Goal: Task Accomplishment & Management: Complete application form

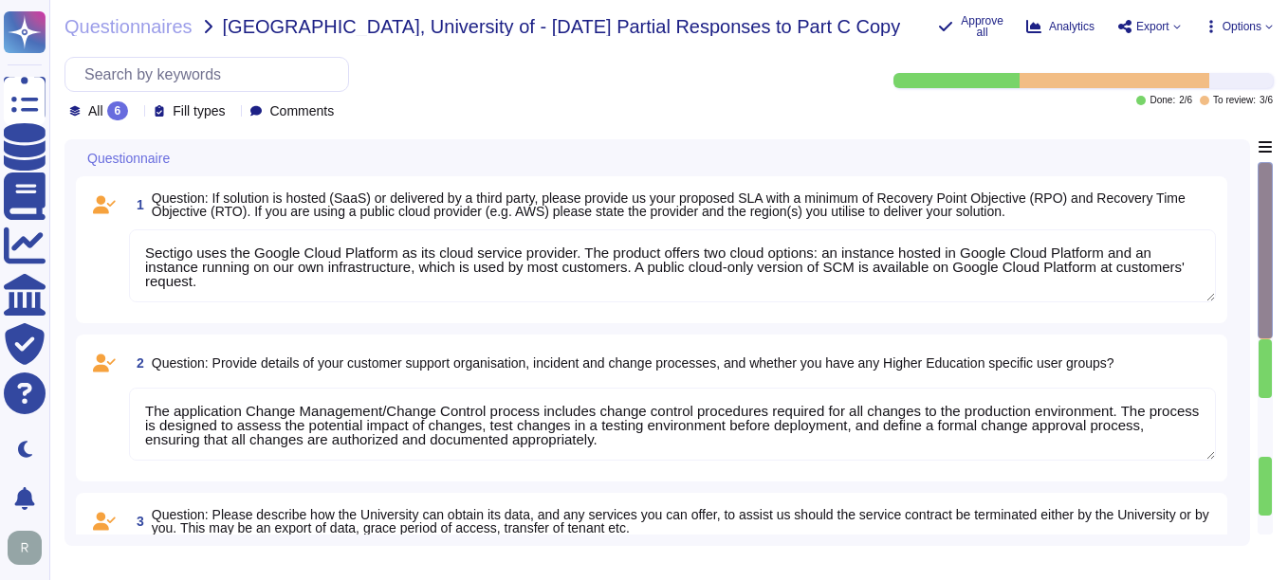
type textarea "Sectigo uses the Google Cloud Platform as its cloud service provider. The produ…"
type textarea "The application Change Management/Change Control process includes change contro…"
type textarea "Customers can obtain their data by exporting customer certificate data as a rep…"
type textarea "Our SCM solution is a SaaS product which can be accessed in the Web portal ([DO…"
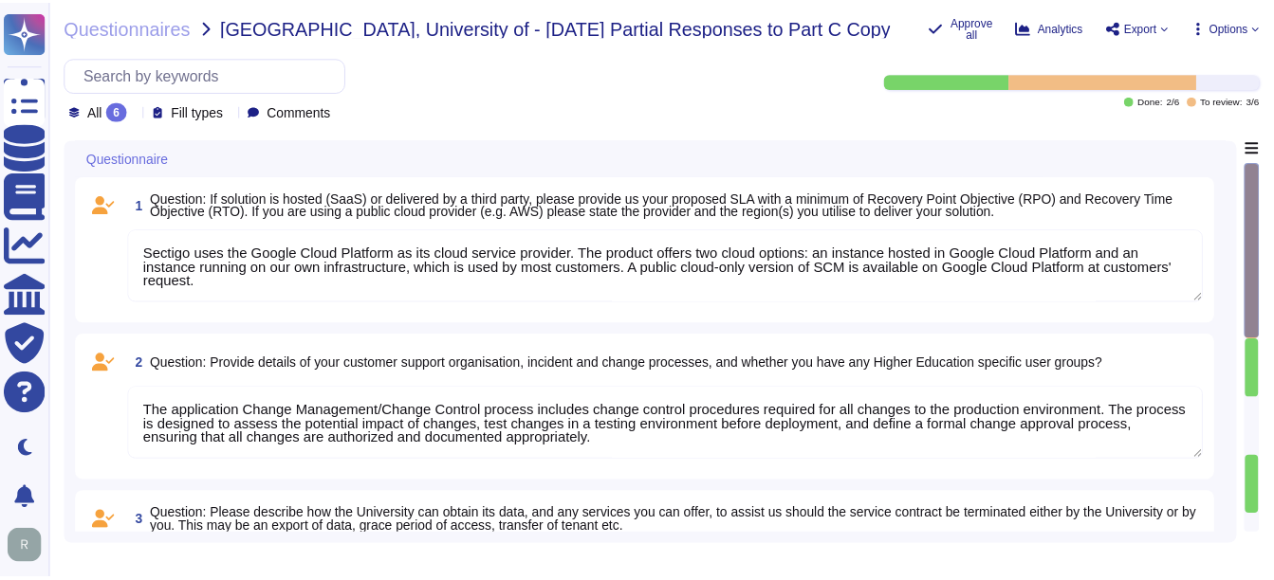
scroll to position [2, 0]
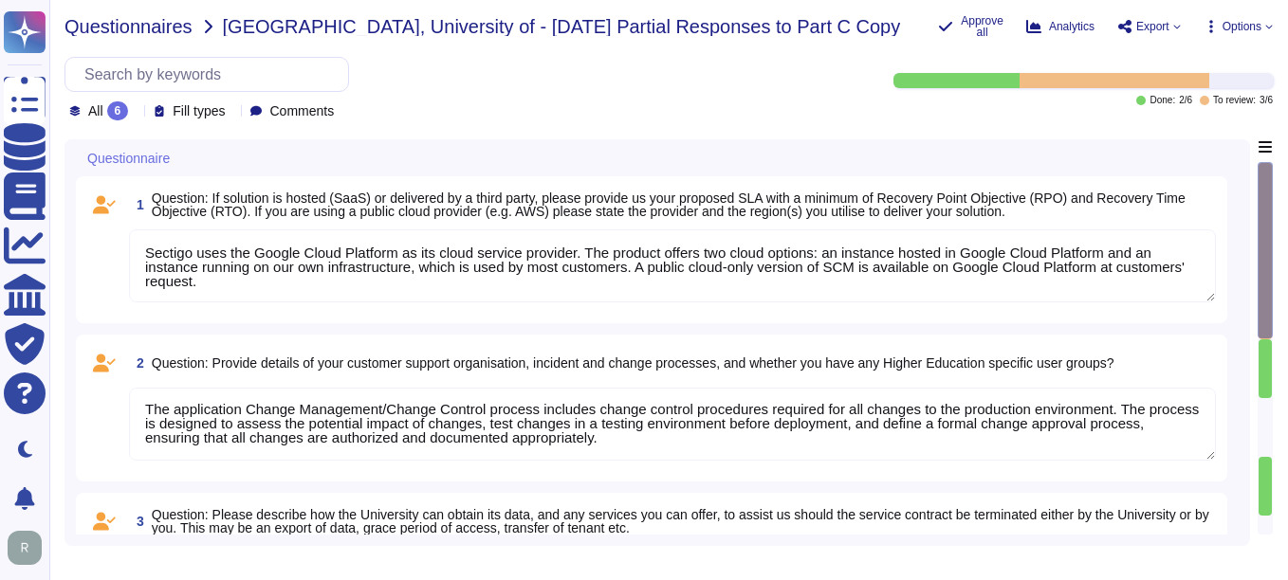
click at [174, 19] on span "Questionnaires" at bounding box center [128, 26] width 128 height 19
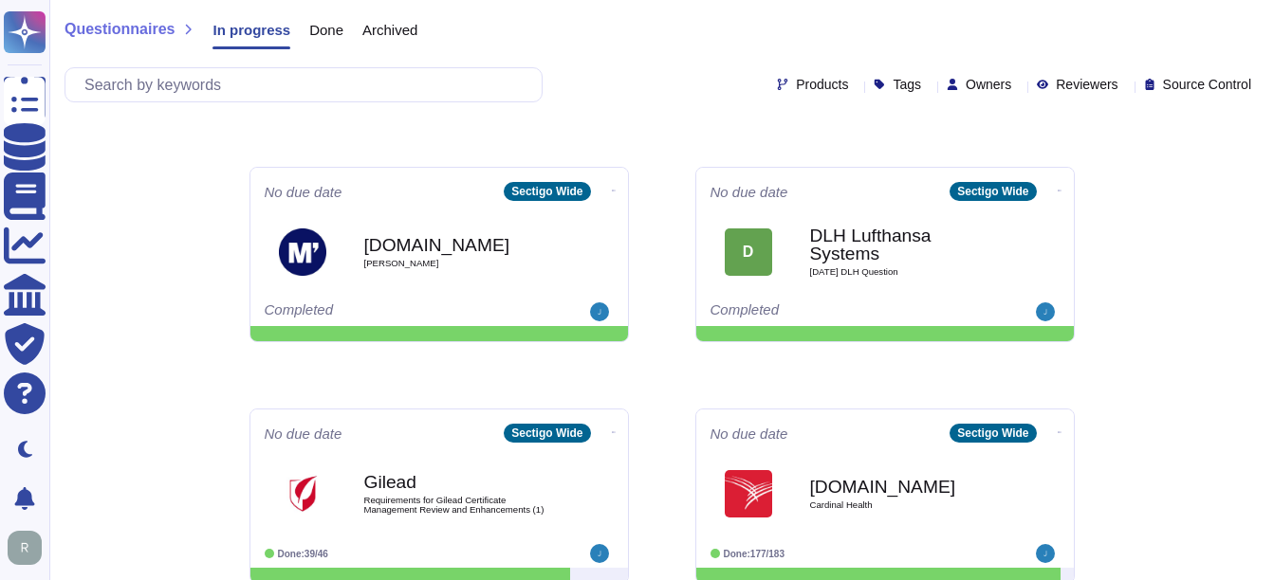
scroll to position [147, 0]
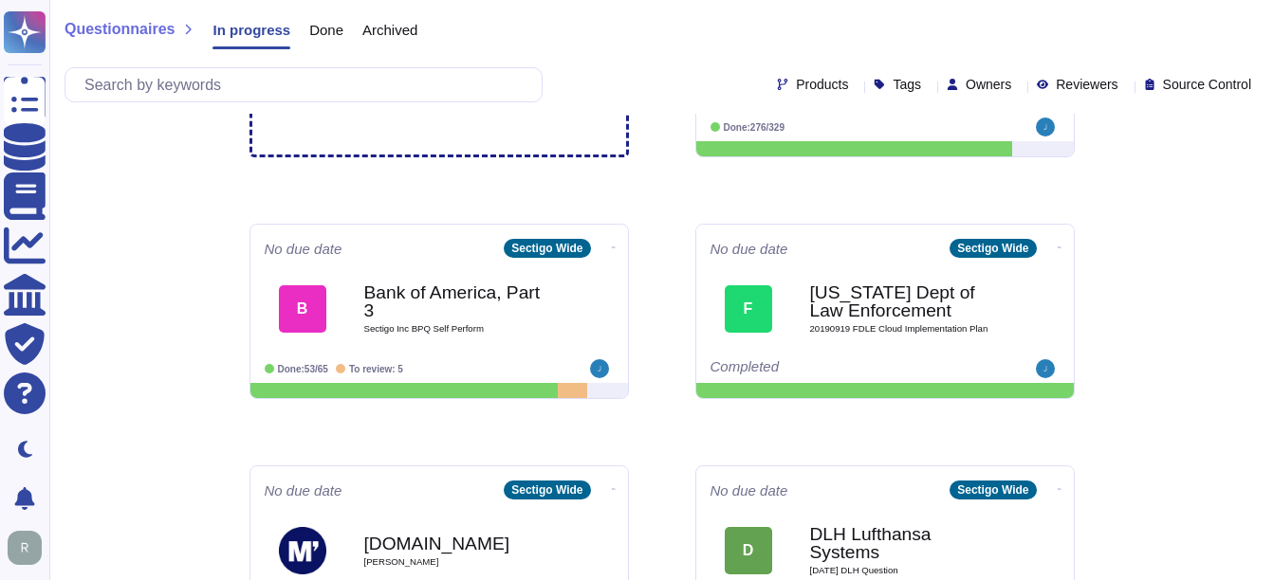
click at [313, 34] on span "Done" at bounding box center [326, 30] width 34 height 14
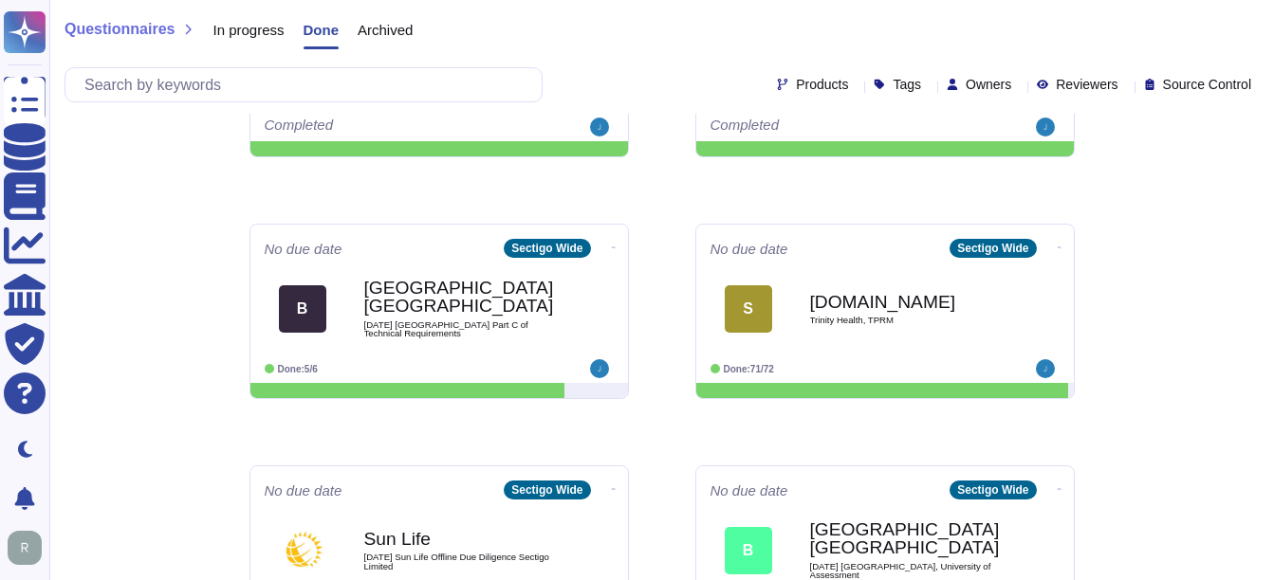
click at [306, 25] on span "Done" at bounding box center [322, 30] width 36 height 14
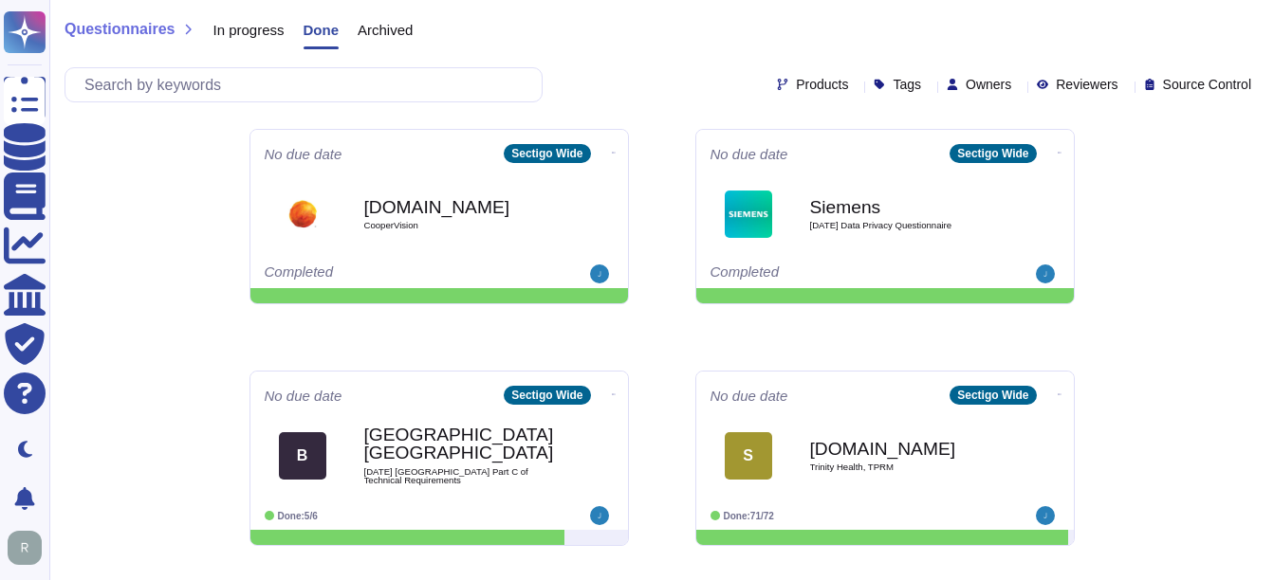
click at [249, 28] on span "In progress" at bounding box center [247, 30] width 71 height 14
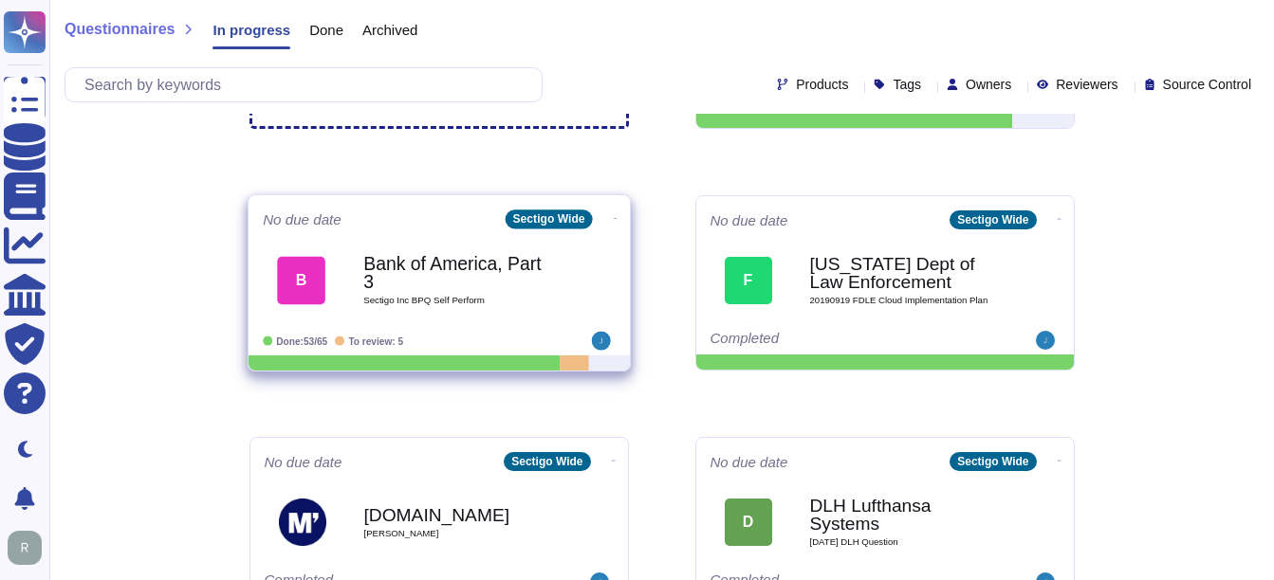
scroll to position [285, 0]
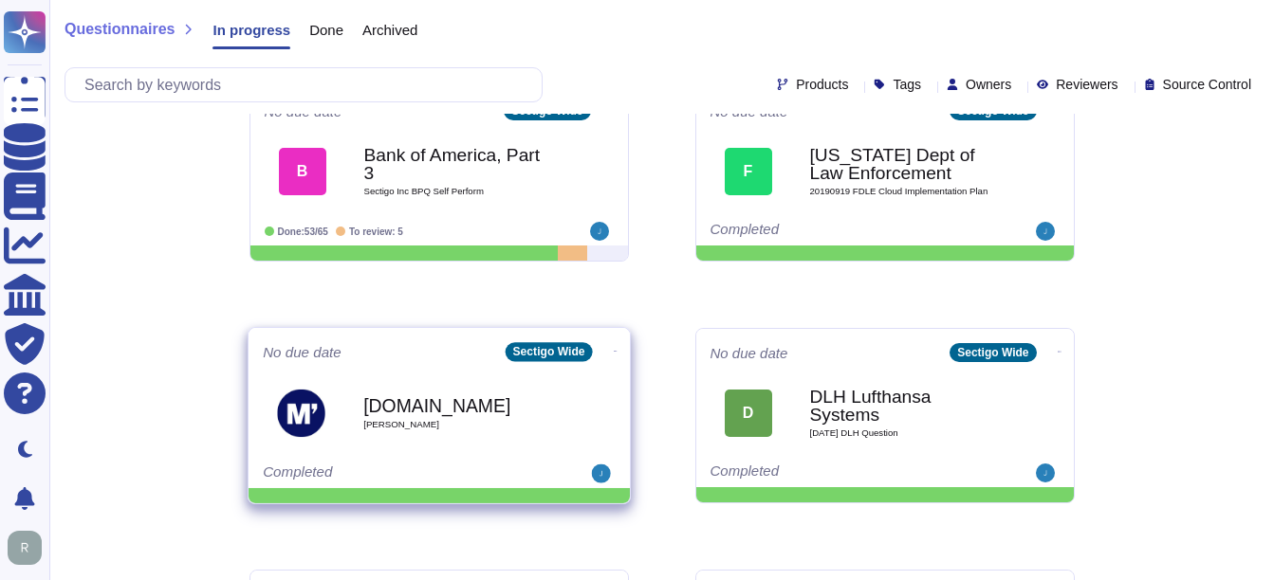
click at [474, 387] on div "[DOMAIN_NAME] [PERSON_NAME]" at bounding box center [459, 413] width 192 height 77
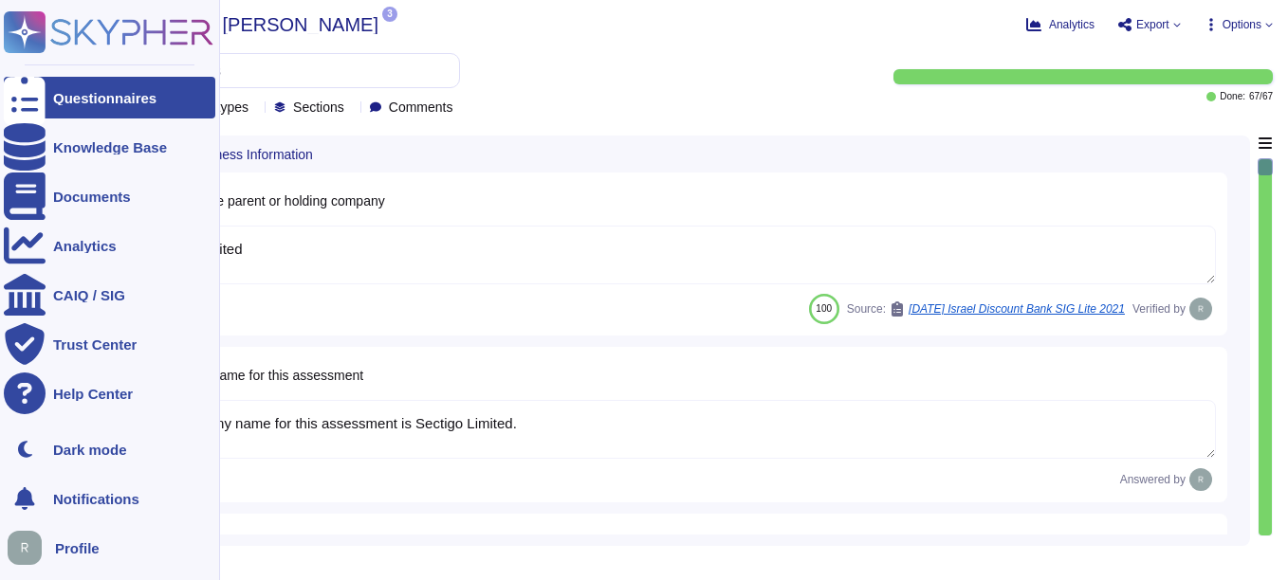
type textarea "Sectigo Limited"
type textarea "The company name for this assessment is Sectigo Limited."
type textarea "The company has been in business for more than 25 years."
type textarea "The company currently has over 500 employees."
type textarea "No, there are no material claims or judgments against the company."
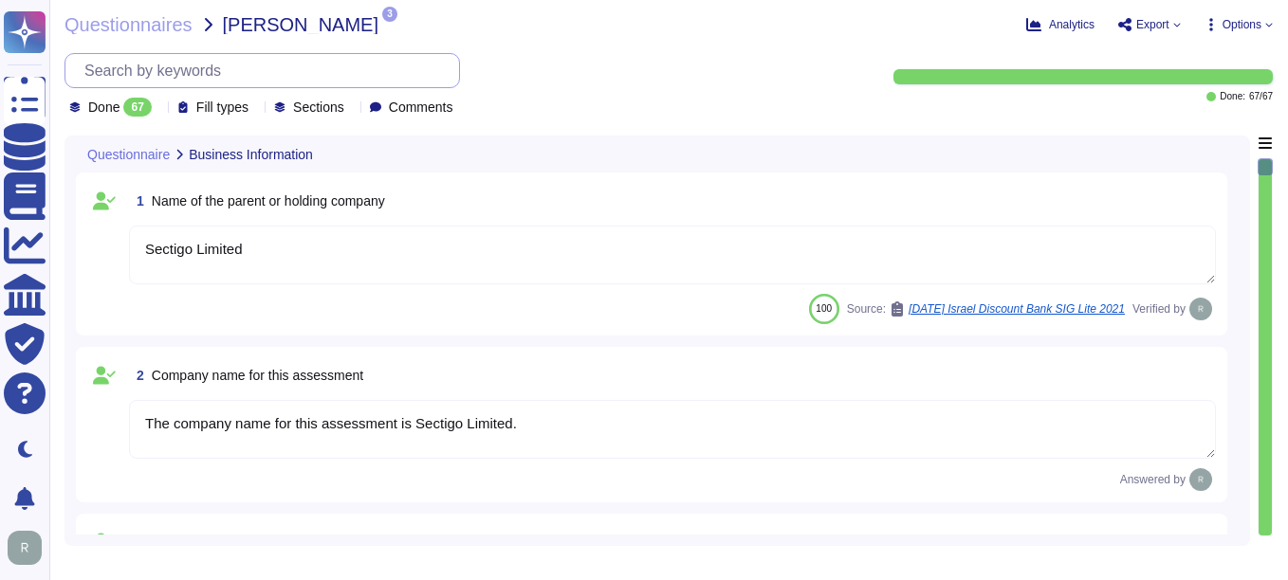
click at [182, 68] on input "text" at bounding box center [267, 70] width 384 height 33
paste input "Can users only perform functions via user level?"
type input "Can users only perform functions via user level?"
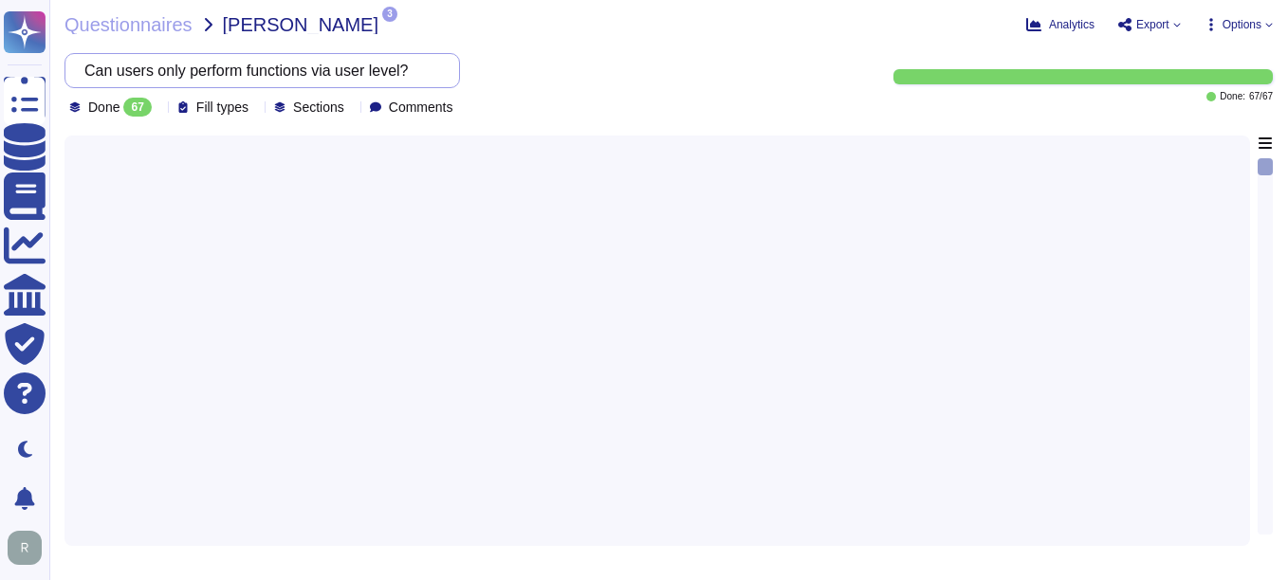
drag, startPoint x: 424, startPoint y: 65, endPoint x: 86, endPoint y: 65, distance: 337.7
click at [86, 65] on div "Can users only perform functions via user level?" at bounding box center [262, 70] width 396 height 35
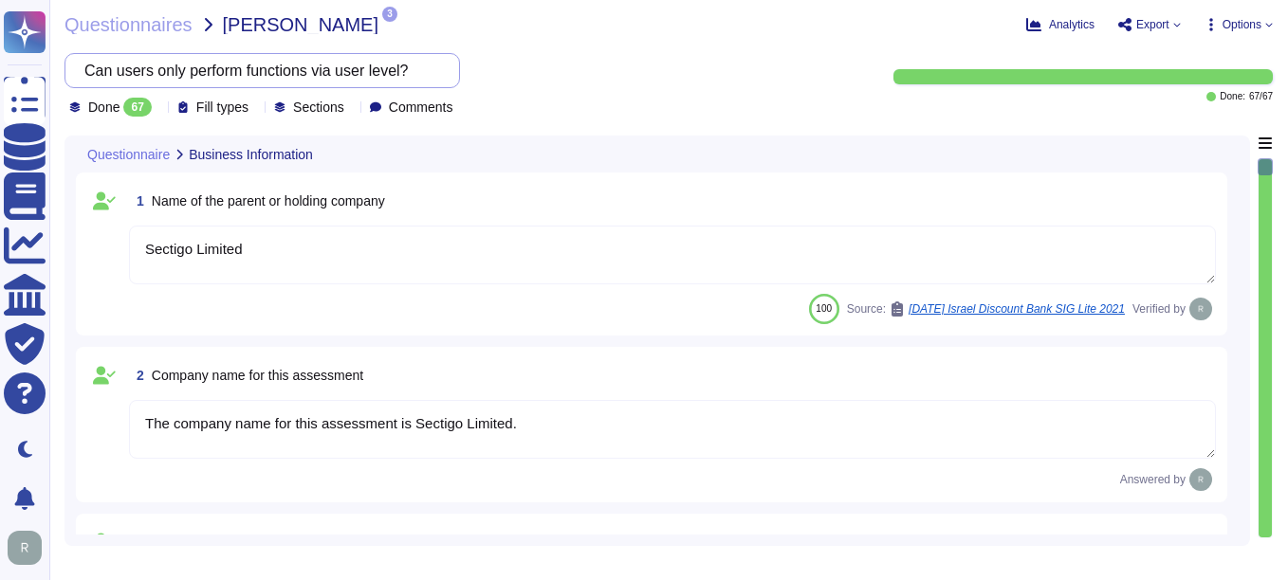
type textarea "Sectigo Limited"
type textarea "The company name for this assessment is Sectigo Limited."
type textarea "The company has been in business for more than 25 years."
type textarea "The company currently has over 500 employees."
type textarea "No, there are no material claims or judgments against the company."
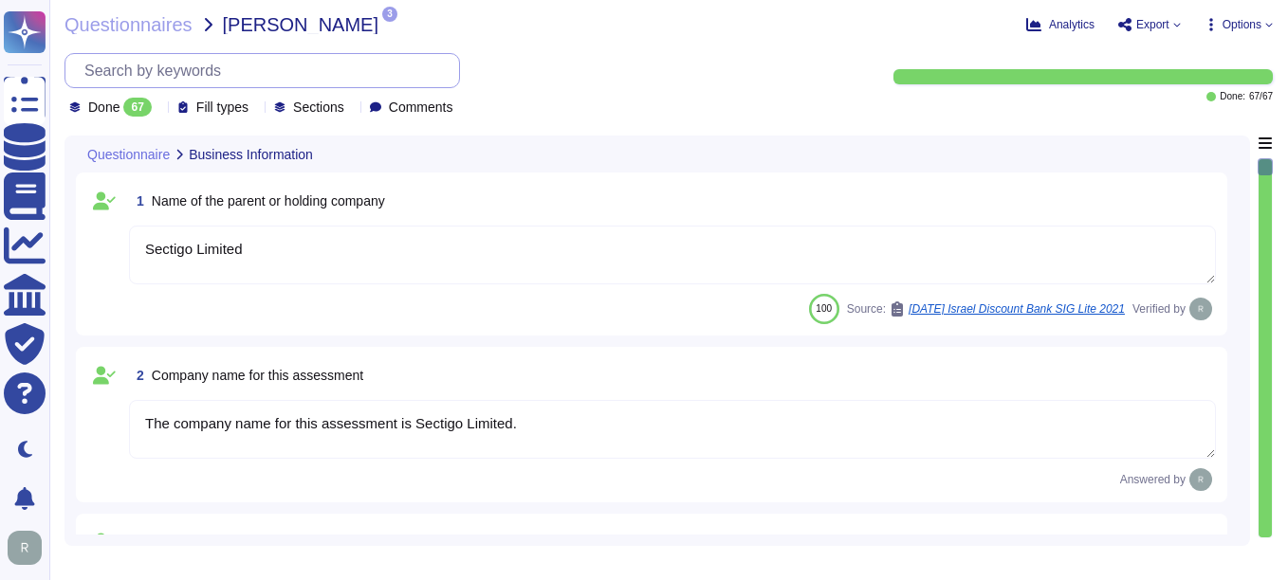
drag, startPoint x: 102, startPoint y: 62, endPoint x: 201, endPoint y: 65, distance: 98.7
click at [201, 65] on input "text" at bounding box center [267, 70] width 384 height 33
paste input "Is the interface configured"
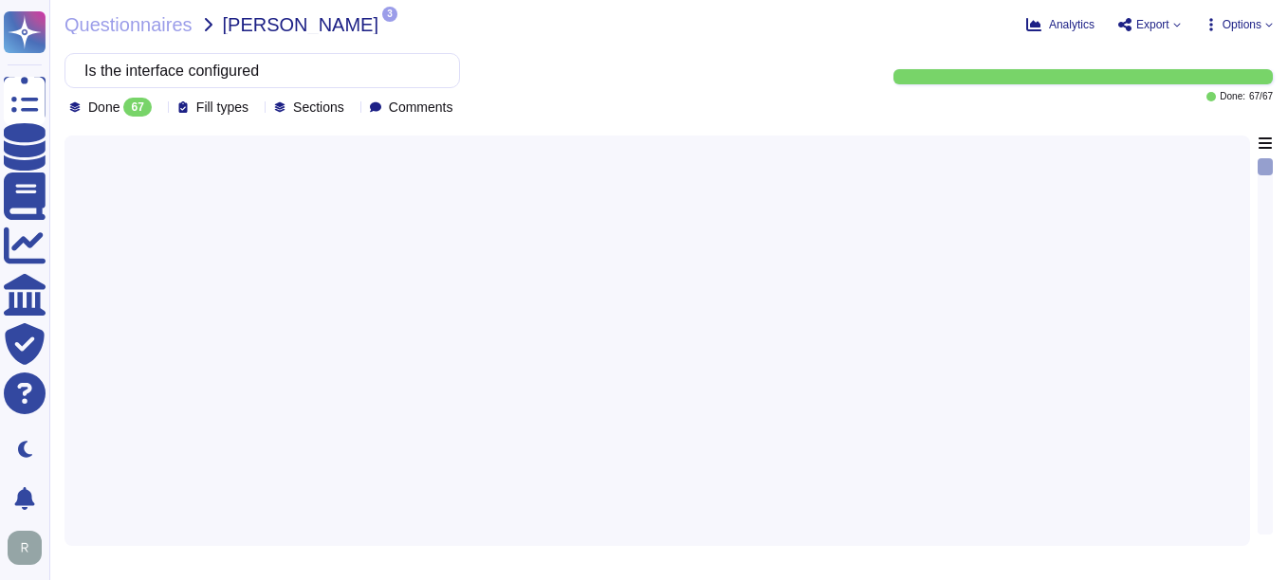
click at [544, 381] on div at bounding box center [657, 335] width 1163 height 399
drag, startPoint x: 303, startPoint y: 68, endPoint x: 66, endPoint y: 62, distance: 236.3
click at [66, 62] on div "Is the interface configured" at bounding box center [262, 70] width 396 height 35
paste input "Can admins only perform functions via admin level?"
click at [715, 326] on div at bounding box center [657, 335] width 1163 height 399
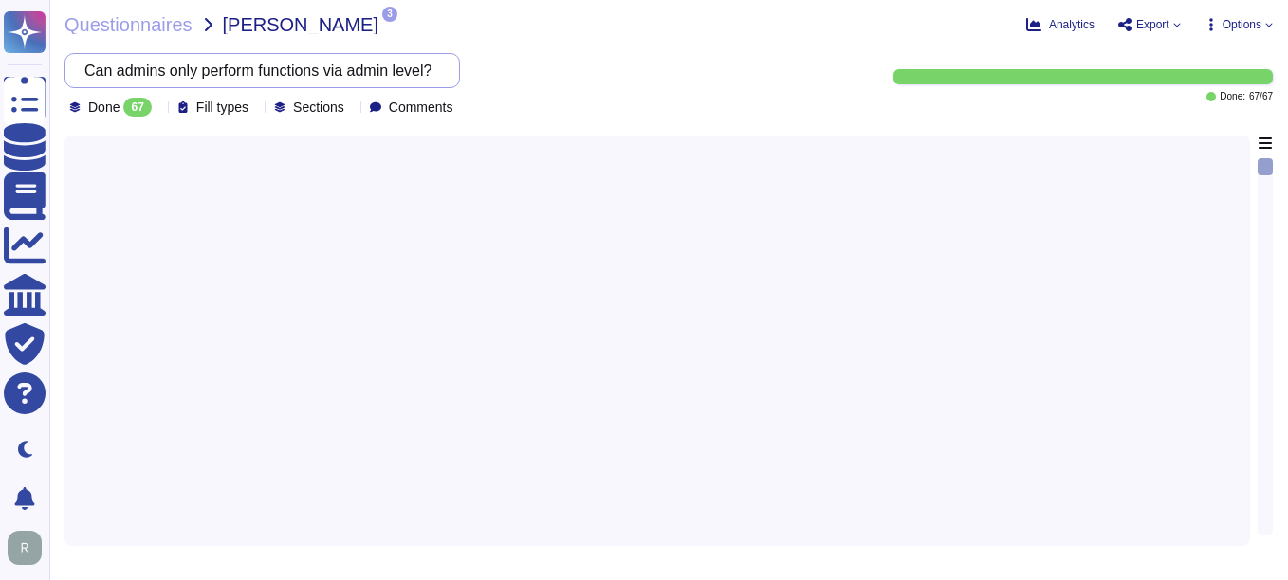
drag, startPoint x: 363, startPoint y: 70, endPoint x: 100, endPoint y: 65, distance: 263.7
click at [100, 65] on input "Can admins only perform functions via admin level?" at bounding box center [257, 70] width 365 height 33
type input "admin level?"
drag, startPoint x: 199, startPoint y: 78, endPoint x: 85, endPoint y: 71, distance: 114.0
click at [85, 71] on div "admin level?" at bounding box center [262, 70] width 396 height 35
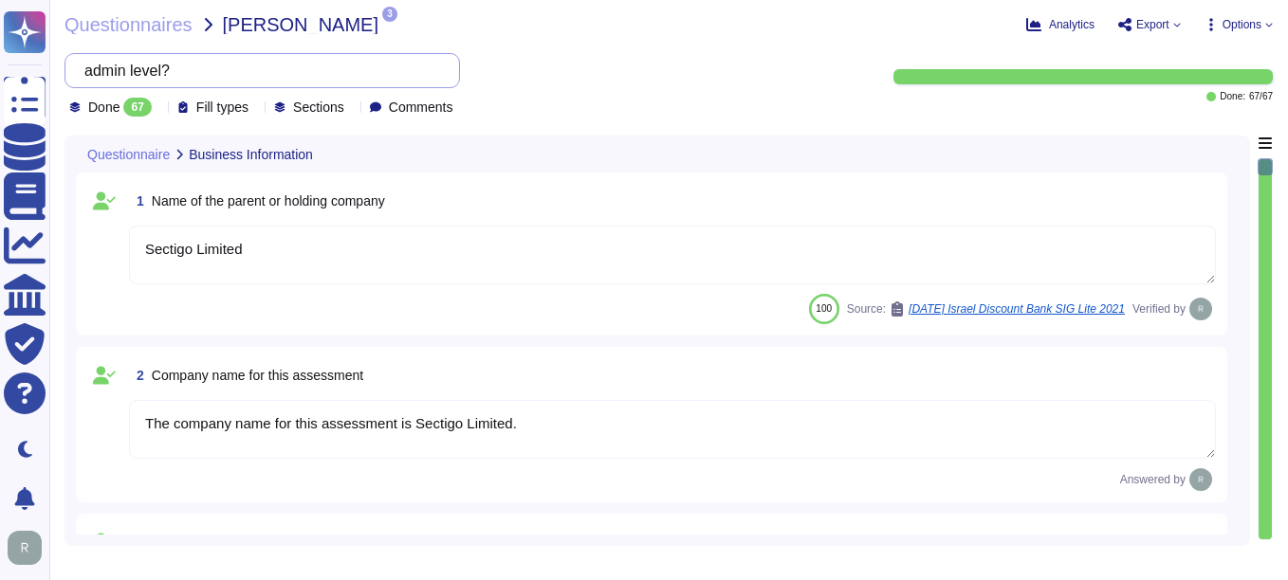
type textarea "Sectigo Limited"
type textarea "The company name for this assessment is Sectigo Limited."
type textarea "The company has been in business for more than 25 years."
type textarea "The company currently has over 500 employees."
type textarea "No, there are no material claims or judgments against the company."
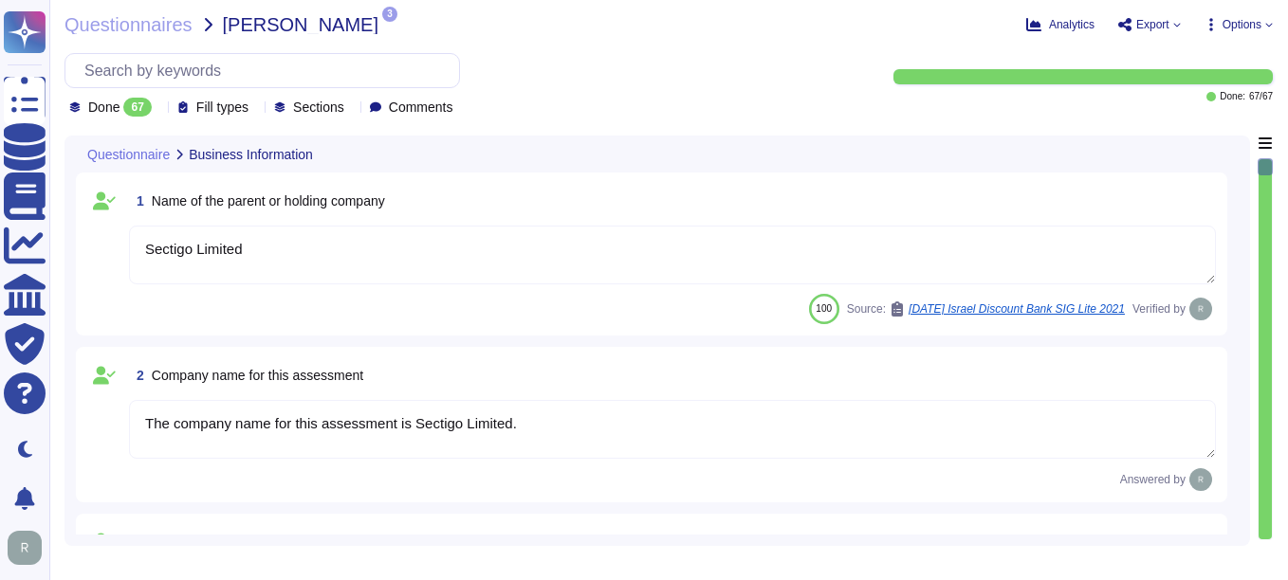
click at [159, 109] on icon at bounding box center [159, 109] width 0 height 0
click at [98, 152] on span "All" at bounding box center [95, 155] width 16 height 17
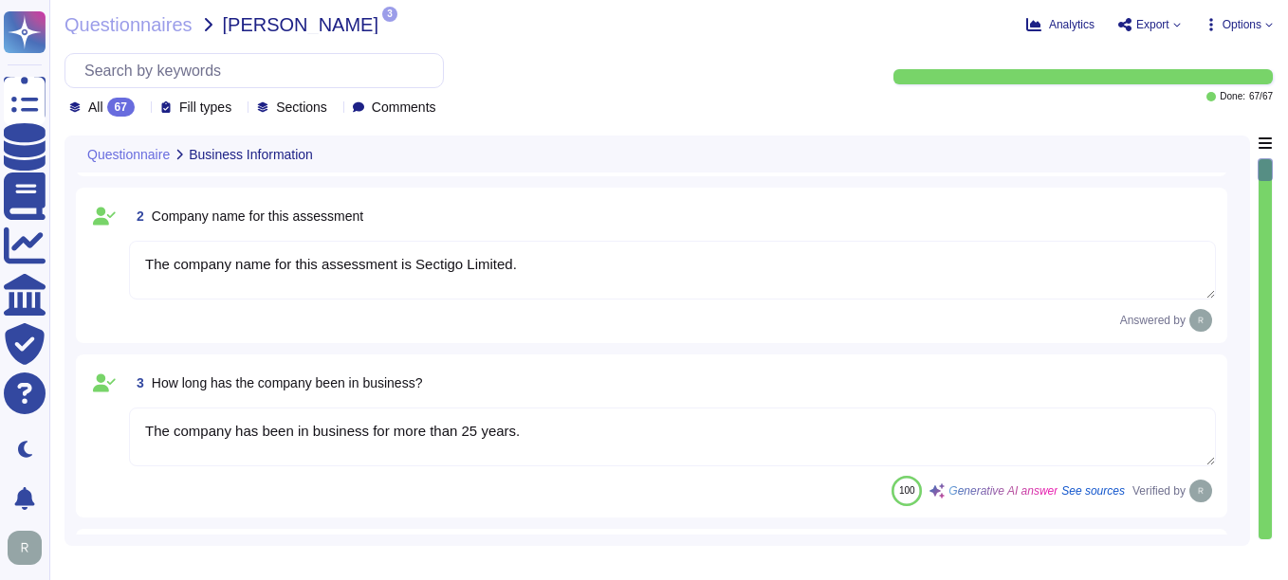
type textarea "The answers in this questionnaire pertain to multiple facilities and geographic…"
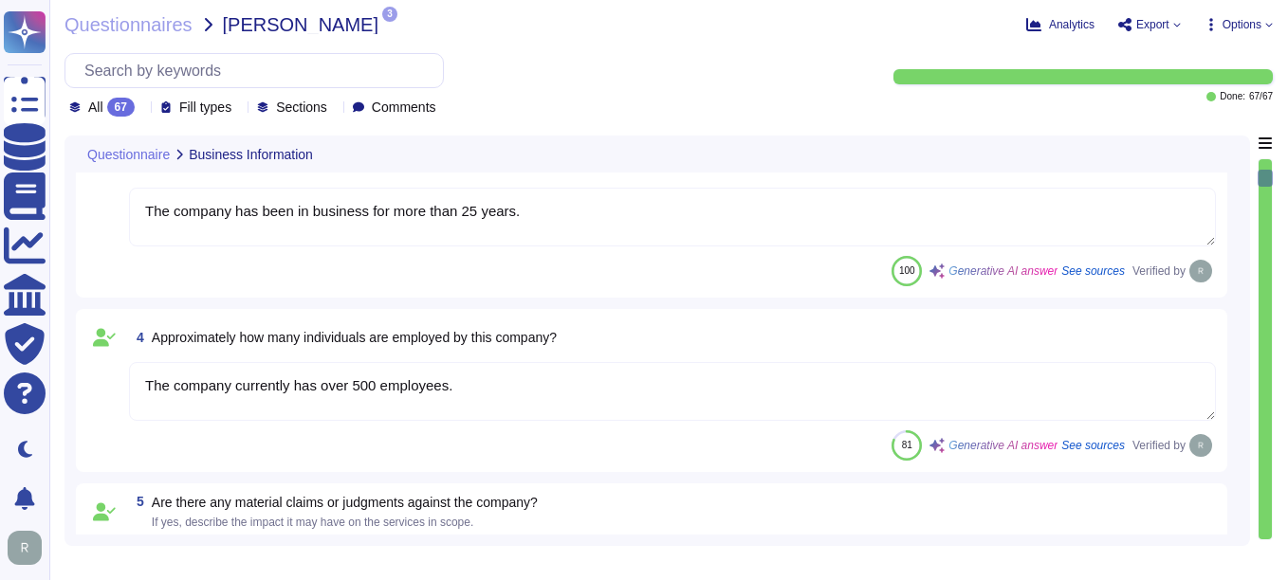
type textarea "Scoped Systems and Data are stored in the following locations: - [GEOGRAPHIC_DA…"
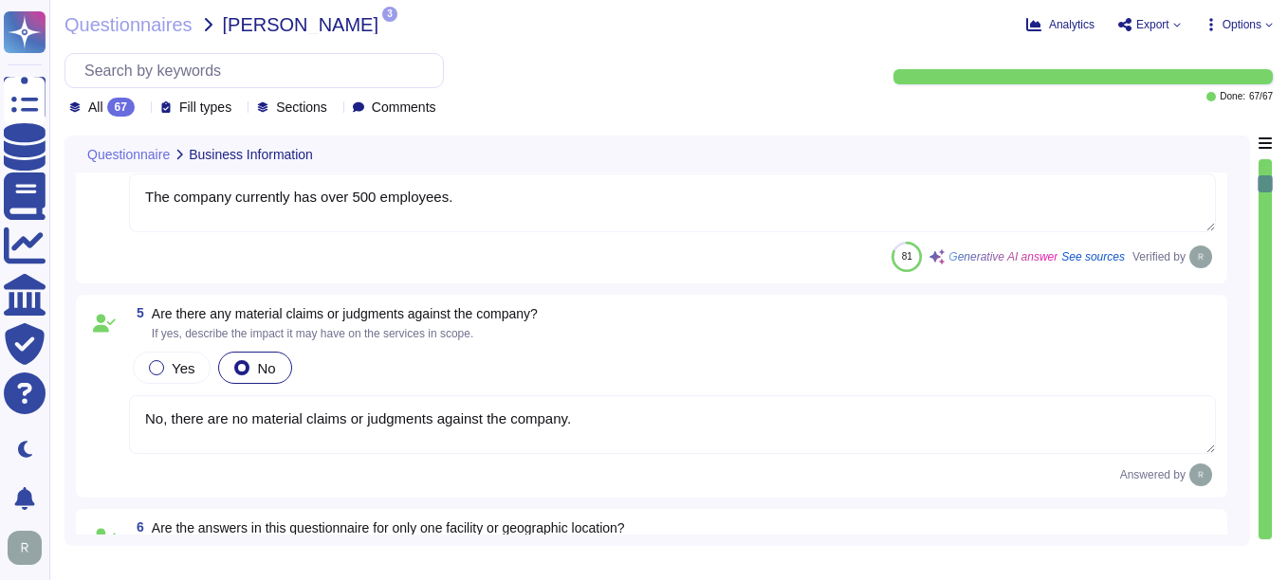
type textarea "Yes, the service being provided is a Software as a Service (SaaS). It involves …"
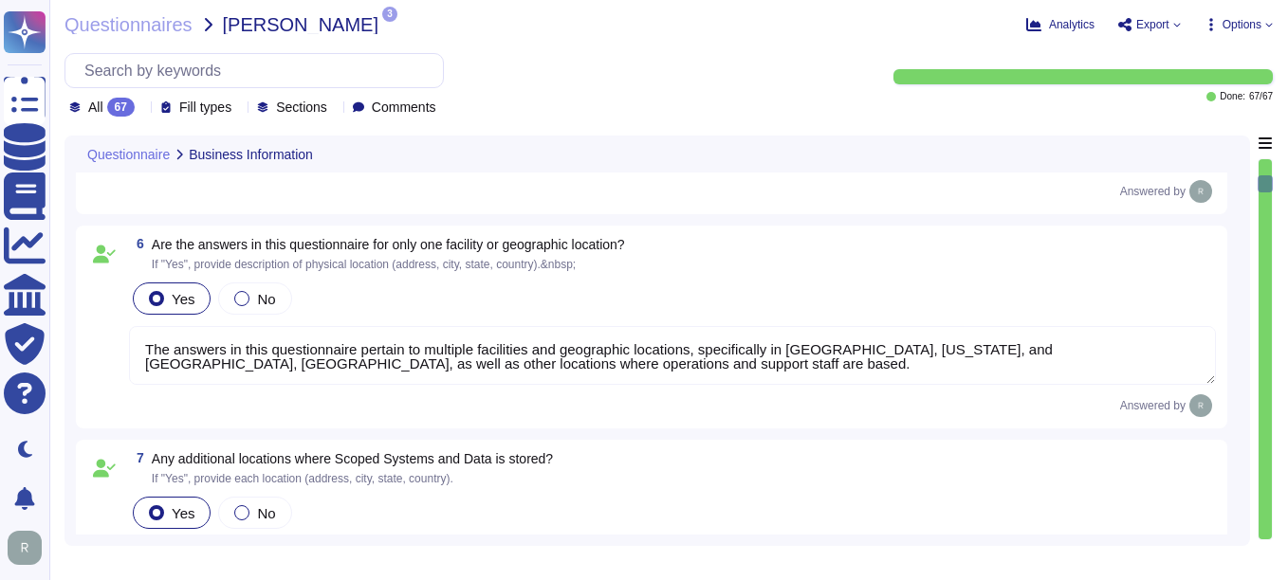
scroll to position [854, 0]
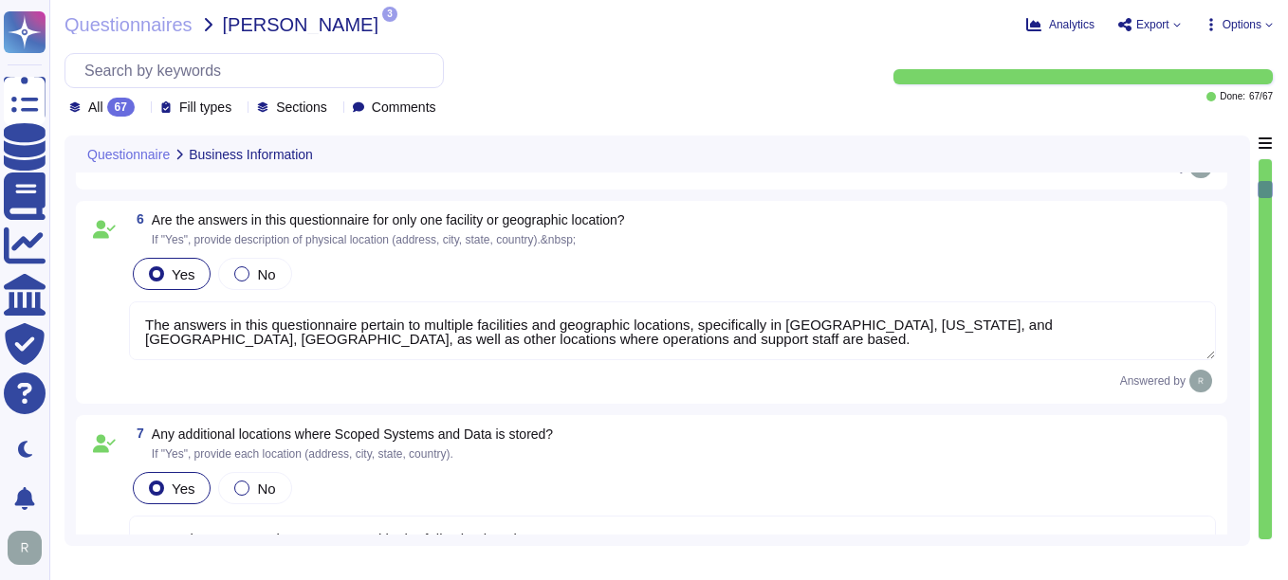
type textarea "Yes, we provide software applications as part of our service, which we develop …"
click at [134, 76] on input "text" at bounding box center [259, 70] width 368 height 33
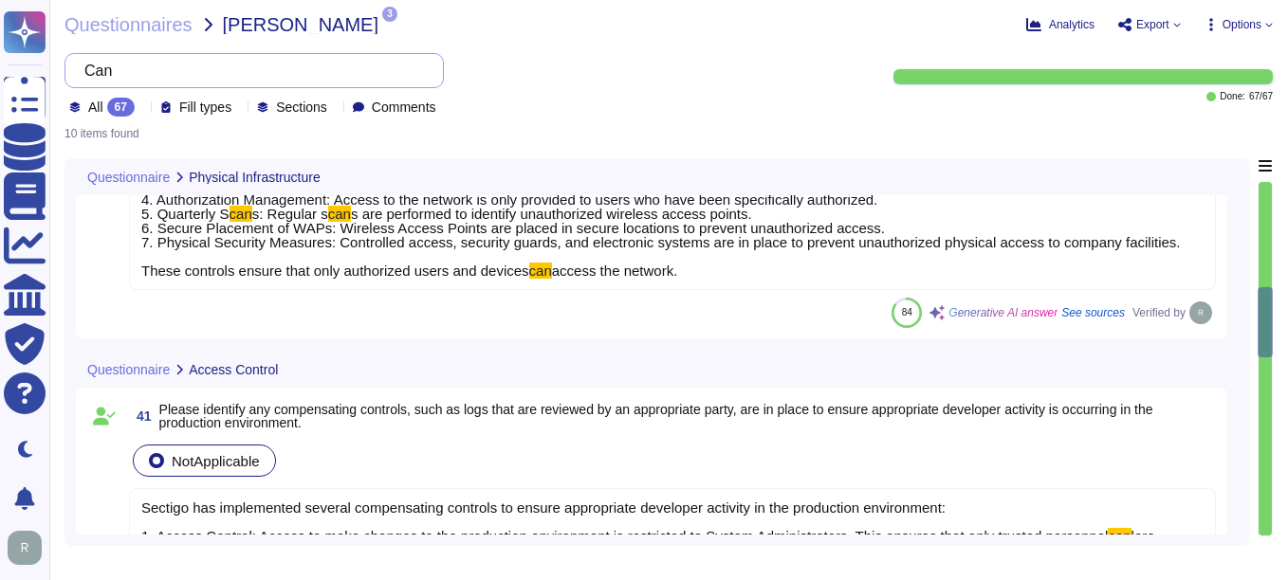
drag, startPoint x: 159, startPoint y: 71, endPoint x: 67, endPoint y: 78, distance: 92.2
click at [67, 78] on div "Can" at bounding box center [253, 70] width 379 height 35
paste input "a SCIM"
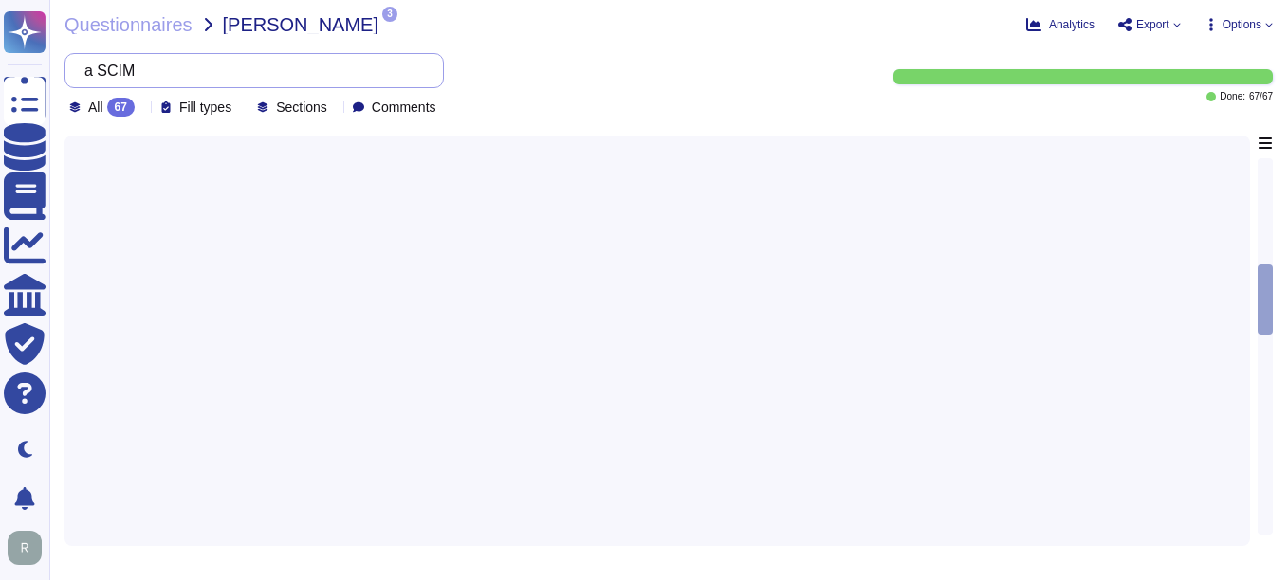
click at [114, 75] on input "a SCIM" at bounding box center [249, 70] width 349 height 33
type input "SCIM"
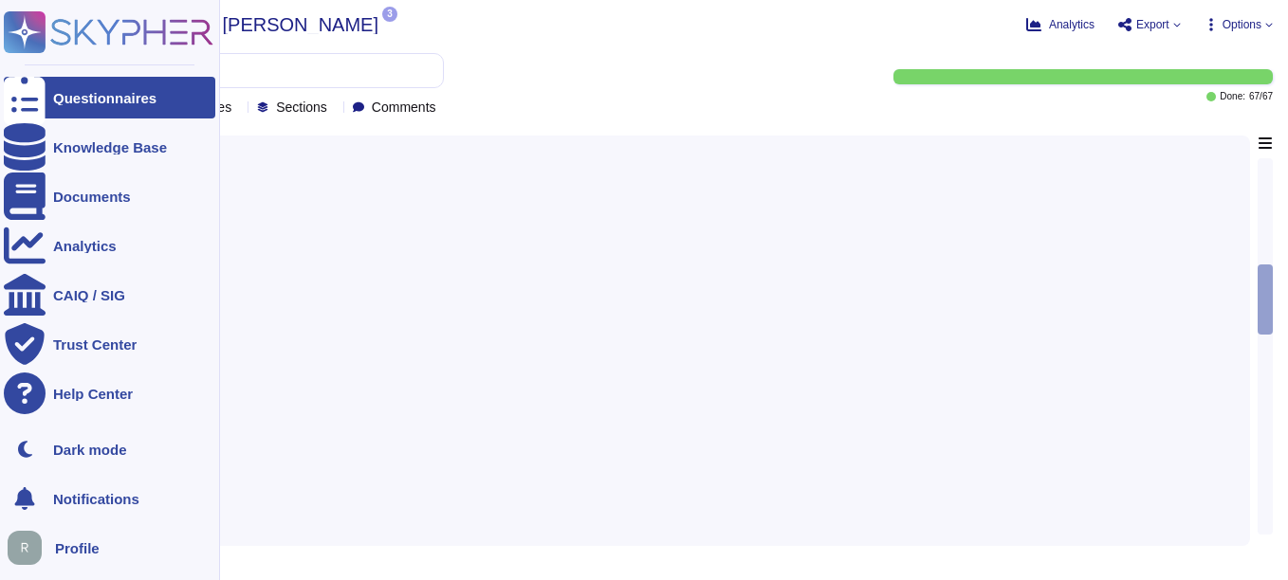
click at [120, 95] on div "Questionnaires" at bounding box center [104, 98] width 103 height 14
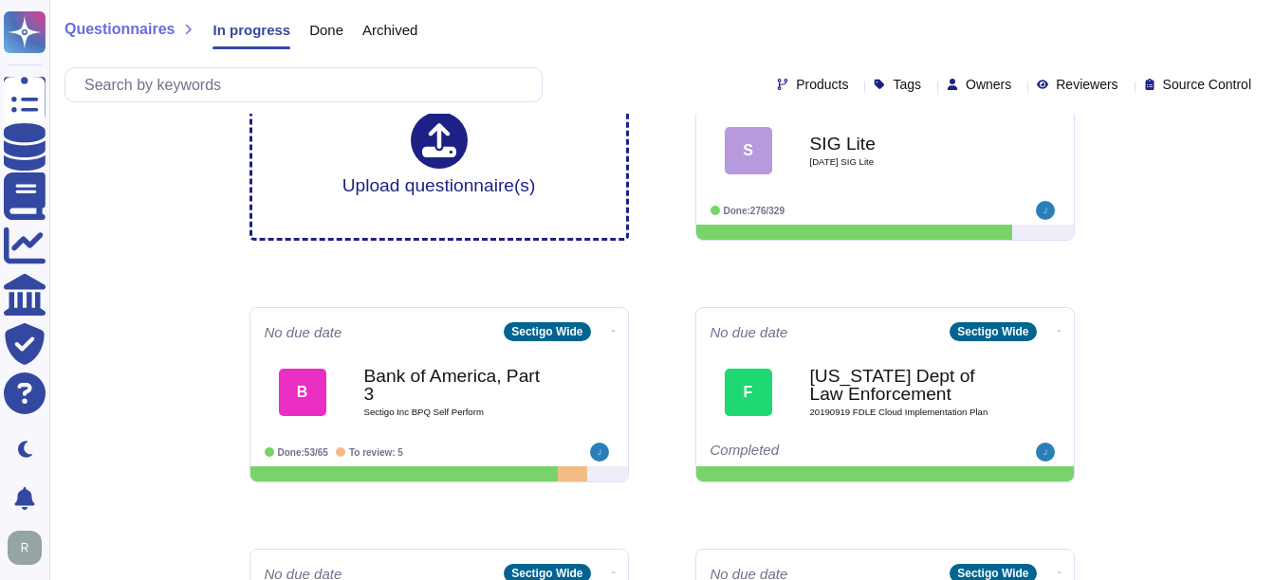
scroll to position [95, 0]
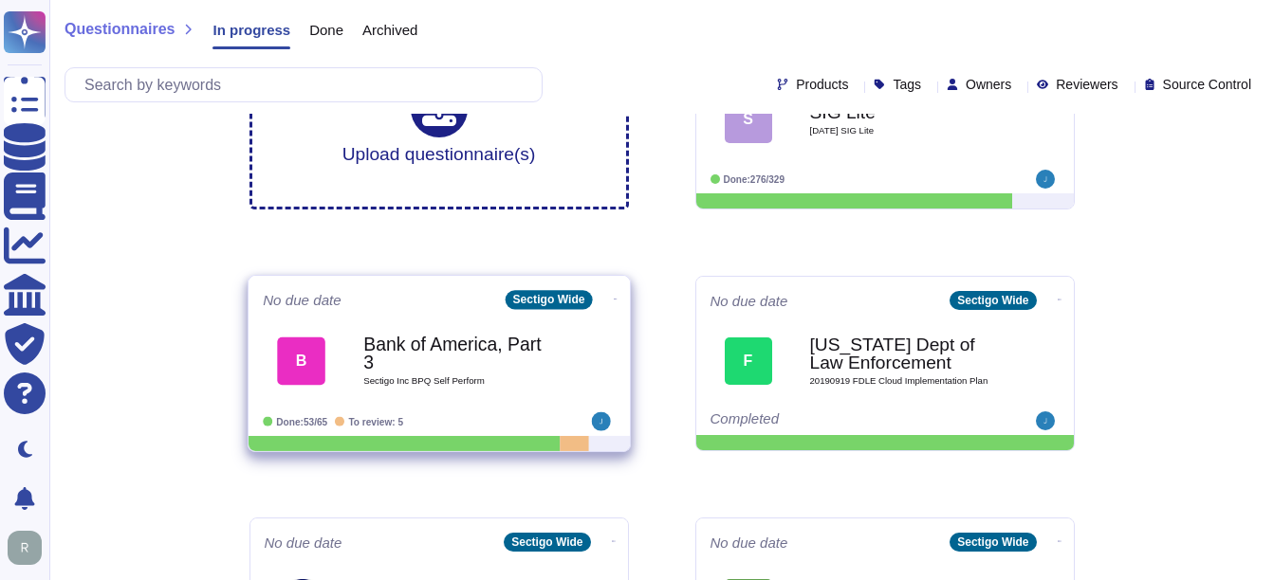
click at [335, 335] on span "B Bank of America, Part 3 Sectigo Inc BPQ Self Perform" at bounding box center [439, 360] width 353 height 77
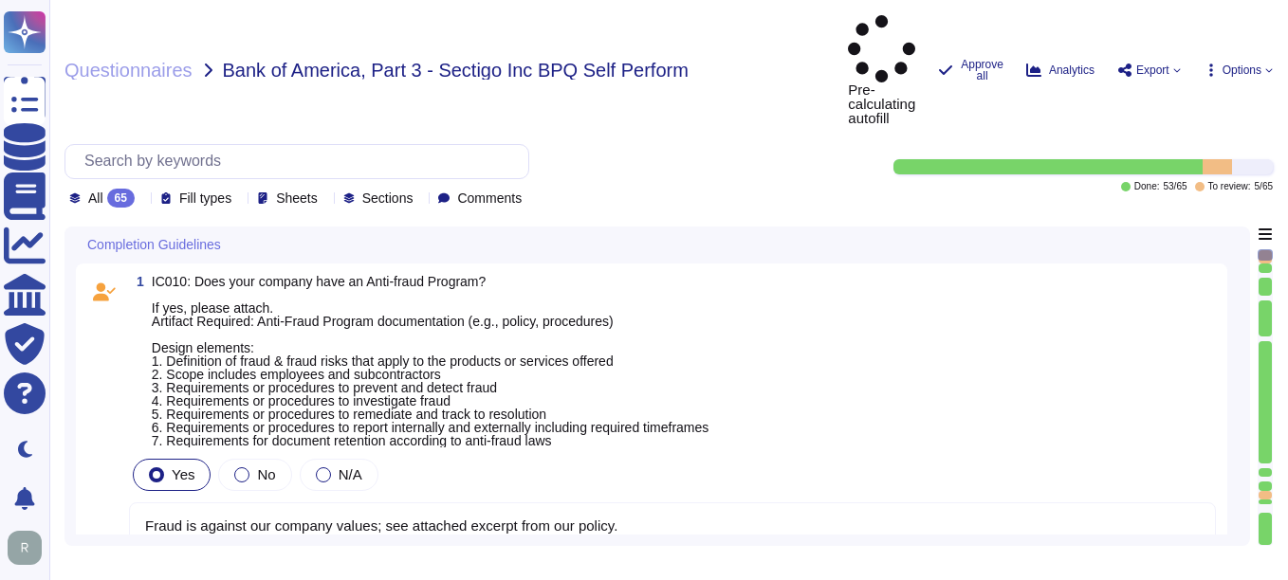
type textarea "Fraud is against our company values; see attached excerpt from our policy."
click at [141, 189] on div "All 65" at bounding box center [105, 198] width 73 height 19
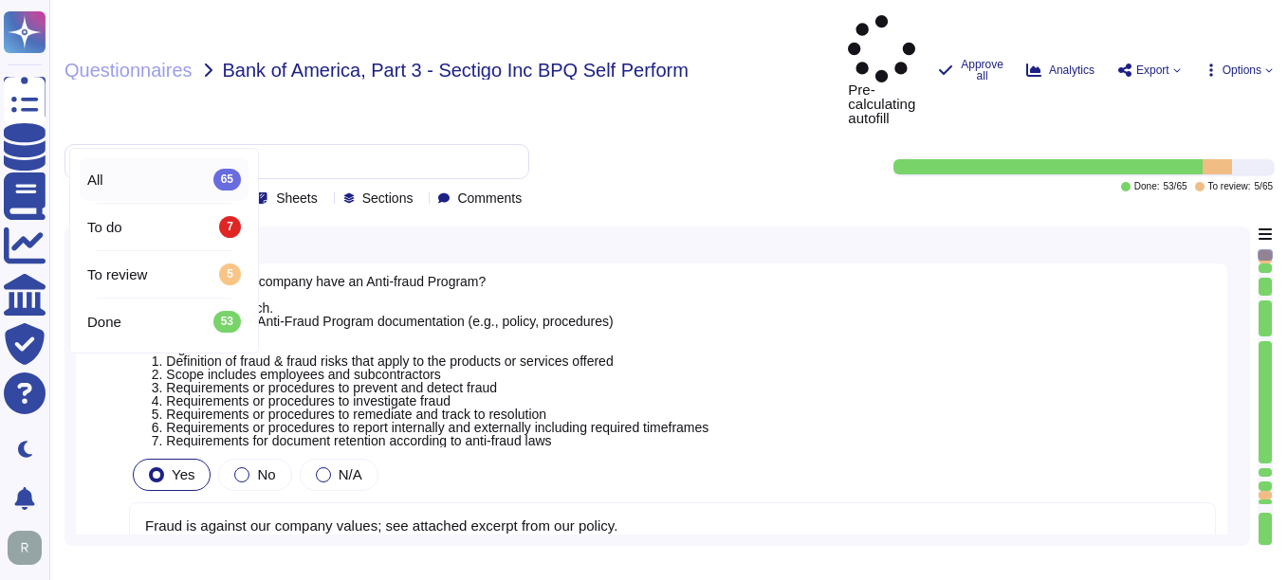
click at [140, 167] on div "All 65" at bounding box center [164, 179] width 169 height 43
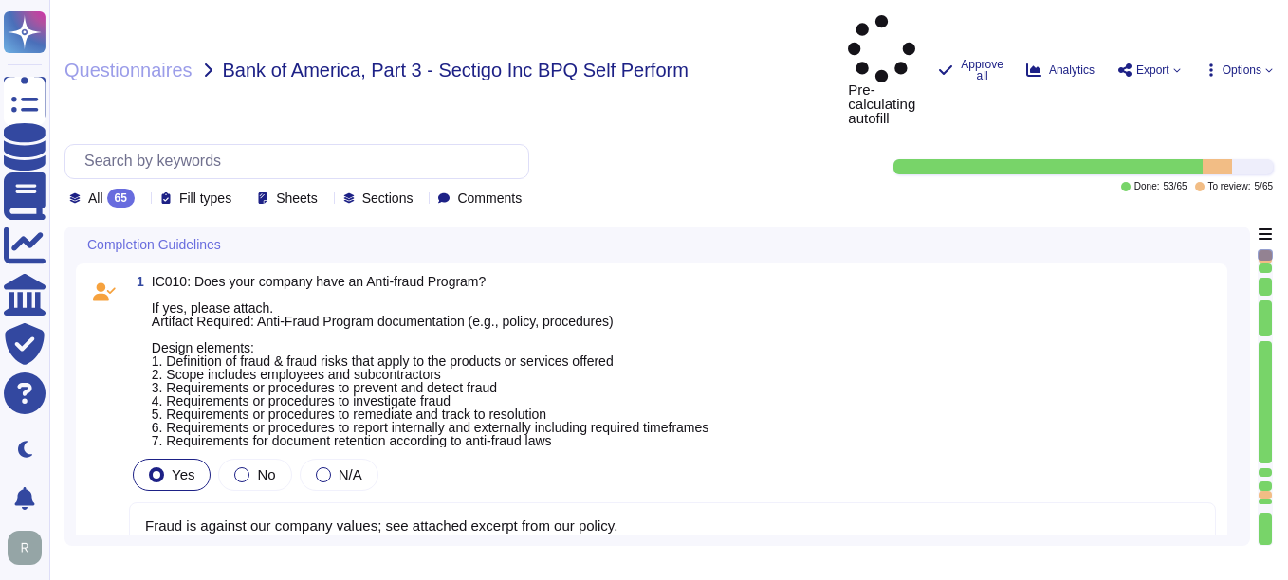
type textarea "Fraud is against our company values; see attached excerpt from our policy."
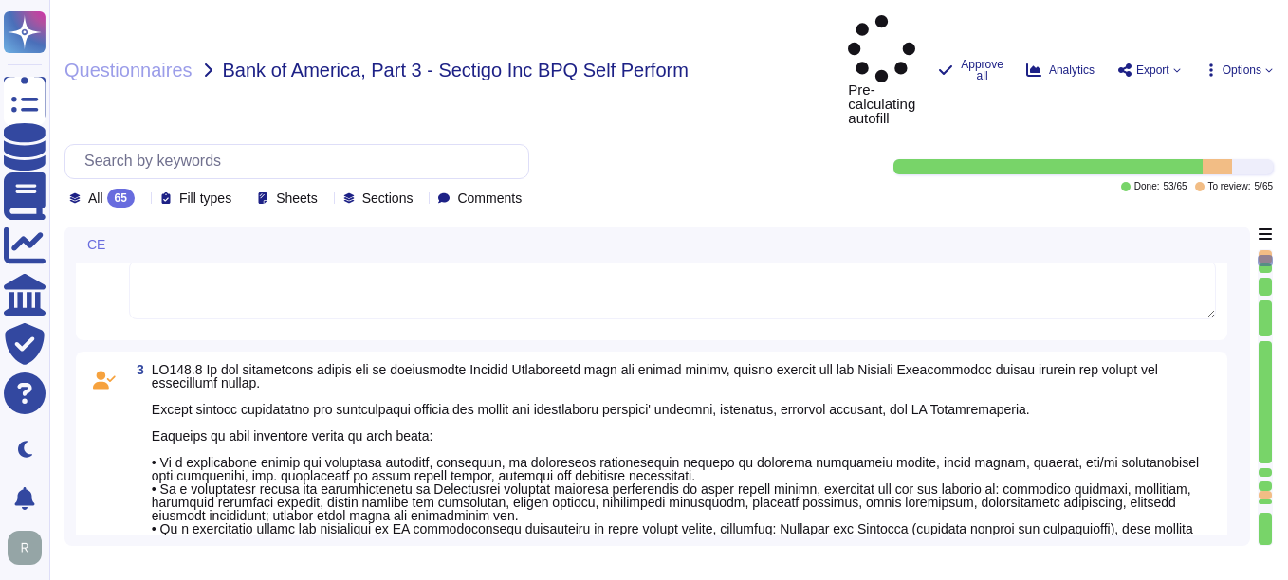
type textarea "Sectigo is committed to an environmental strategy that aligns with ESG principl…"
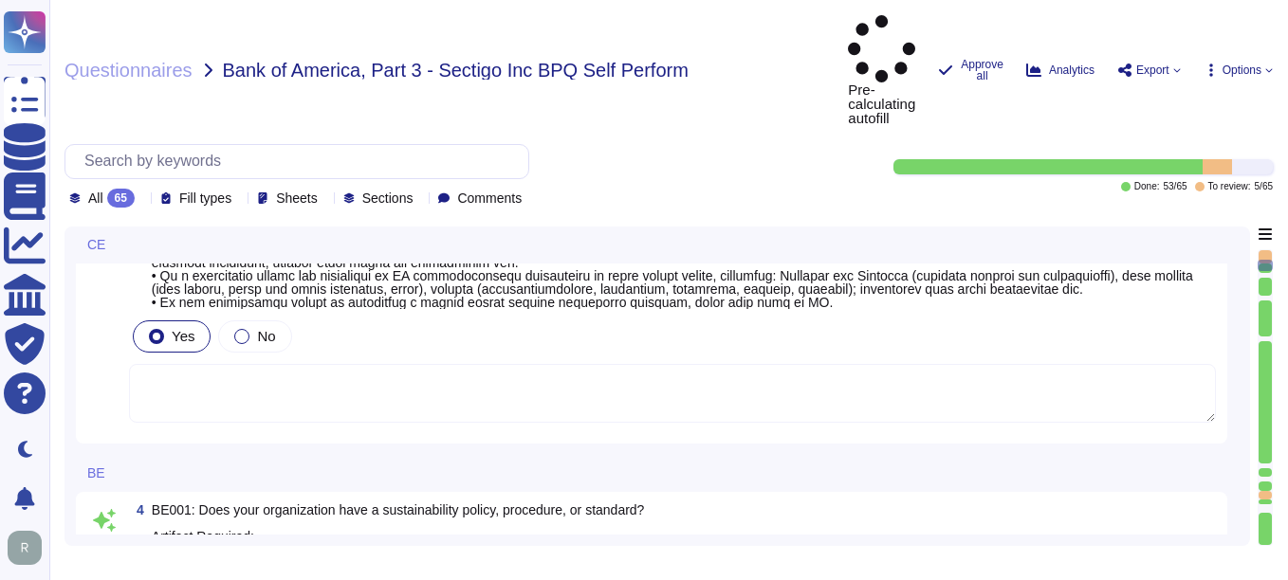
scroll to position [1138, 0]
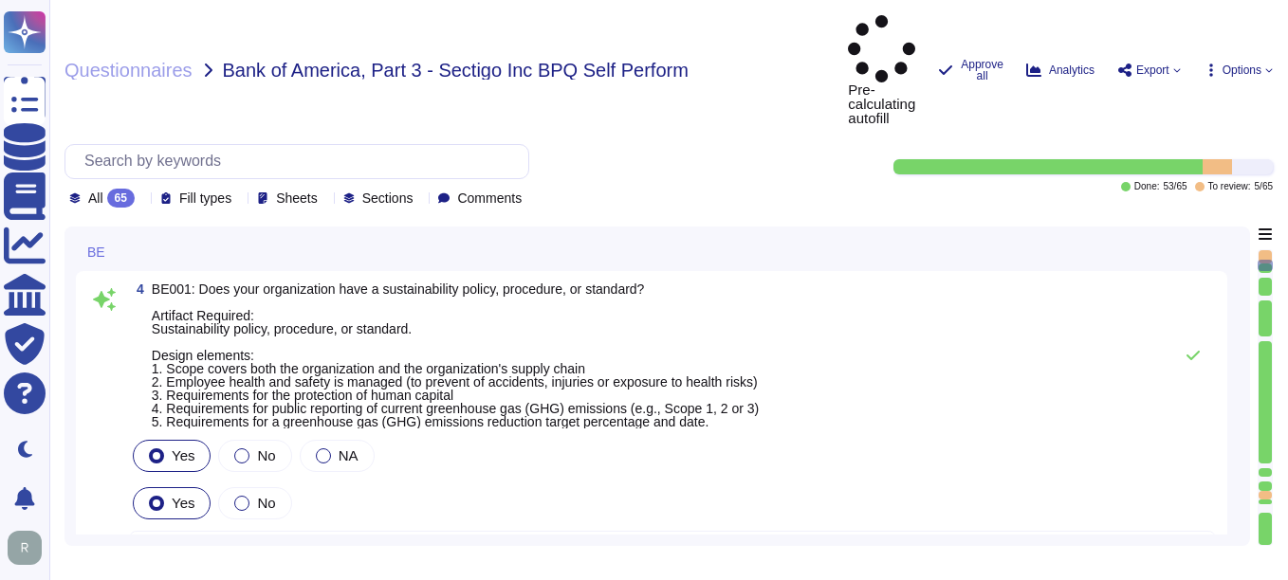
type textarea "None. Neither the Company nor any of its Principals or Affiliates has ever been…"
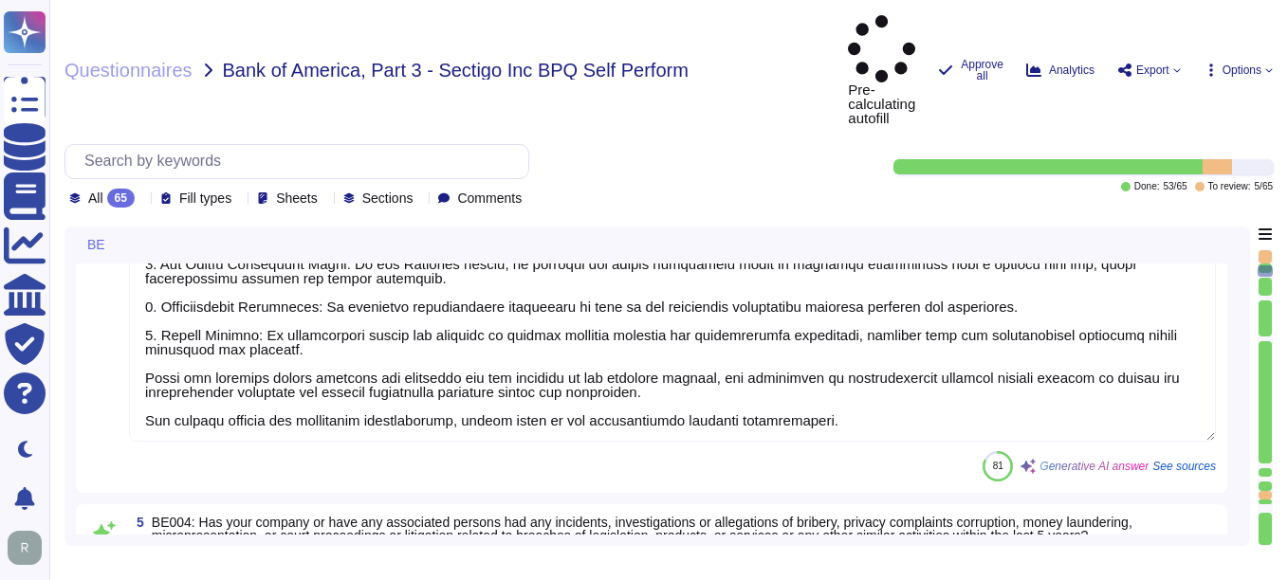
scroll to position [2, 0]
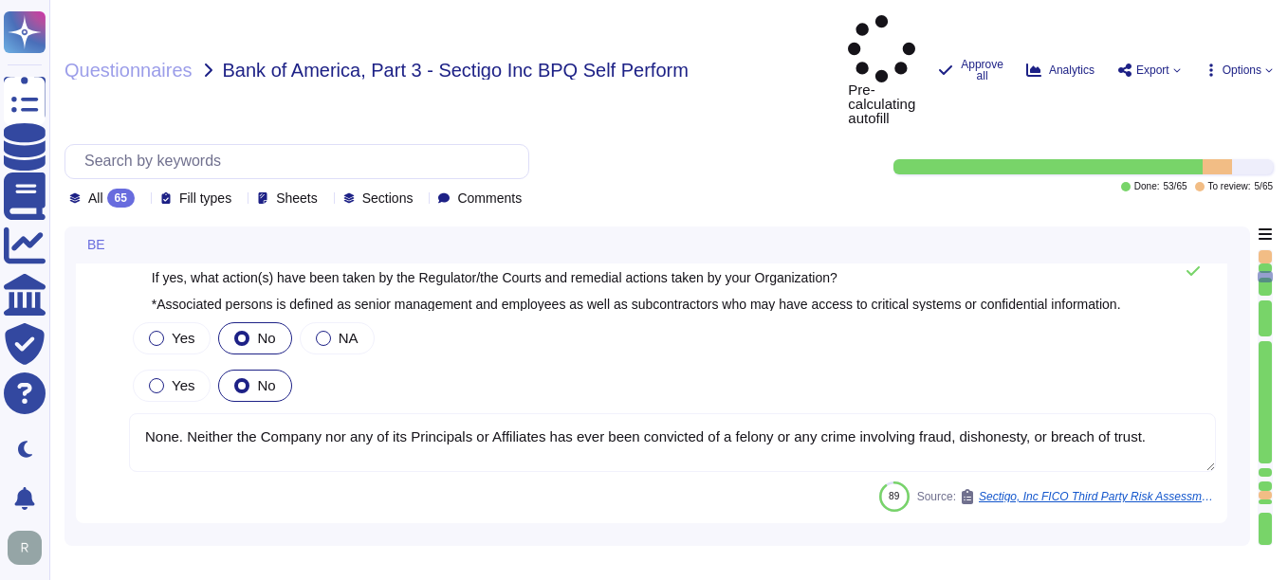
type textarea "Yes, our organization has established means for employees and contractors to re…"
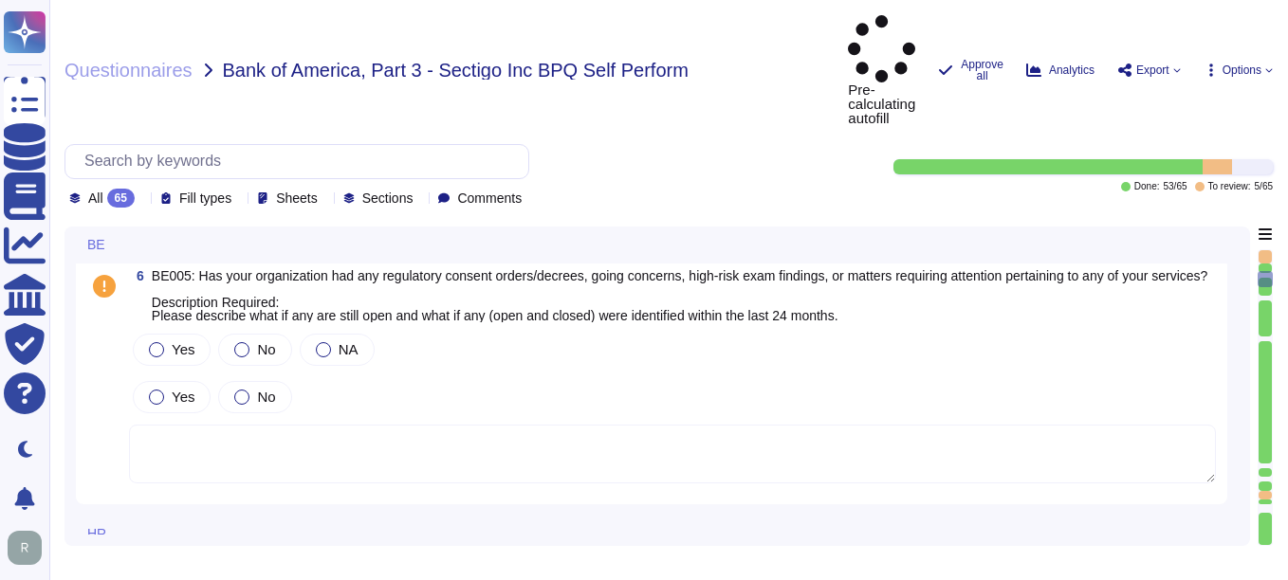
type textarea "Yes, our organization maintains documented policies that include requirements f…"
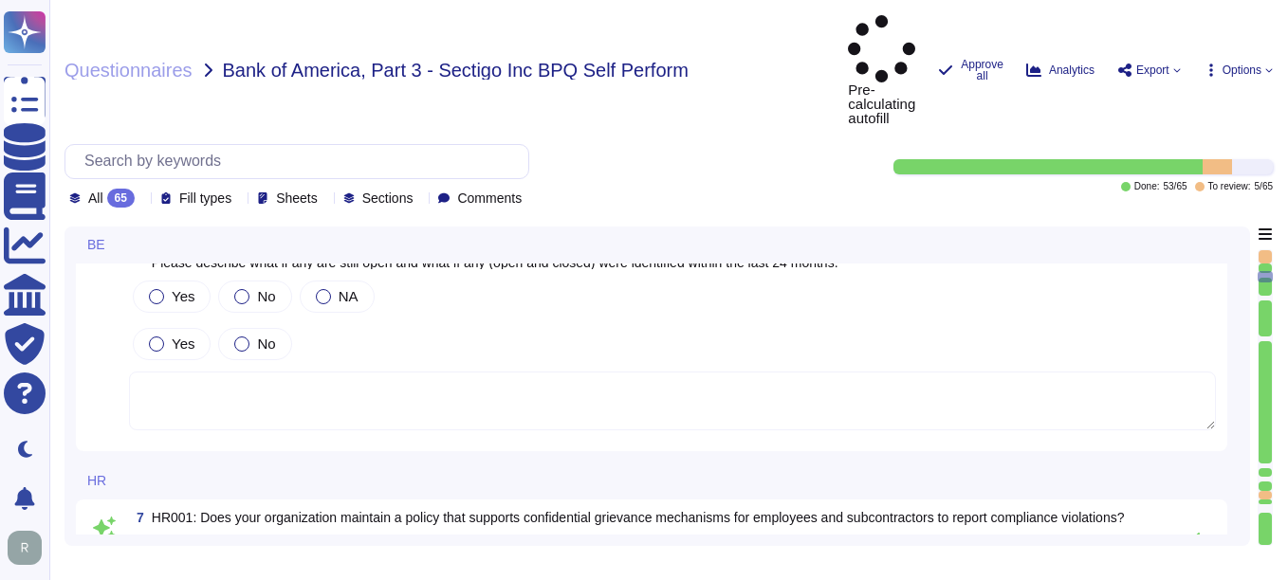
scroll to position [2276, 0]
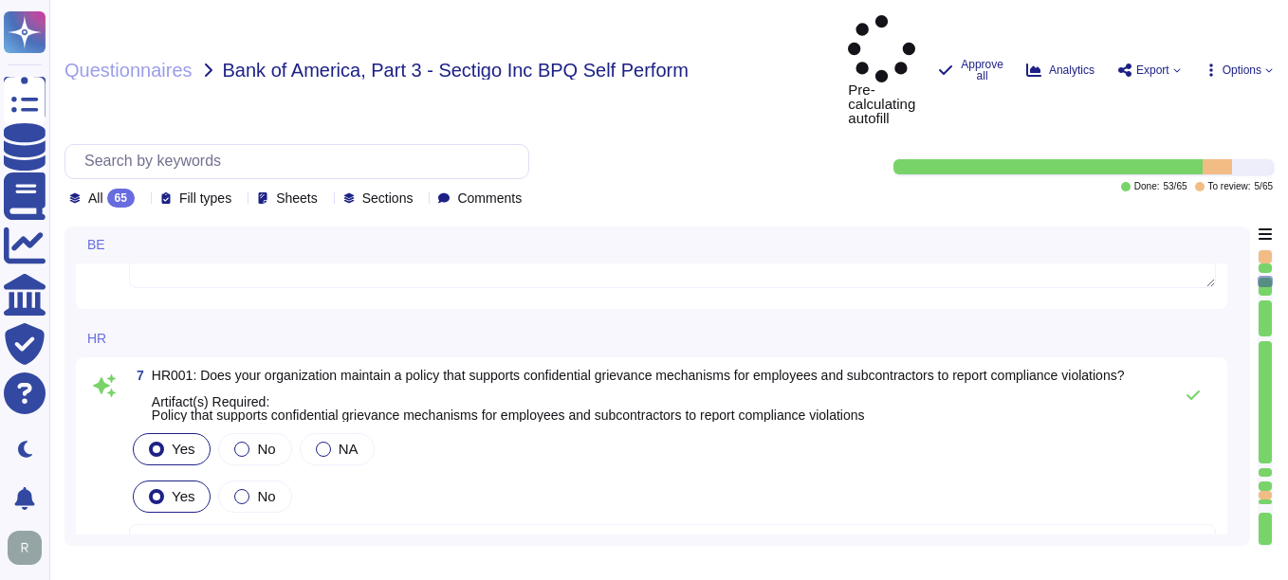
type textarea "Yes, our organization maintains a background check policy that requires the per…"
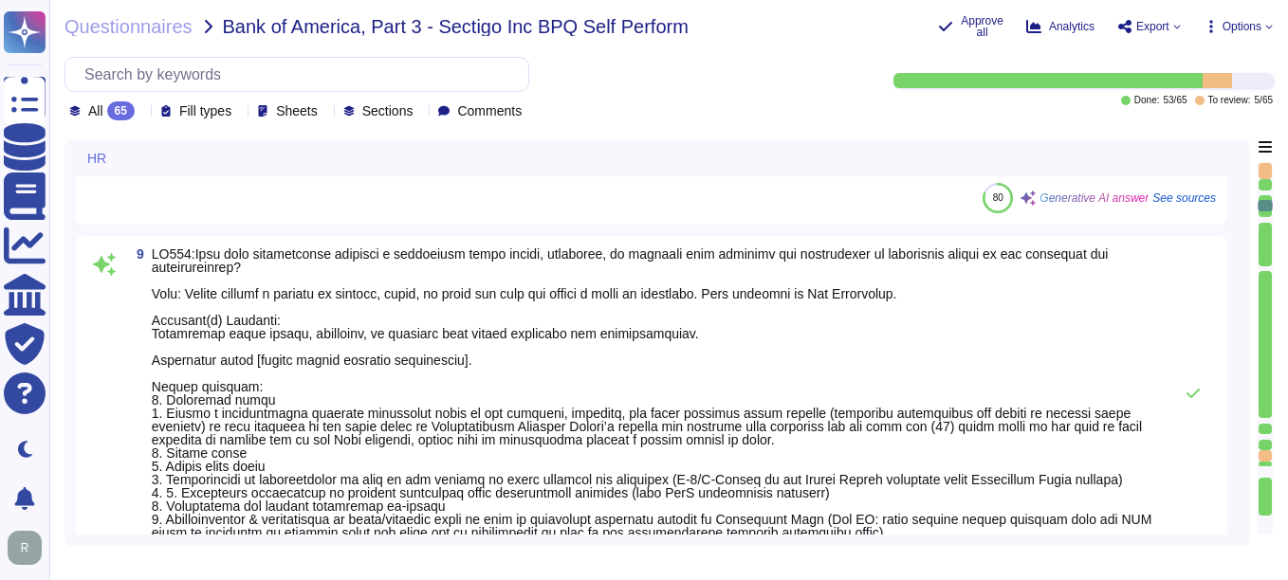
scroll to position [2940, 0]
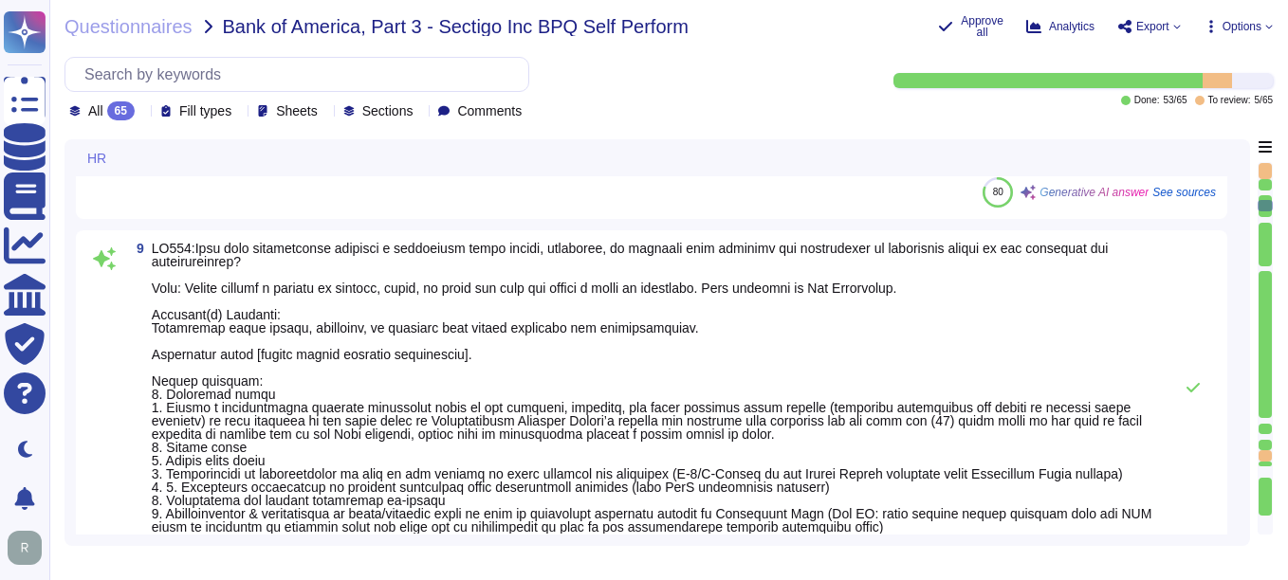
type textarea "Yes, our organization maintains documented policies that prohibit the misuse of…"
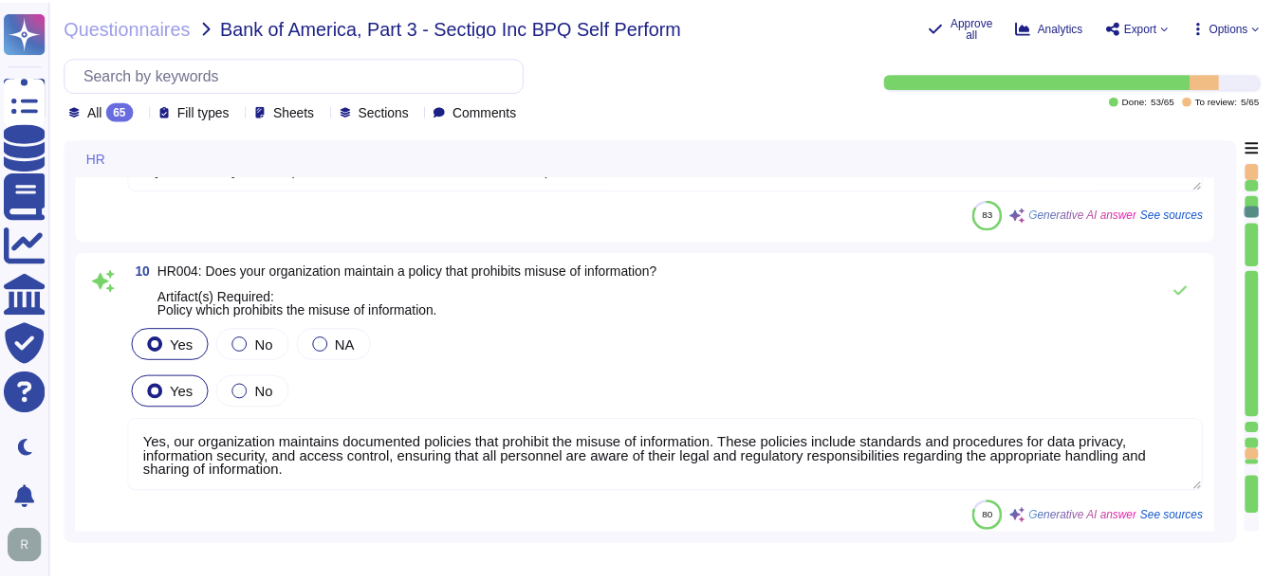
scroll to position [3509, 0]
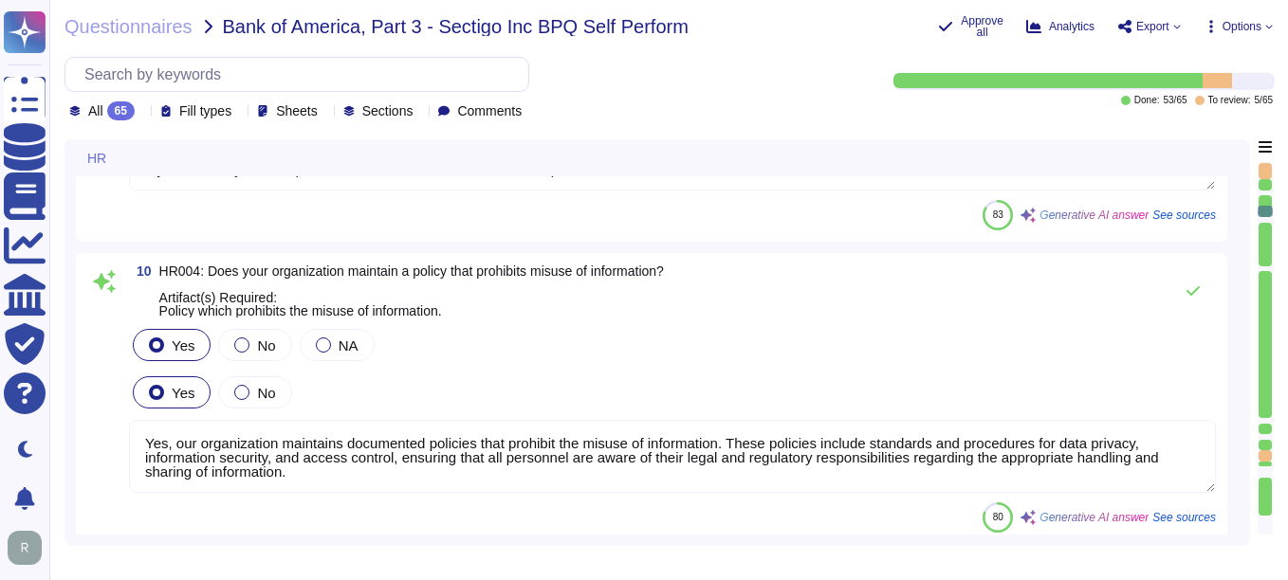
type textarea "Yes, we have a compliance program and a set of policies and procedures in place…"
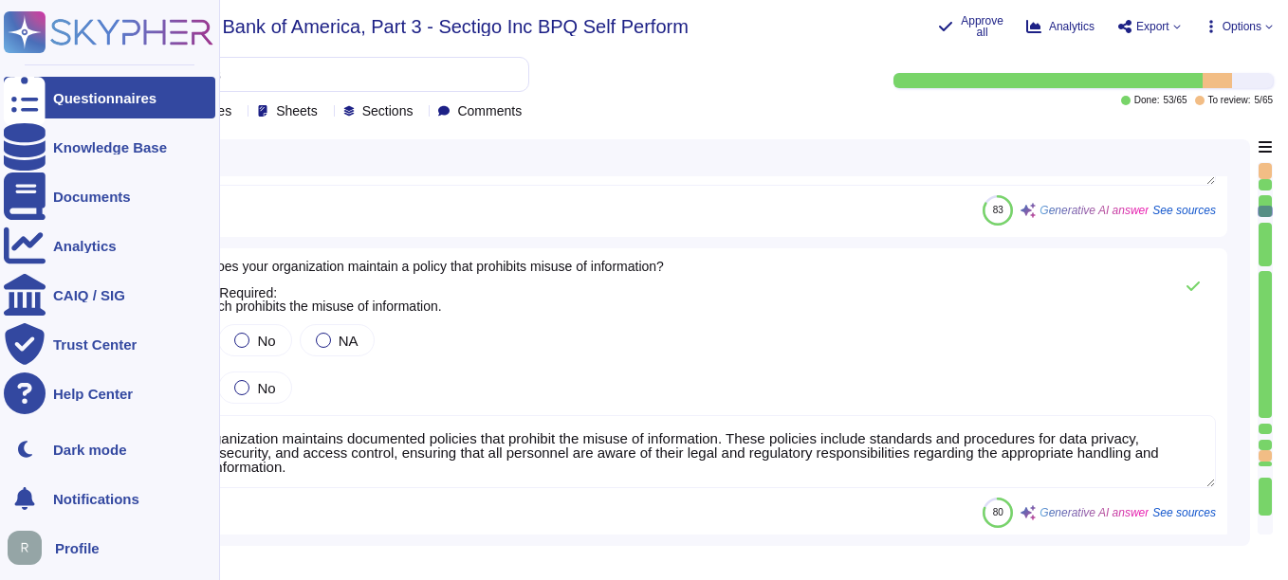
click at [80, 94] on div "Questionnaires" at bounding box center [104, 98] width 103 height 14
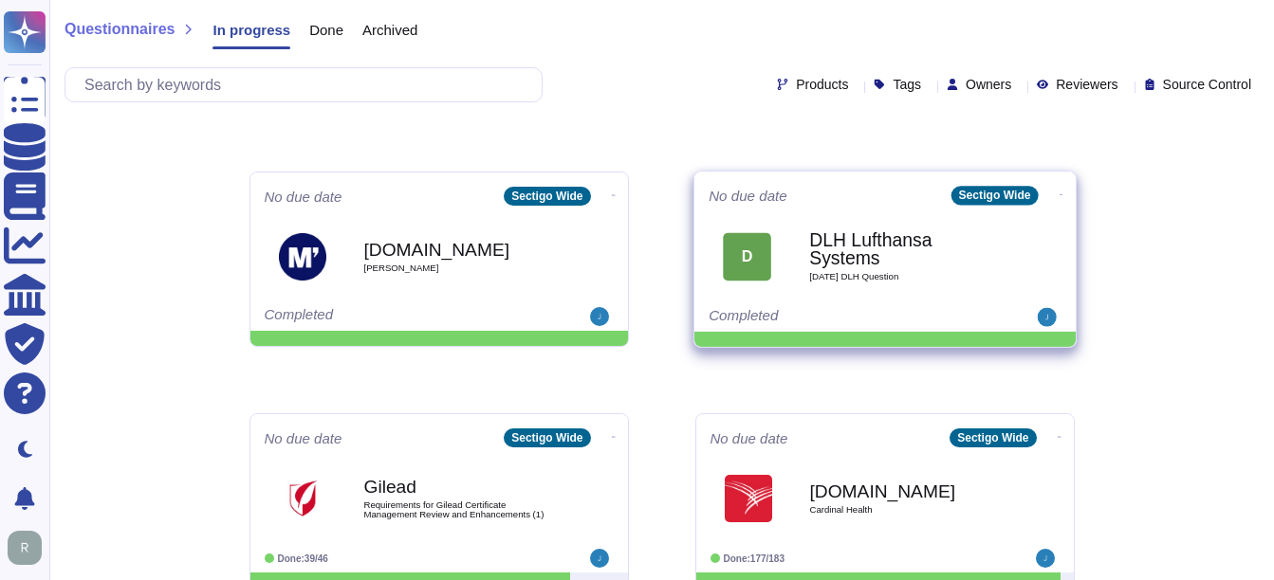
scroll to position [337, 0]
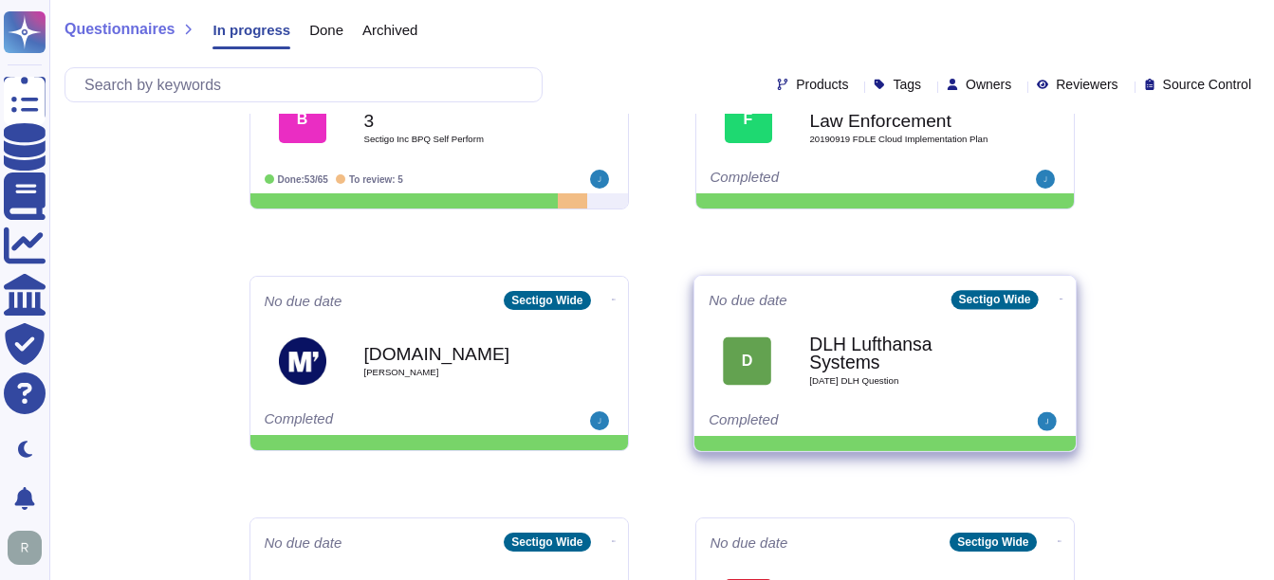
click at [960, 417] on div at bounding box center [1002, 422] width 118 height 19
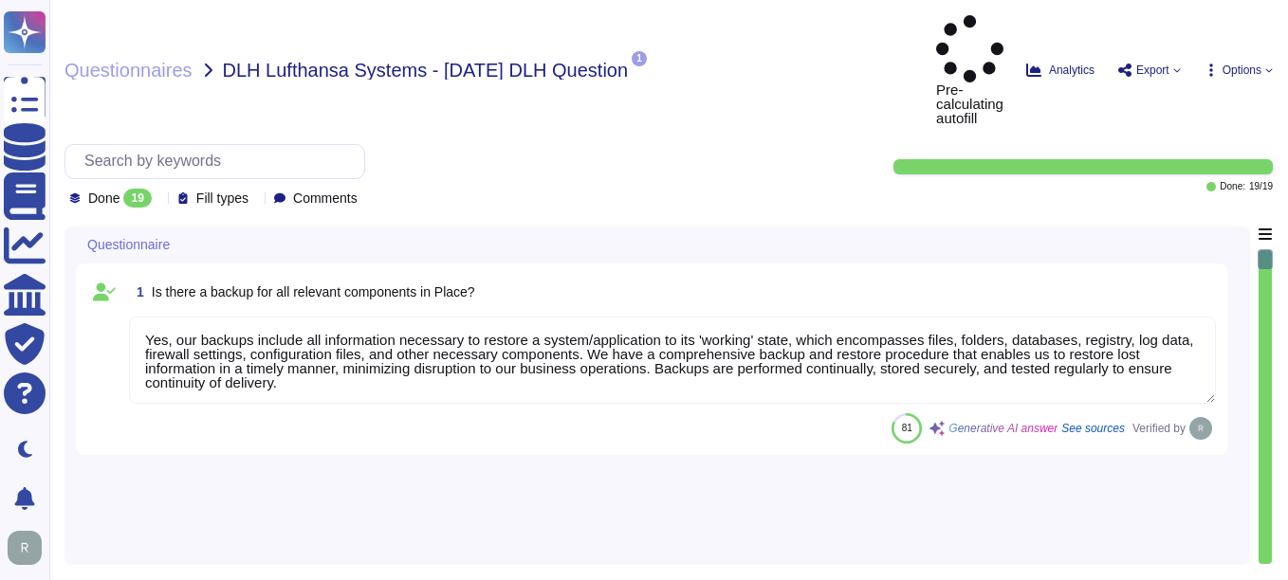
type textarea "Yes, our backups include all information necessary to restore a system/applicat…"
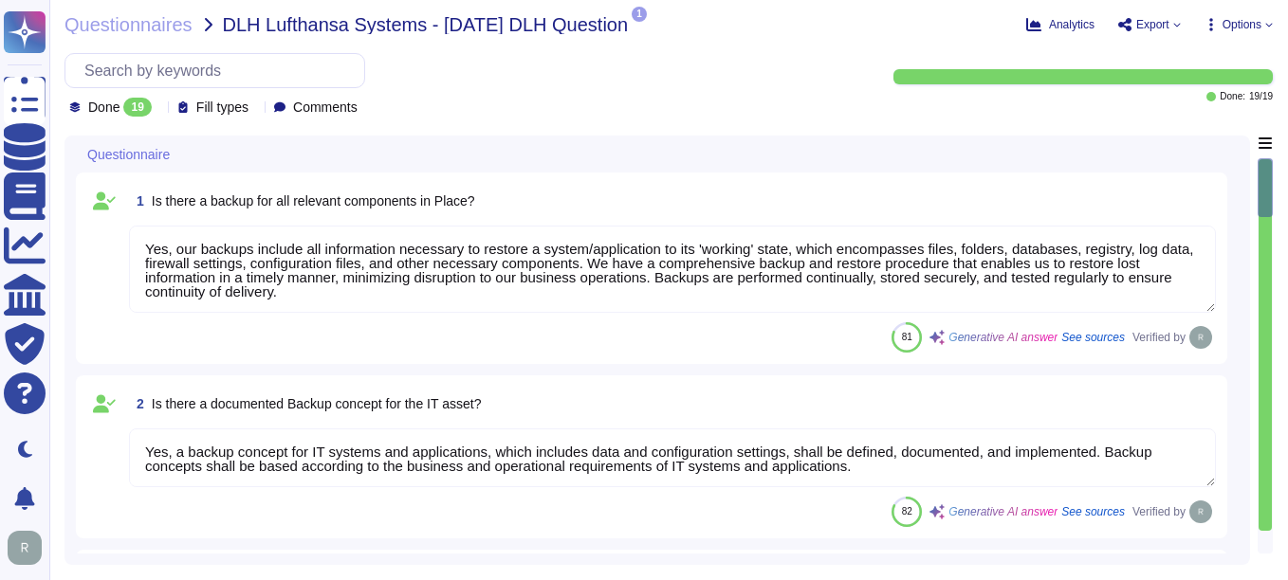
type textarea "Yes, a backup concept for IT systems and applications, which includes data and …"
type textarea "Backups are performed continually and are scheduled based on the information an…"
type textarea "Backups are stored in our on-premise data center in [GEOGRAPHIC_DATA], [GEOGRAP…"
type textarea "RTO for Backup & Restore test was 7 hours and RPO for this test was 0 hours."
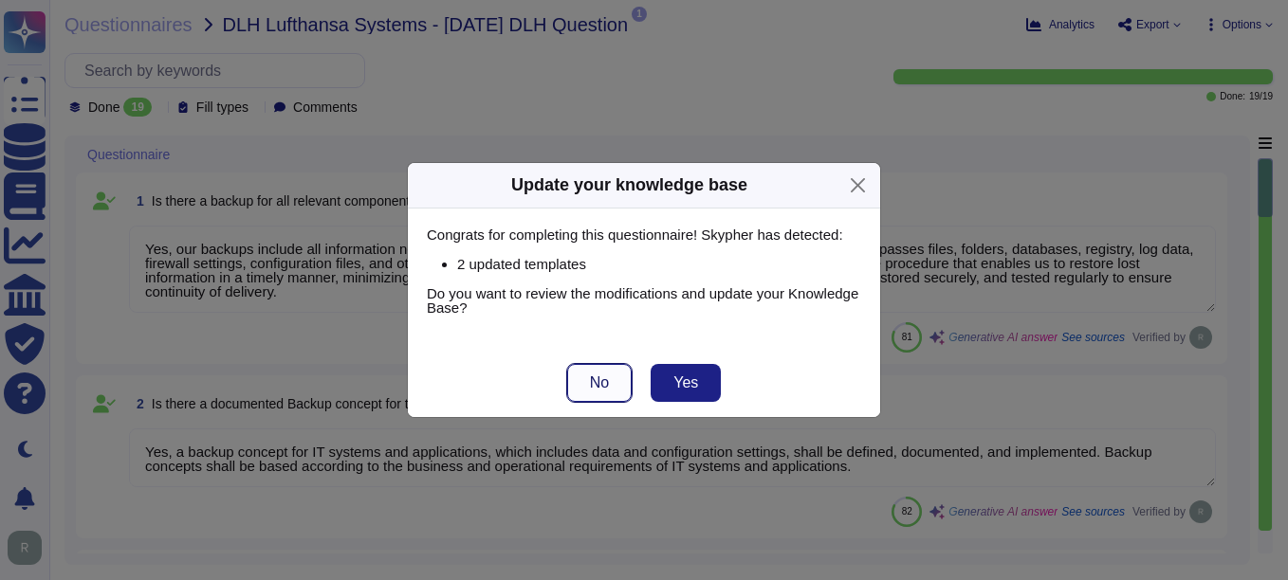
click at [606, 389] on span "No" at bounding box center [599, 383] width 19 height 15
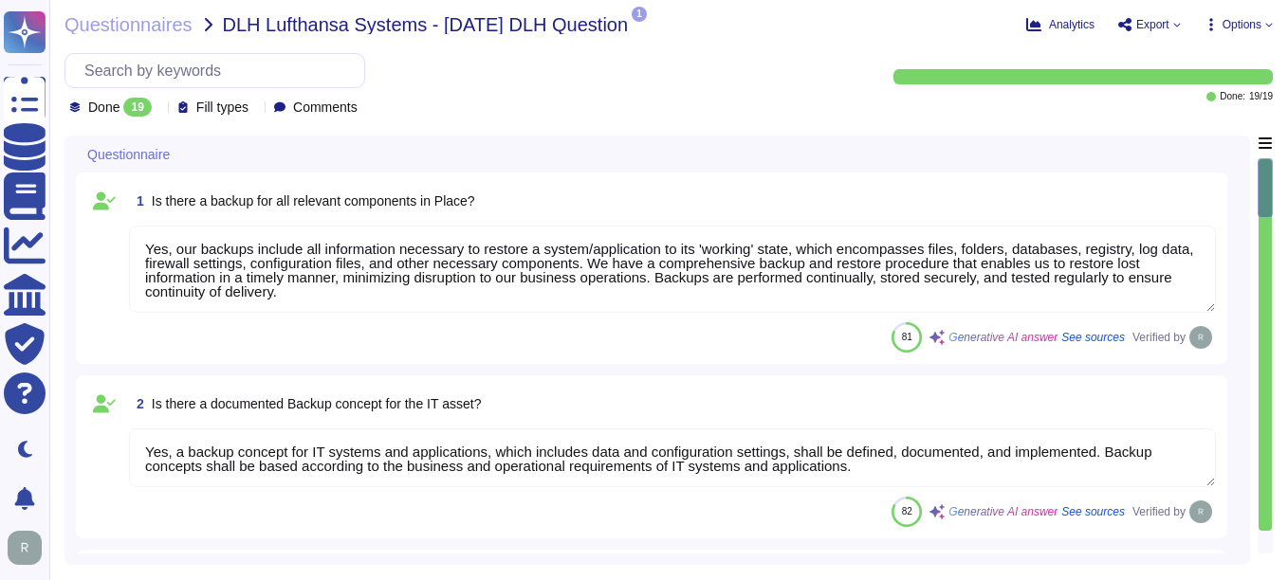
click at [159, 109] on icon at bounding box center [159, 109] width 0 height 0
click at [181, 166] on div "All 19" at bounding box center [164, 155] width 154 height 21
drag, startPoint x: 1266, startPoint y: 0, endPoint x: 915, endPoint y: 67, distance: 357.3
click at [815, 100] on div "All 19 Fill types Comments" at bounding box center [459, 85] width 790 height 64
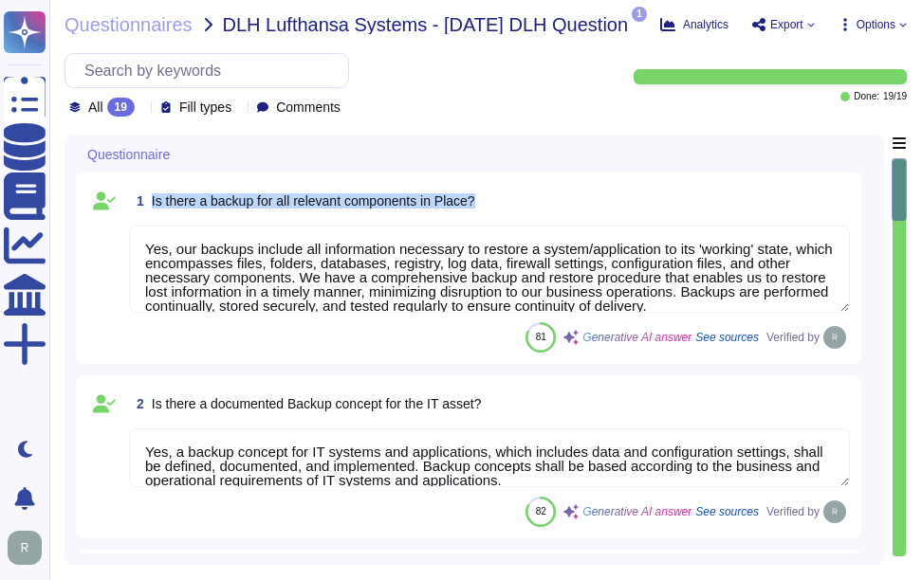
drag, startPoint x: 149, startPoint y: 198, endPoint x: 608, endPoint y: 194, distance: 459.1
click at [608, 194] on div "1 Is there a backup for all relevant components in Place?" at bounding box center [489, 201] width 721 height 34
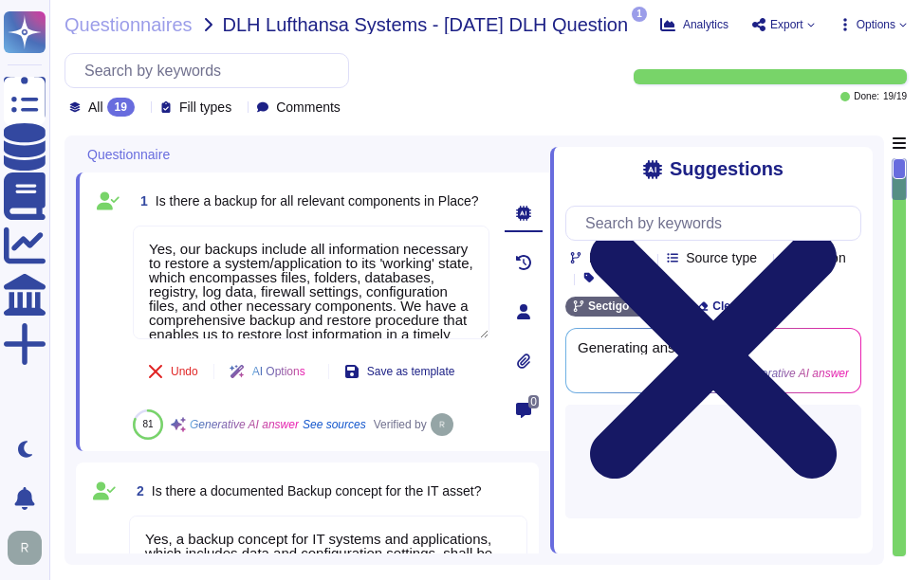
click at [851, 167] on icon at bounding box center [713, 355] width 296 height 395
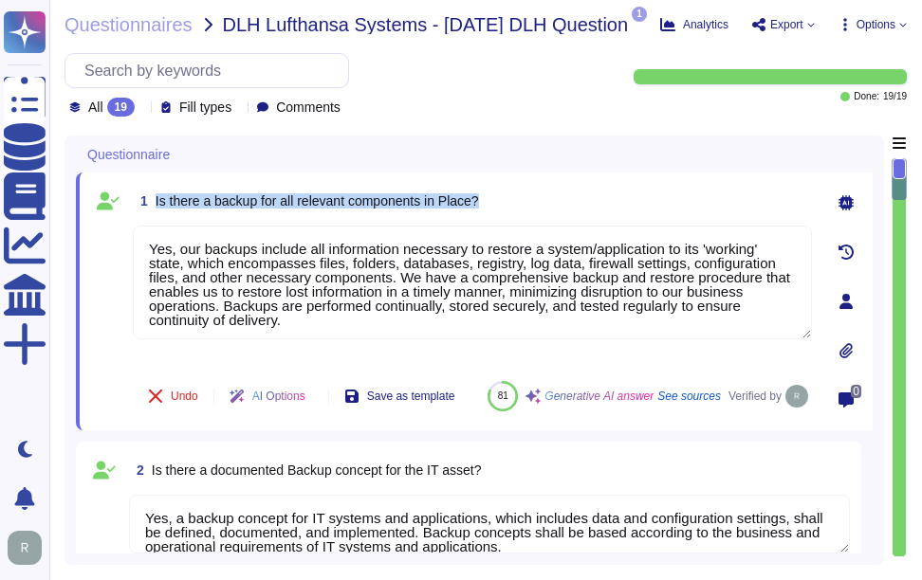
drag, startPoint x: 156, startPoint y: 194, endPoint x: 673, endPoint y: 194, distance: 517.9
click at [673, 194] on div "1 Is there a backup for all relevant components in Place?" at bounding box center [472, 201] width 679 height 34
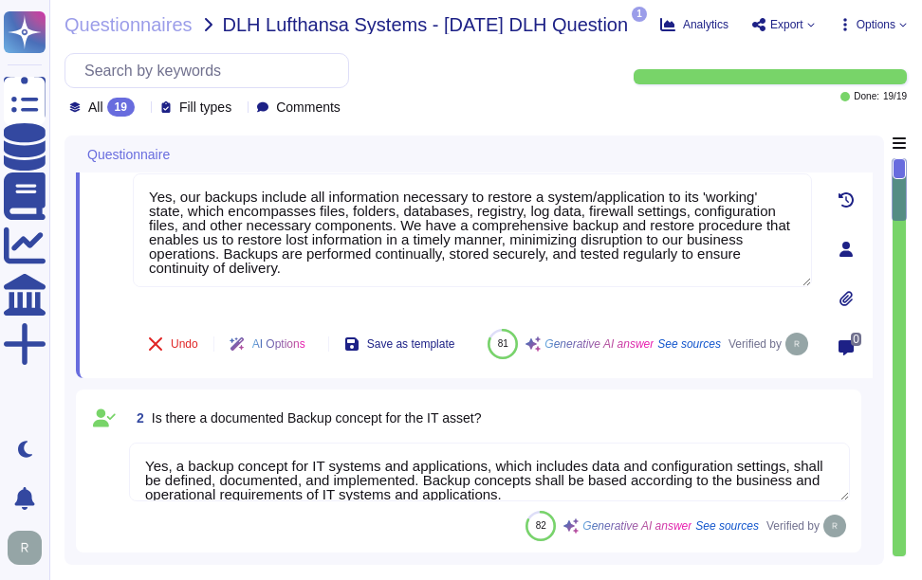
type textarea "RTO for Backup & Restore test was 7 hours and RPO for this test was 0 hours."
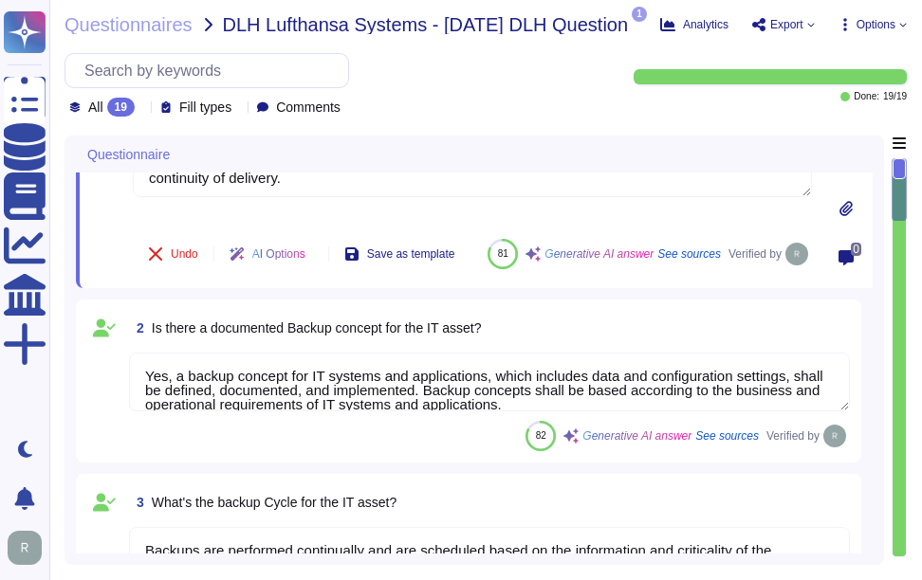
scroll to position [190, 0]
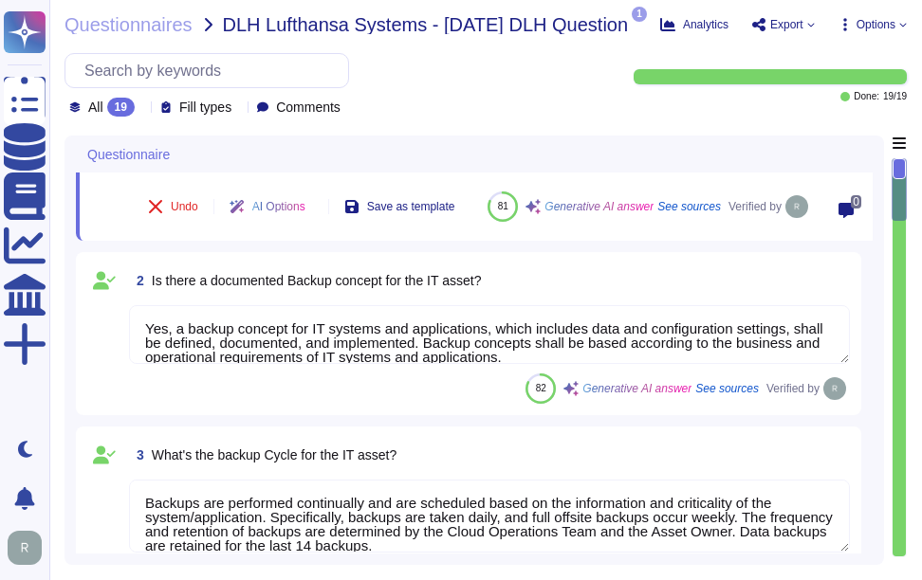
type textarea "Our Last BC/DR exercise was on [DATE] and Failover test was conducted on [DATE]."
drag, startPoint x: 152, startPoint y: 297, endPoint x: 588, endPoint y: 327, distance: 437.4
click at [588, 327] on div "2 Is there a documented Backup concept for the IT asset? Yes, a backup concept …" at bounding box center [468, 334] width 763 height 140
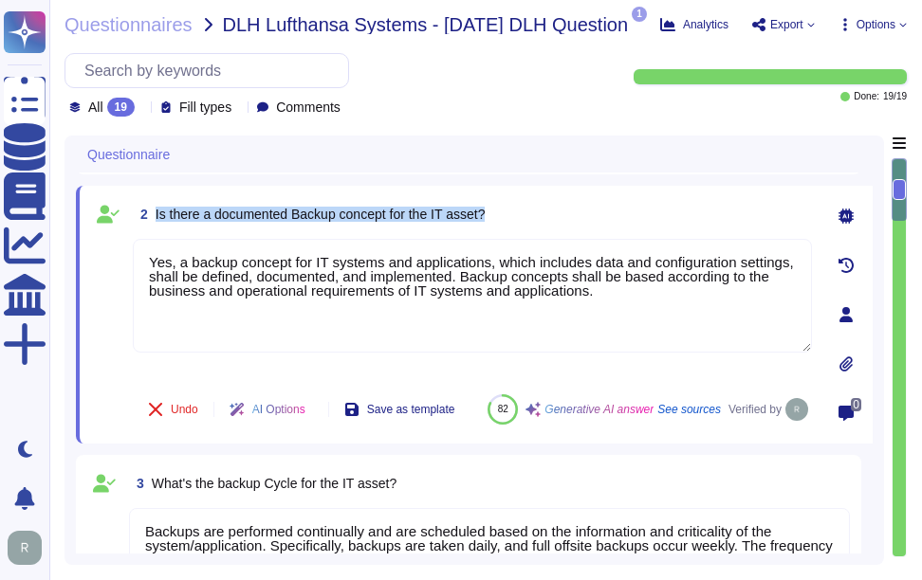
drag, startPoint x: 156, startPoint y: 211, endPoint x: 547, endPoint y: 228, distance: 392.1
click at [547, 228] on div "2 Is there a documented Backup concept for the IT asset?" at bounding box center [472, 214] width 679 height 34
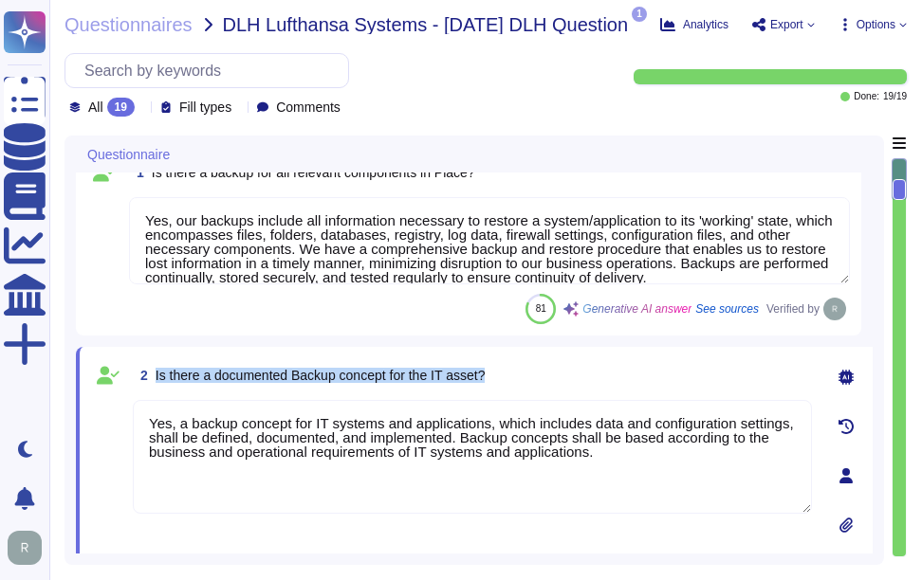
scroll to position [0, 0]
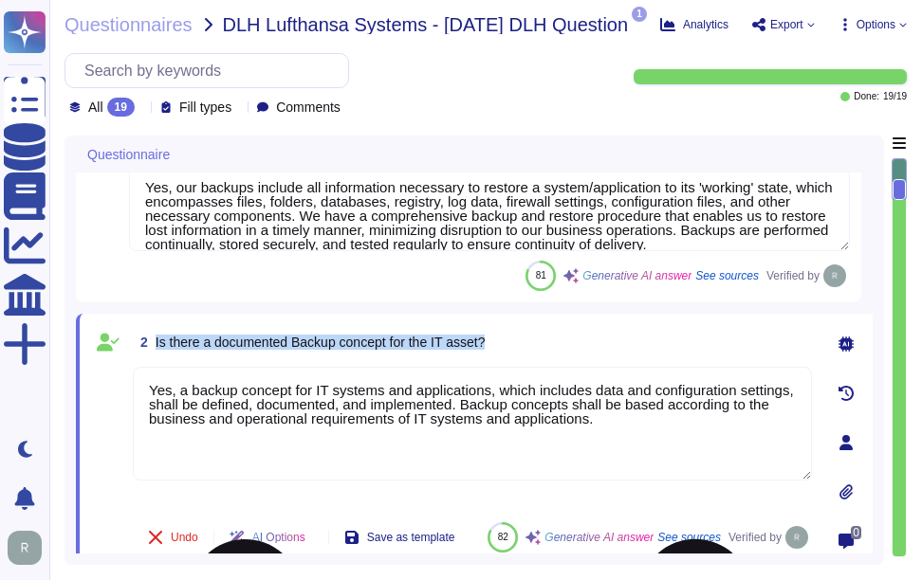
type textarea "RTO for Backup & Restore test was 7 hours and RPO for this test was 0 hours."
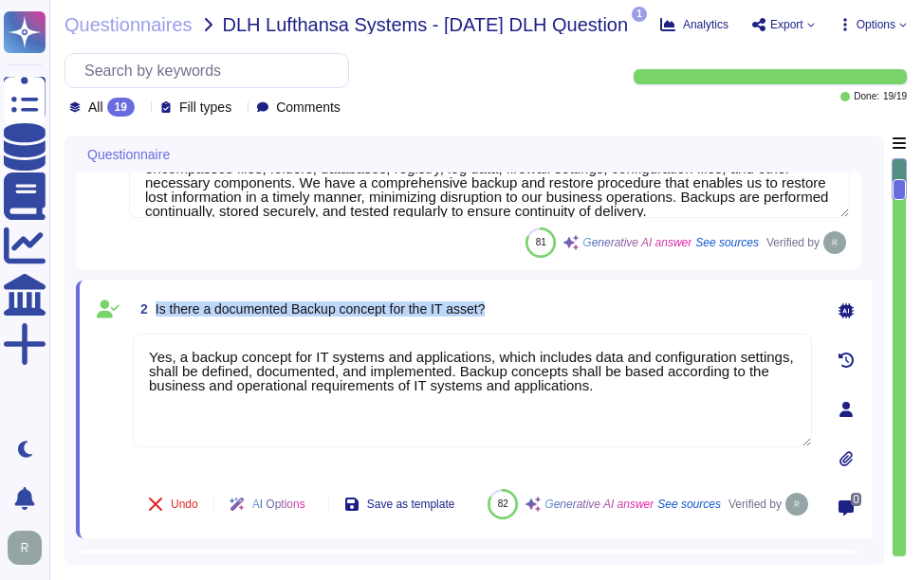
click at [555, 312] on div "2 Is there a documented Backup concept for the IT asset?" at bounding box center [472, 309] width 679 height 34
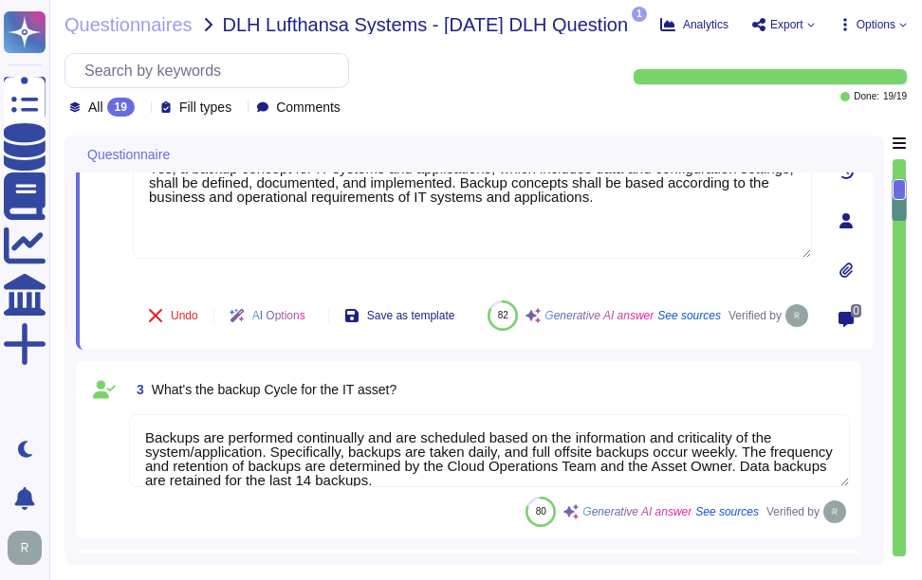
type textarea "Our Last BC/DR exercise was on [DATE] and Failover test was conducted on [DATE]."
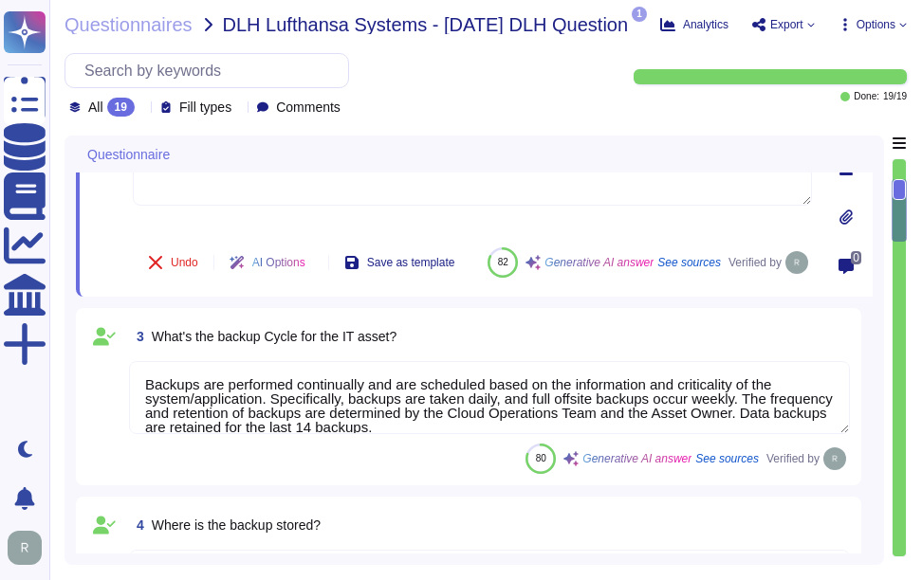
scroll to position [379, 0]
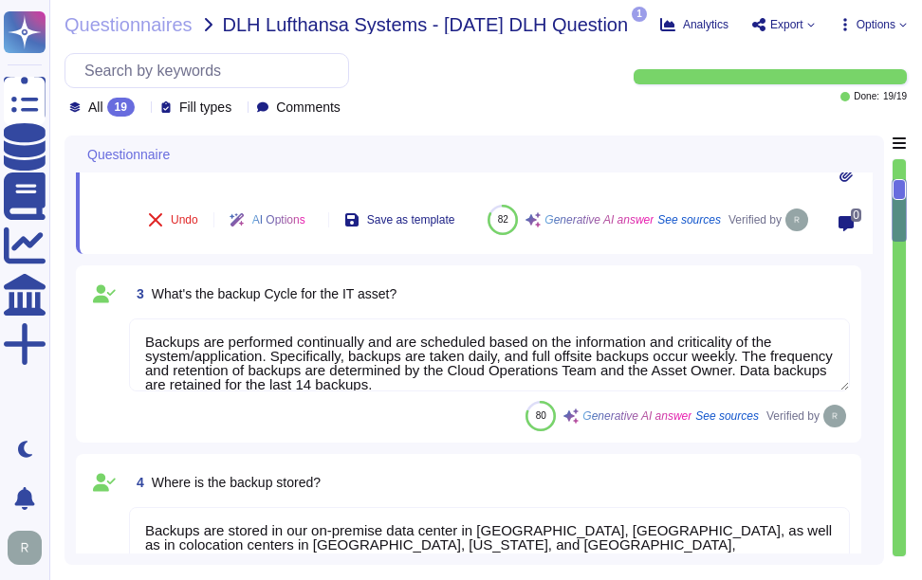
type textarea "We have implemented a high-availability environment with full redundancy, utili…"
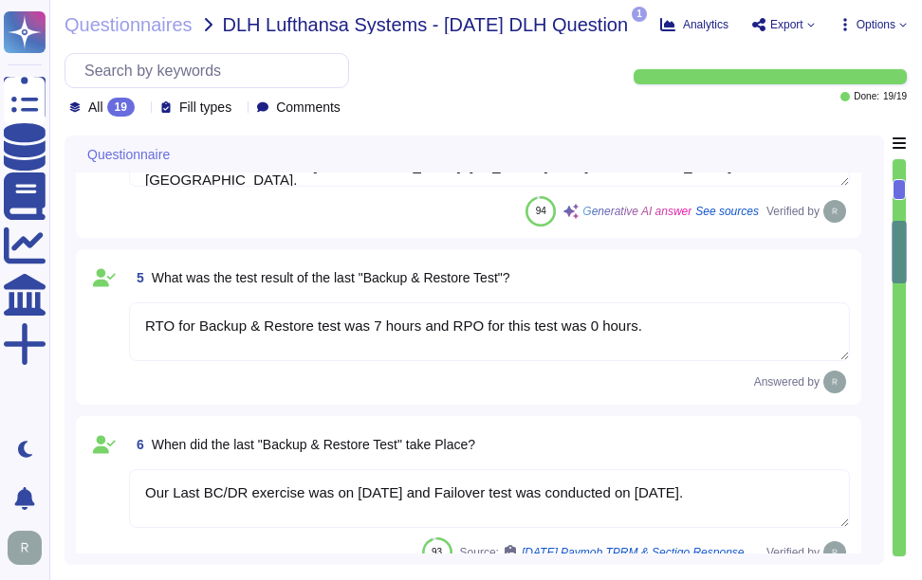
scroll to position [854, 0]
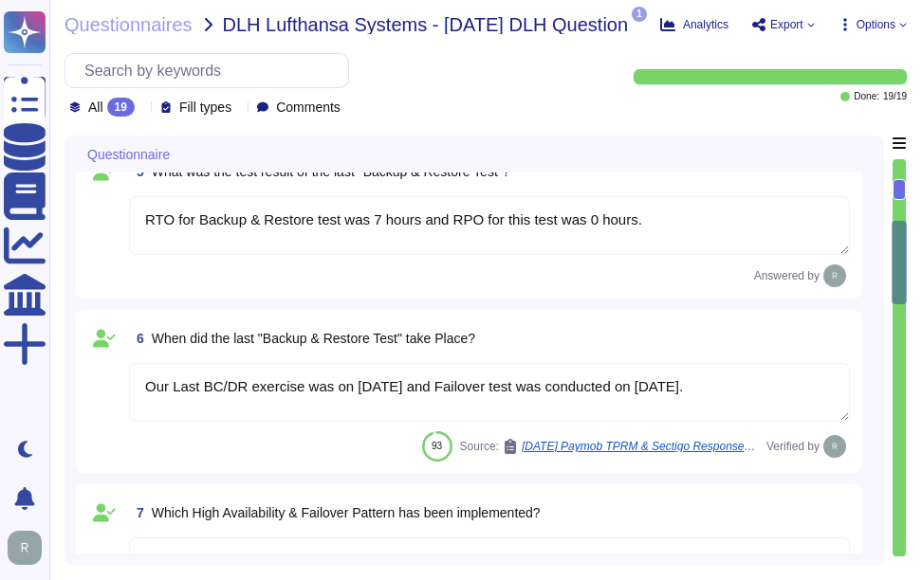
type textarea "Yes, the implemented High Availability and Failover solution is designed to pro…"
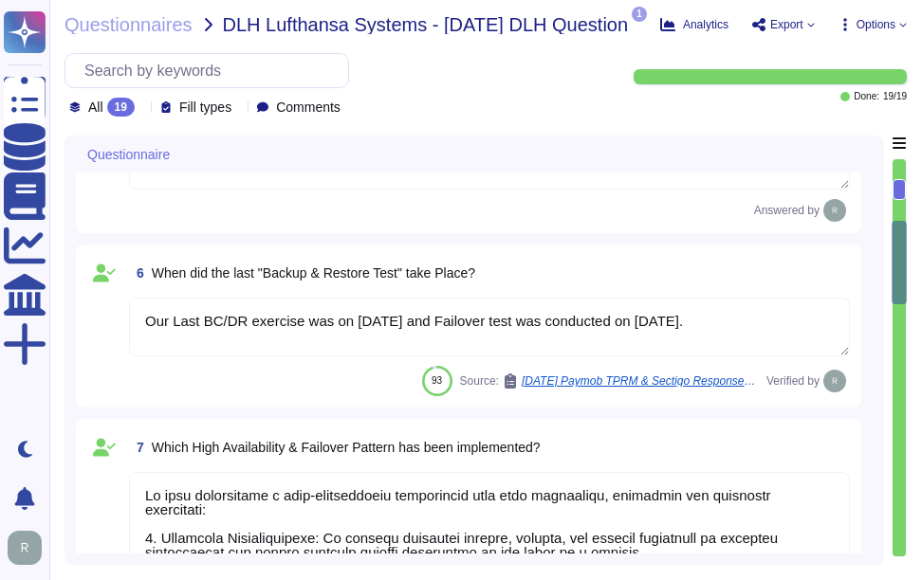
scroll to position [948, 0]
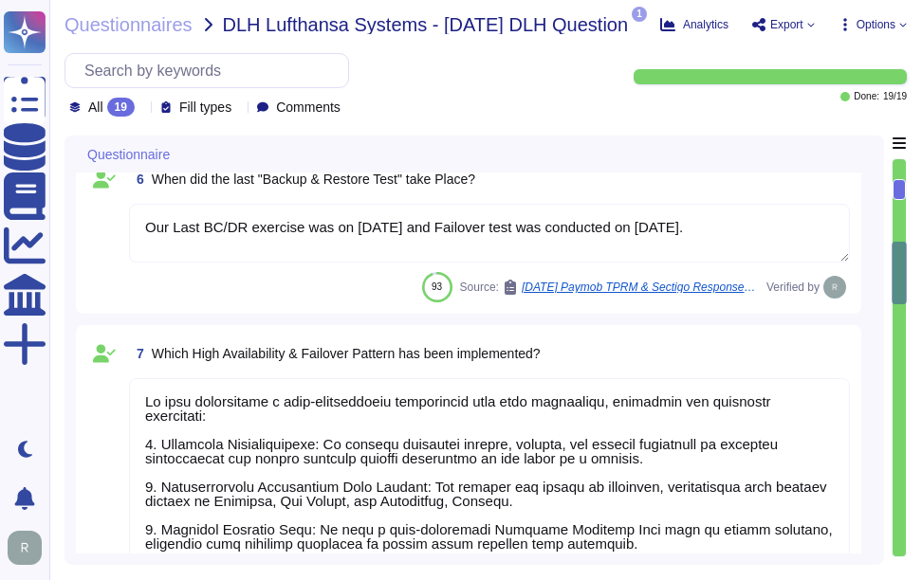
type textarea "The implemented High Availability and Failover Implementation performs failover…"
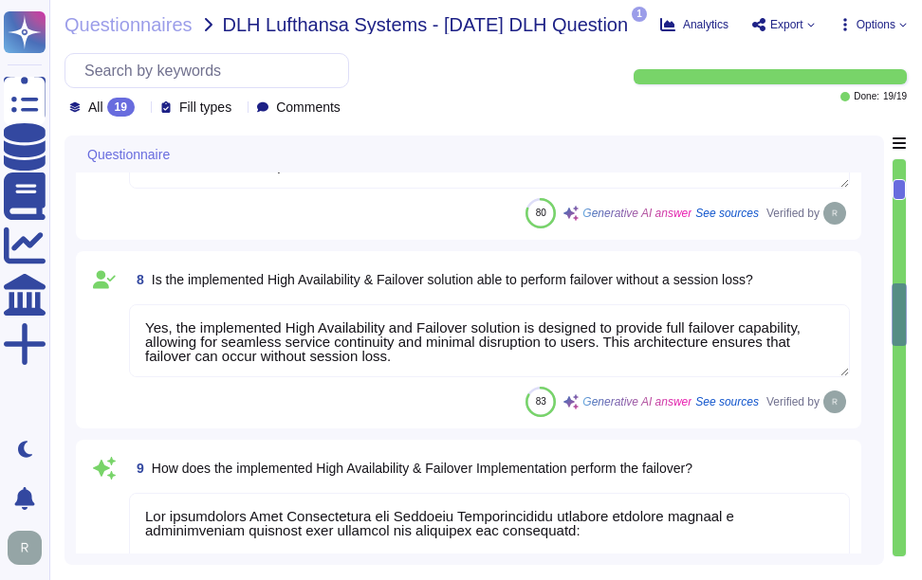
scroll to position [1518, 0]
type textarea "Yes, the implemented High Availability and Failover solution makes use of geo-r…"
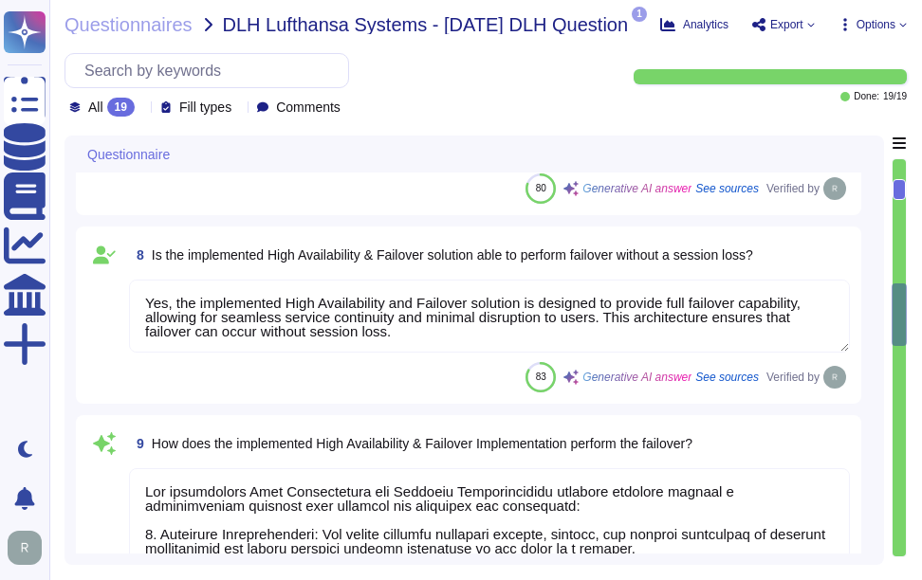
scroll to position [2, 0]
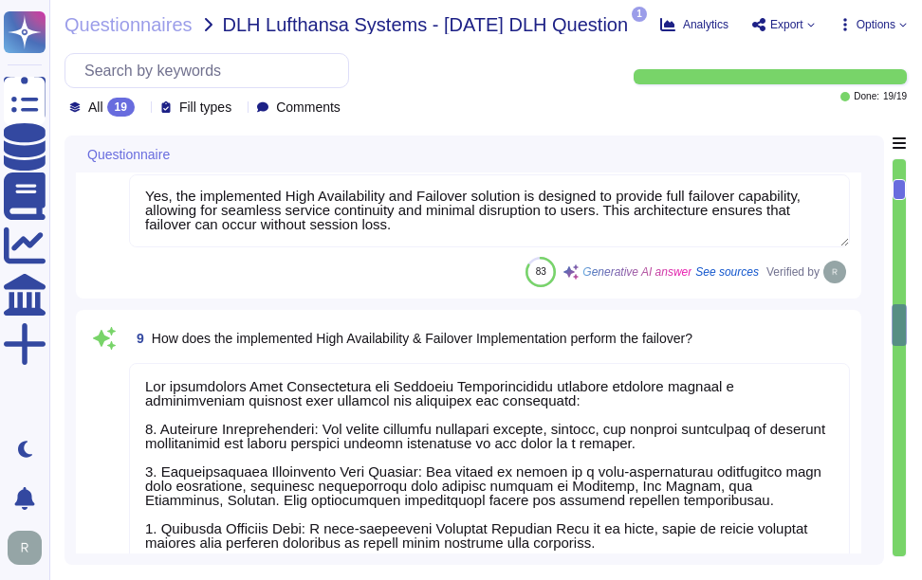
type textarea "The last executed Failover Test was conducted on [DATE], and it was successfull…"
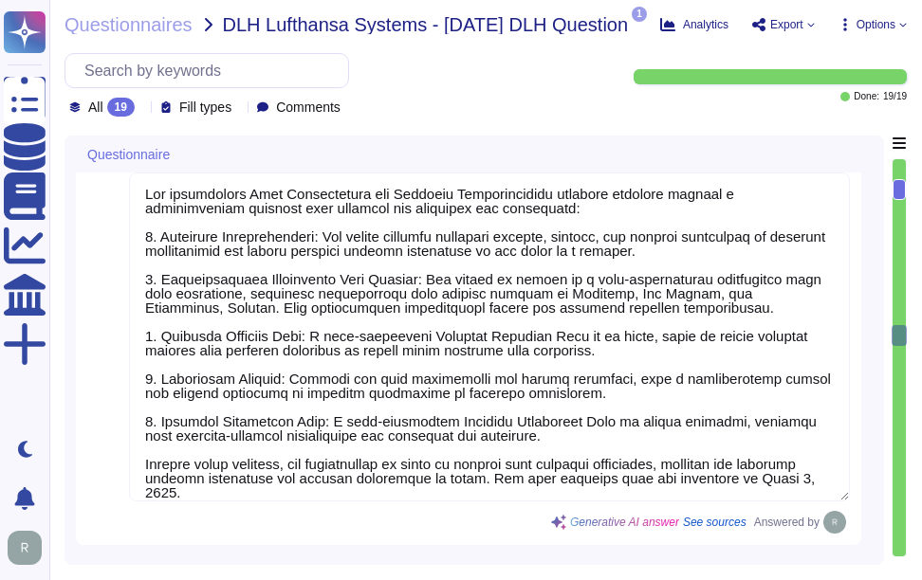
type textarea "The last failover test took place on [DATE]."
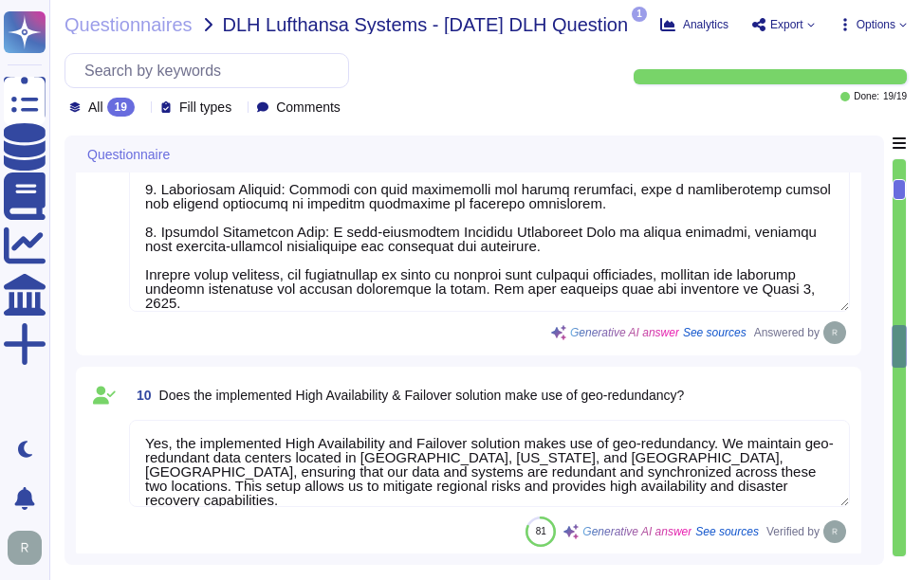
type textarea "Yes, recovery procedures from incidents are formally documented and controlled.…"
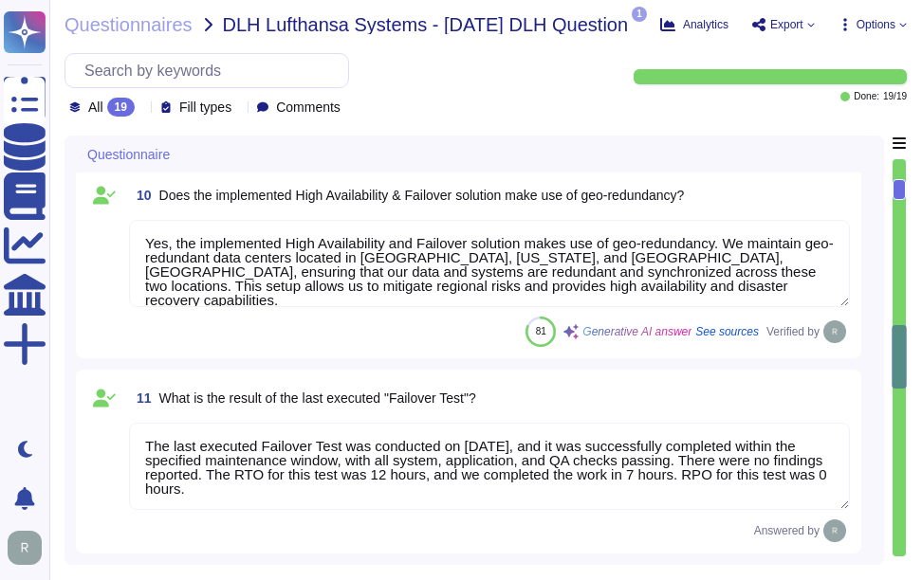
scroll to position [2182, 0]
type textarea "The Disaster Recovery procedures are documented in our Business Continuity & Di…"
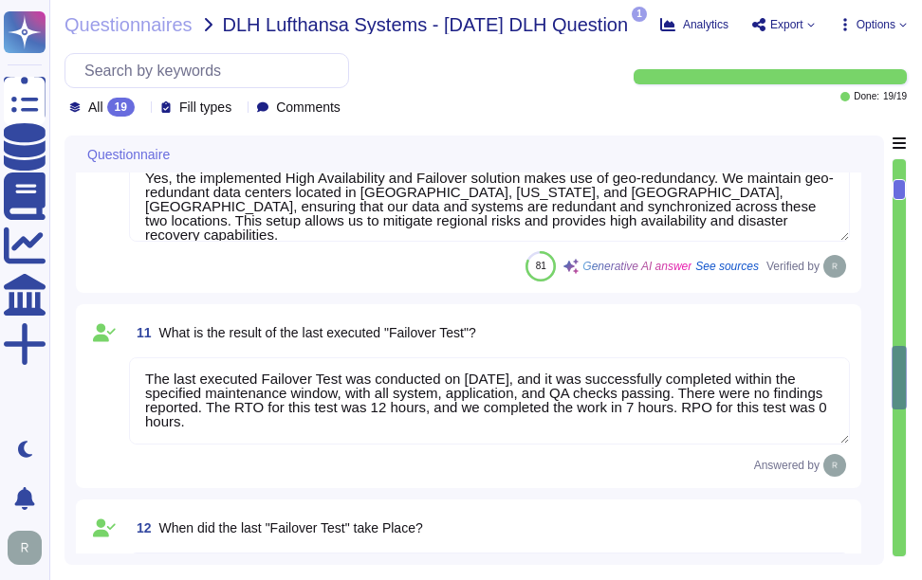
type textarea "None"
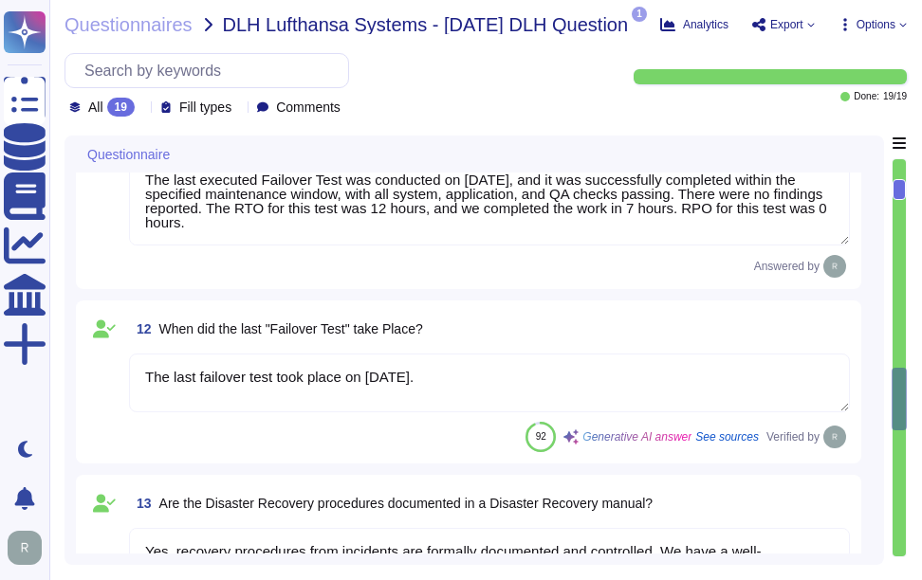
scroll to position [2466, 0]
type textarea "The last executed Failover Test was conducted on [DATE], and it was successfull…"
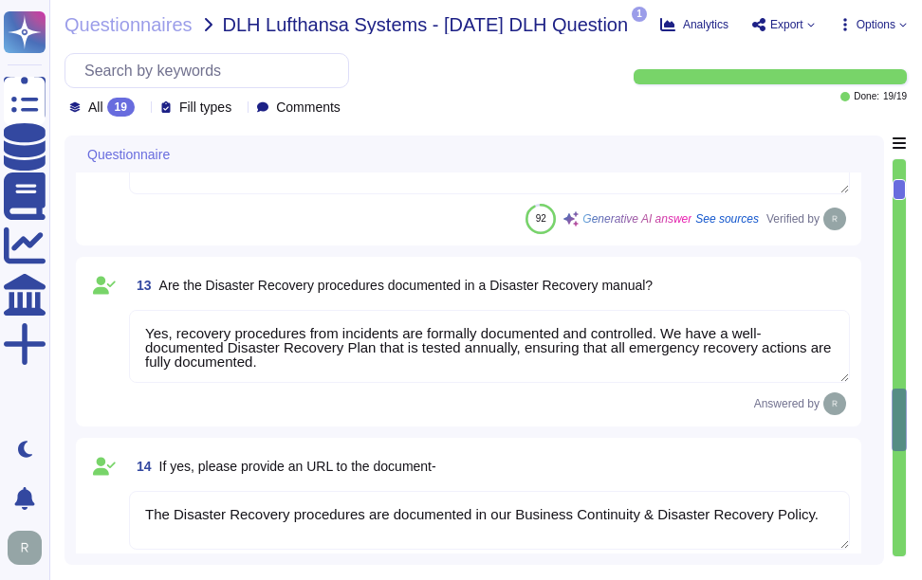
scroll to position [2656, 0]
type textarea "The last executed Disaster Recovery Test was a full failover exercise conducted…"
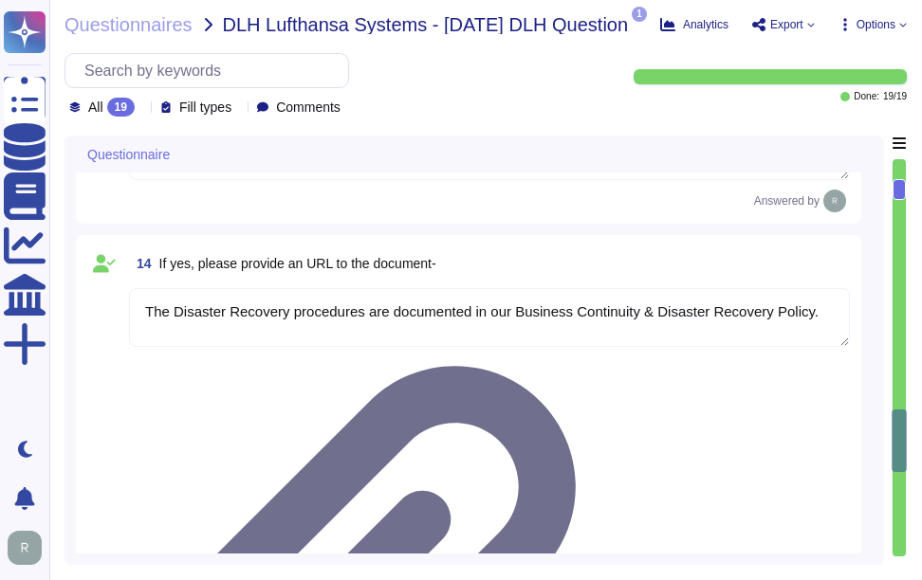
scroll to position [2845, 0]
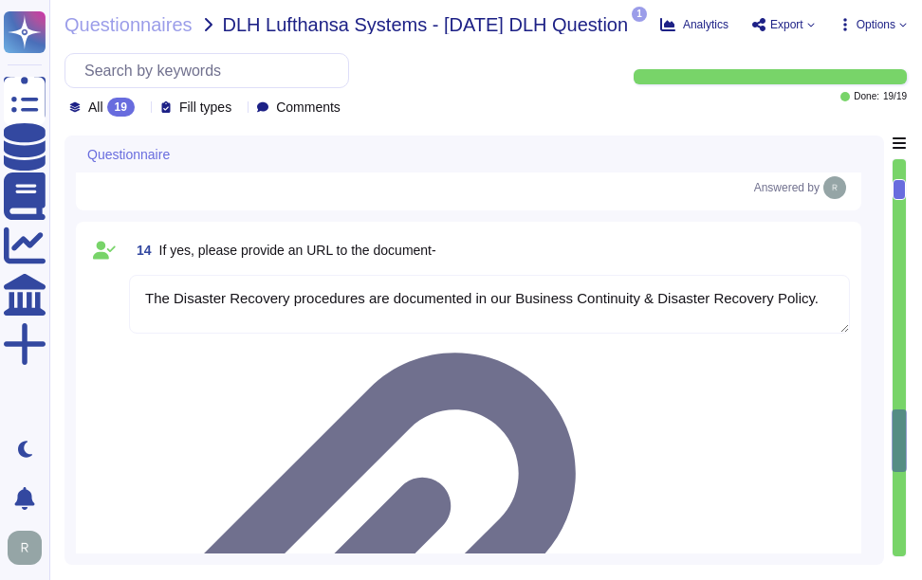
type textarea "The last Disaster Recovery test was performed on [DATE]. The test was conducted…"
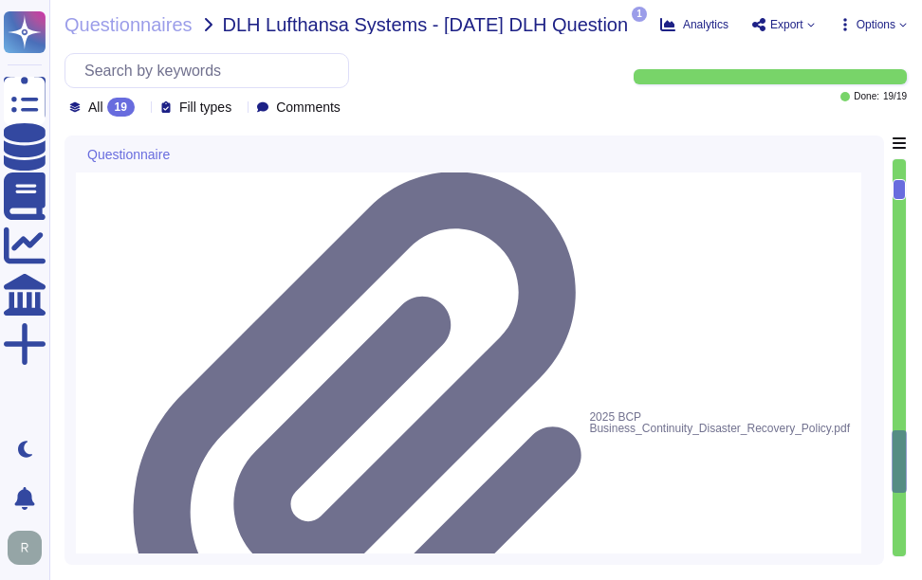
type textarea "The last Disaster Recovery Test was executed on [DATE]."
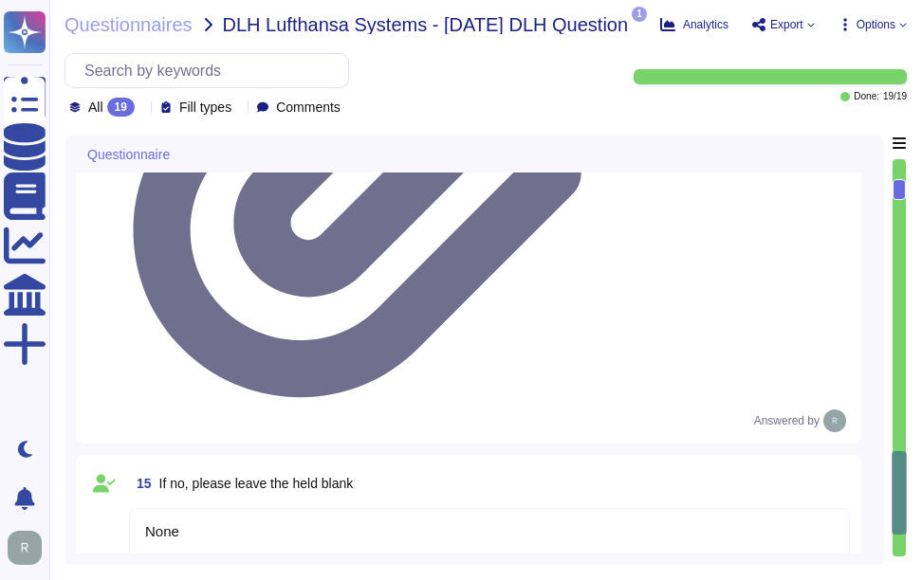
scroll to position [3320, 0]
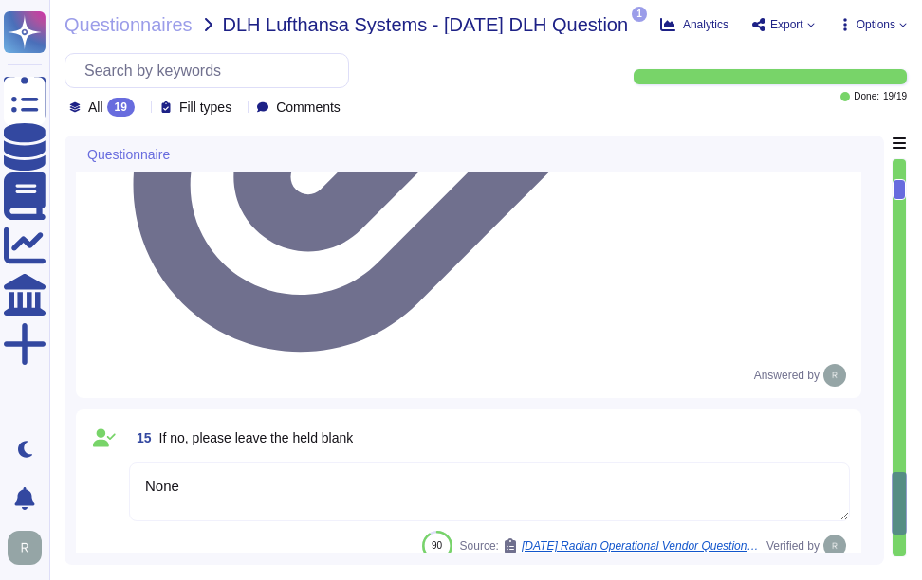
drag, startPoint x: 385, startPoint y: 304, endPoint x: 534, endPoint y: 307, distance: 148.9
drag, startPoint x: 161, startPoint y: 305, endPoint x: 584, endPoint y: 311, distance: 423.1
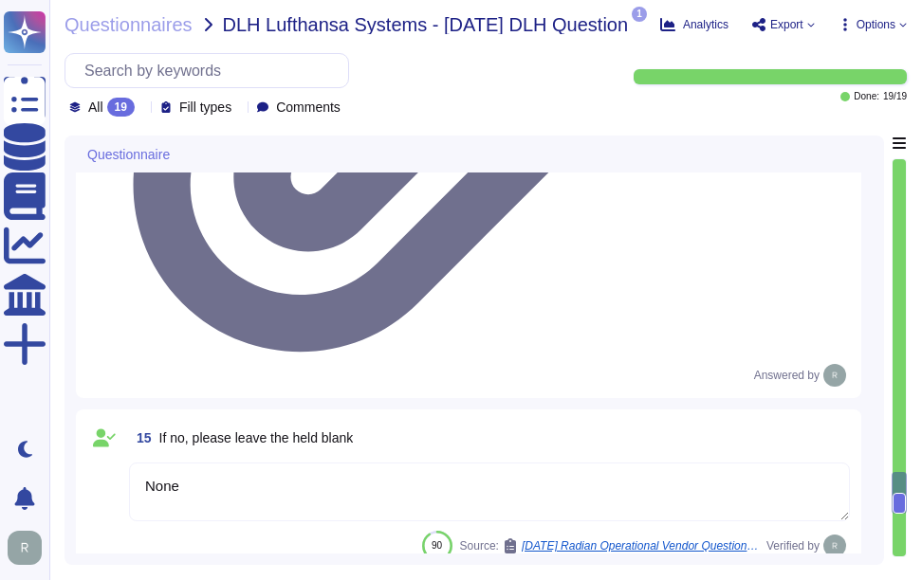
paste textarea "Our Last BC/DR exercise was on [DATE] and Failover test was conducted on [DATE]"
type textarea "Our Last BC/DR exercise was on [DATE] and Failover test was conducted on [DATE]"
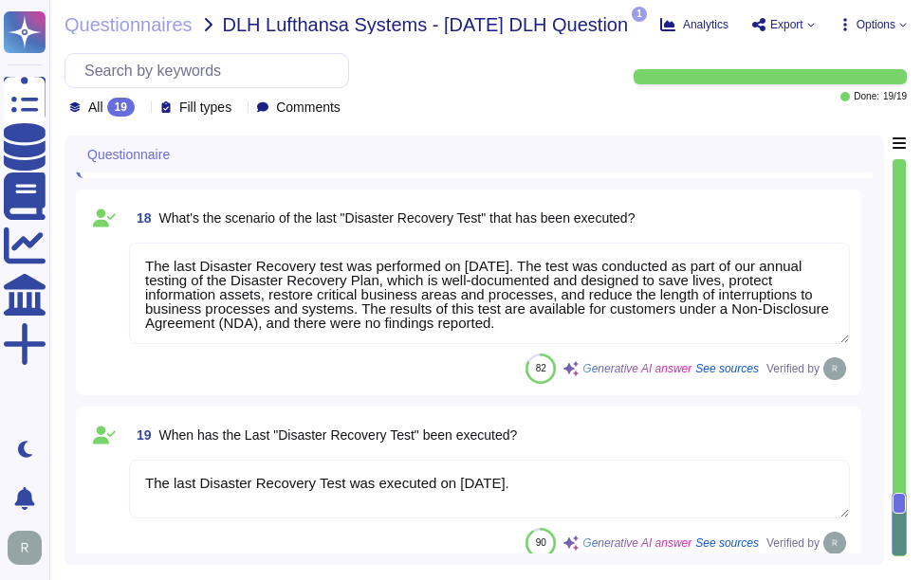
scroll to position [3670, 0]
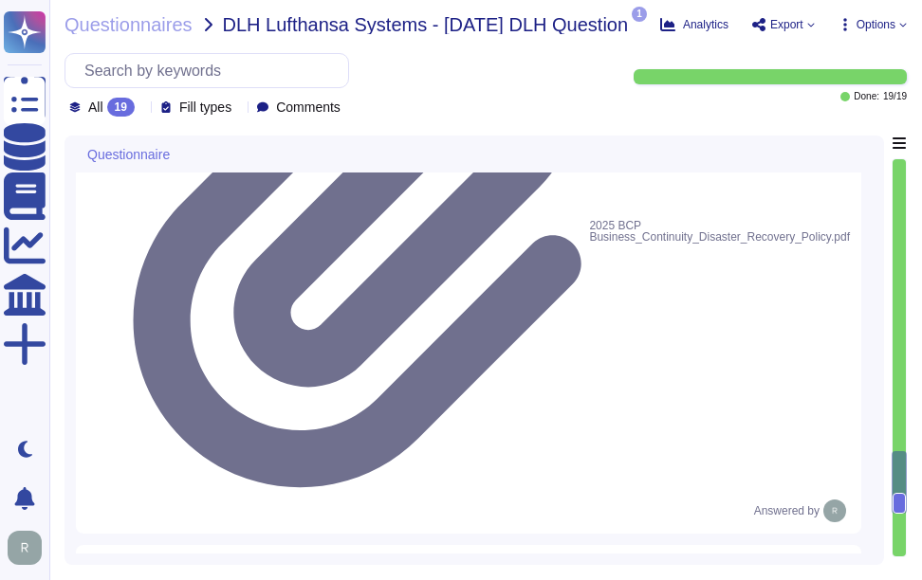
type textarea "Yes, recovery procedures from incidents are formally documented and controlled.…"
type textarea "The Disaster Recovery procedures are documented in our Business Continuity & Di…"
type textarea "None"
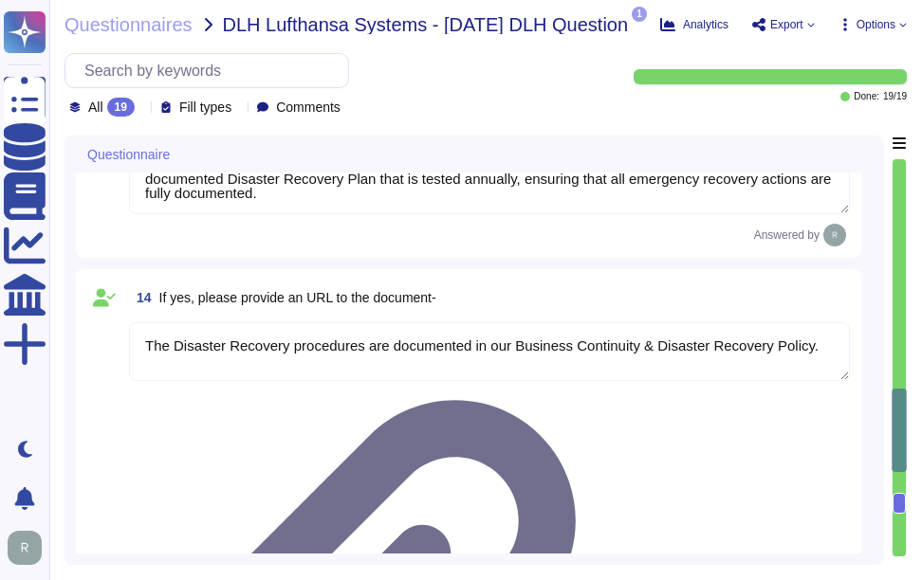
type textarea "Yes, the implemented High Availability and Failover solution makes use of geo-r…"
type textarea "The last executed Failover Test was conducted on [DATE], and it was successfull…"
type textarea "The last failover test took place on [DATE]."
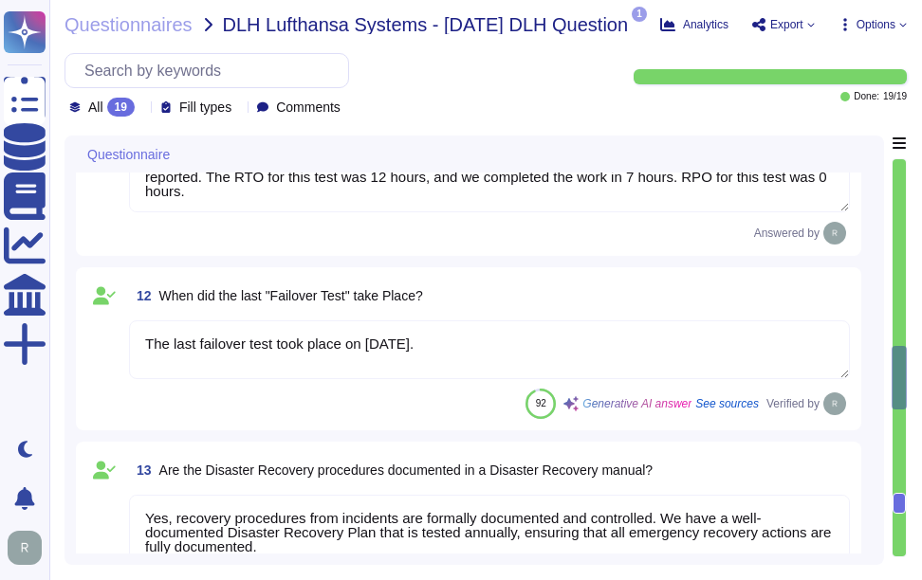
type textarea "The implemented High Availability and Failover Implementation performs failover…"
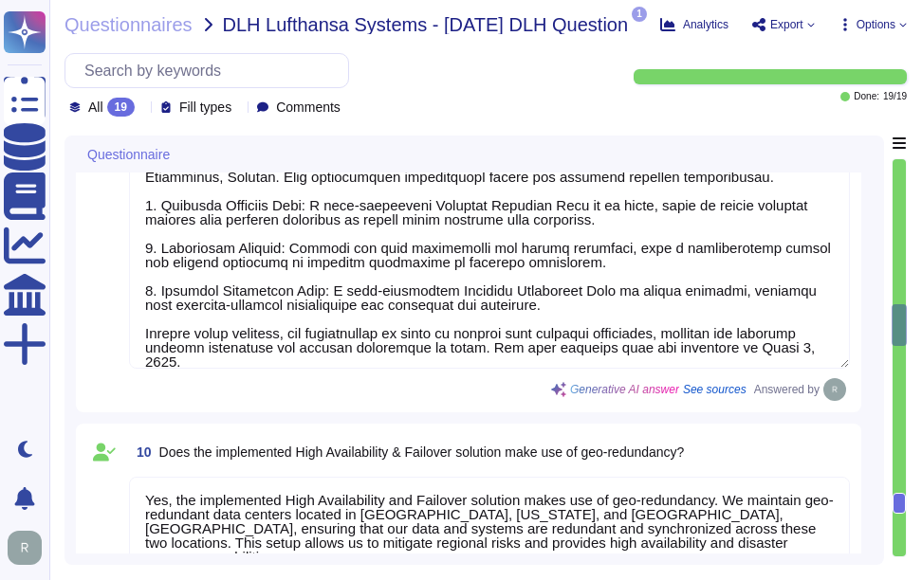
type textarea "We have implemented a high-availability environment with full redundancy, utili…"
type textarea "Yes, the implemented High Availability and Failover solution is designed to pro…"
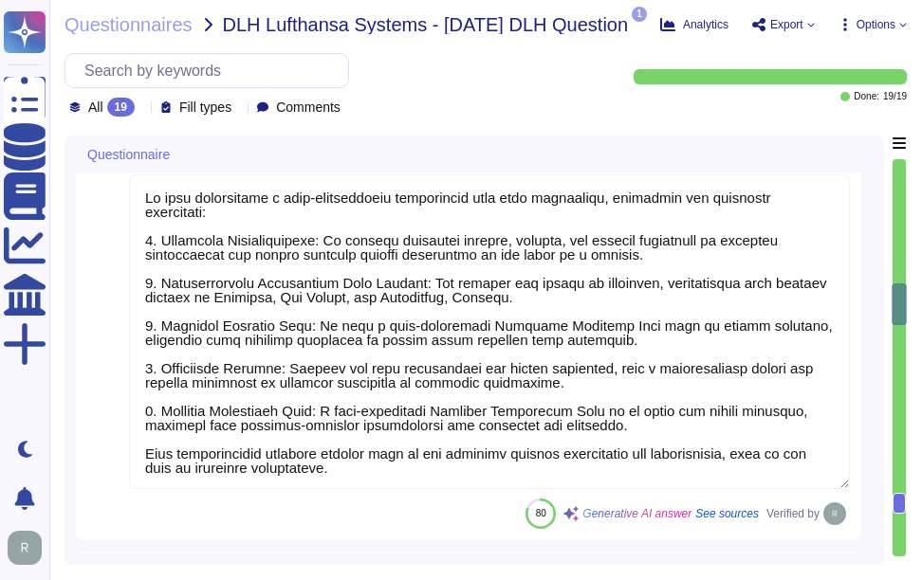
type textarea "RTO for Backup & Restore test was 7 hours and RPO for this test was 0 hours."
type textarea "Our Last BC/DR exercise was on [DATE] and Failover test was conducted on [DATE]."
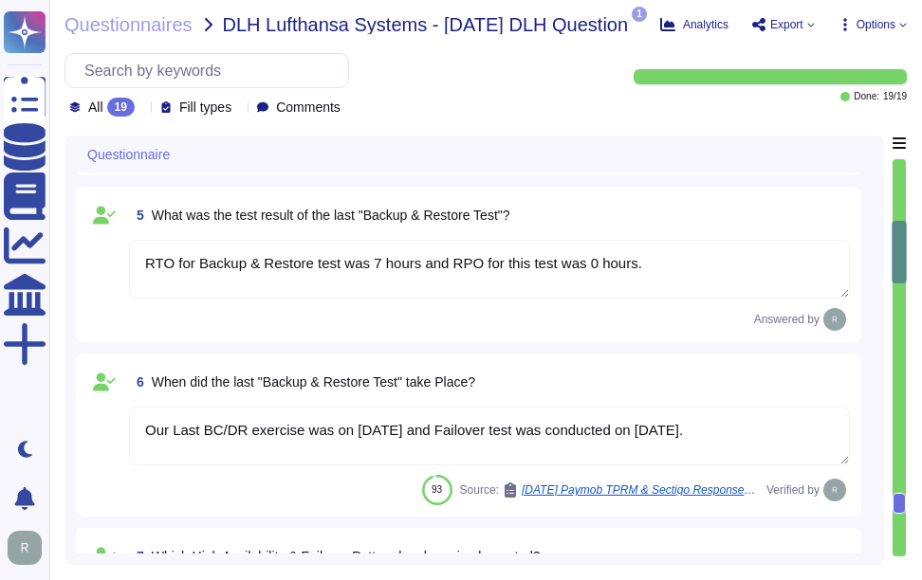
type textarea "Yes, a backup concept for IT systems and applications, which includes data and …"
type textarea "Backups are performed continually and are scheduled based on the information an…"
type textarea "Backups are stored in our on-premise data center in [GEOGRAPHIC_DATA], [GEOGRAP…"
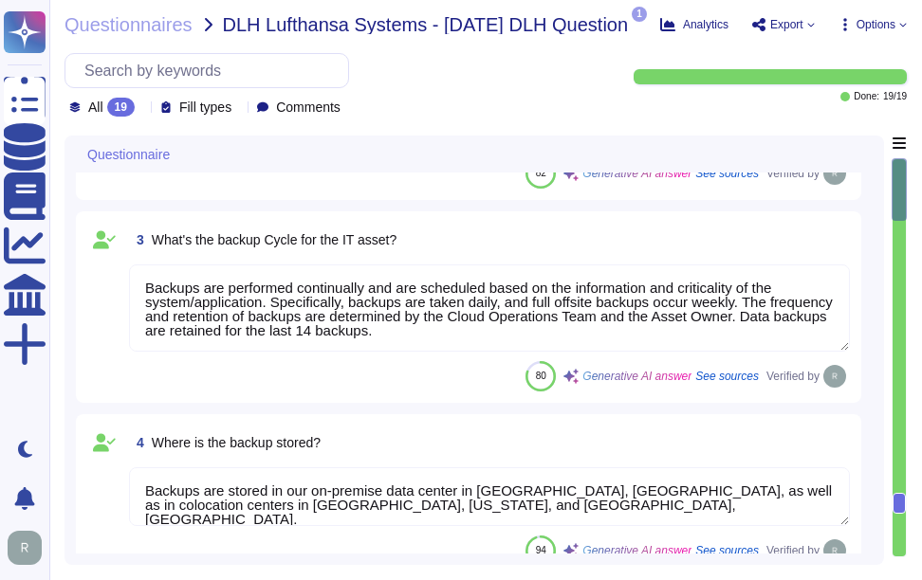
type textarea "Yes, our backups include all information necessary to restore a system/applicat…"
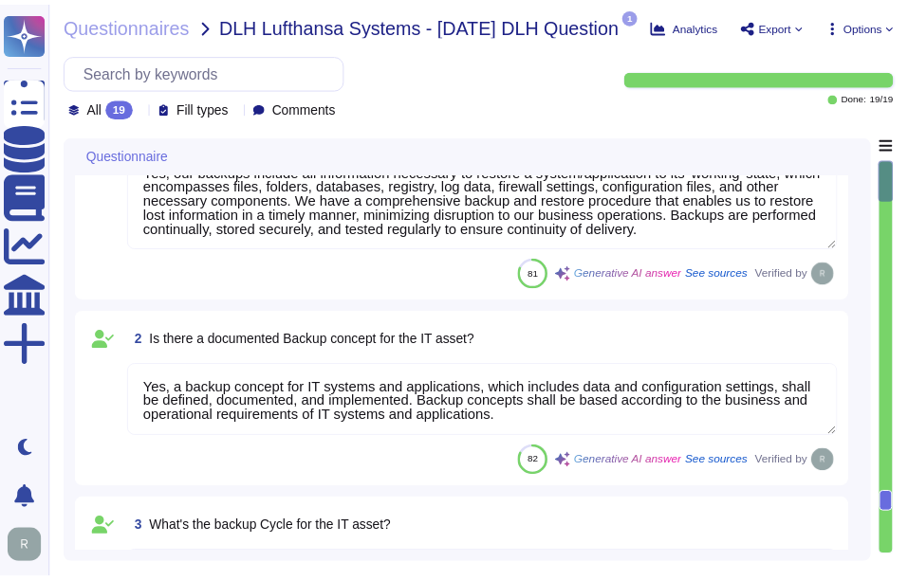
scroll to position [0, 0]
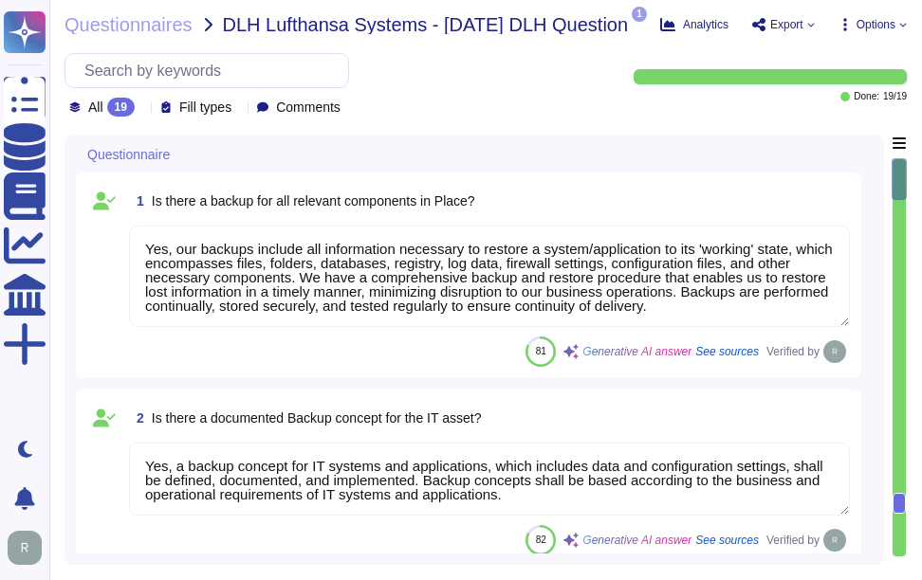
click at [135, 113] on div "All 19" at bounding box center [105, 107] width 73 height 19
click at [157, 159] on div "All 19" at bounding box center [164, 155] width 154 height 21
drag, startPoint x: 220, startPoint y: 21, endPoint x: 414, endPoint y: 30, distance: 194.7
click at [414, 30] on span "DLH Lufthansa Systems - [DATE] DLH Question" at bounding box center [426, 24] width 406 height 19
copy span "DLH Lufthansa Systems"
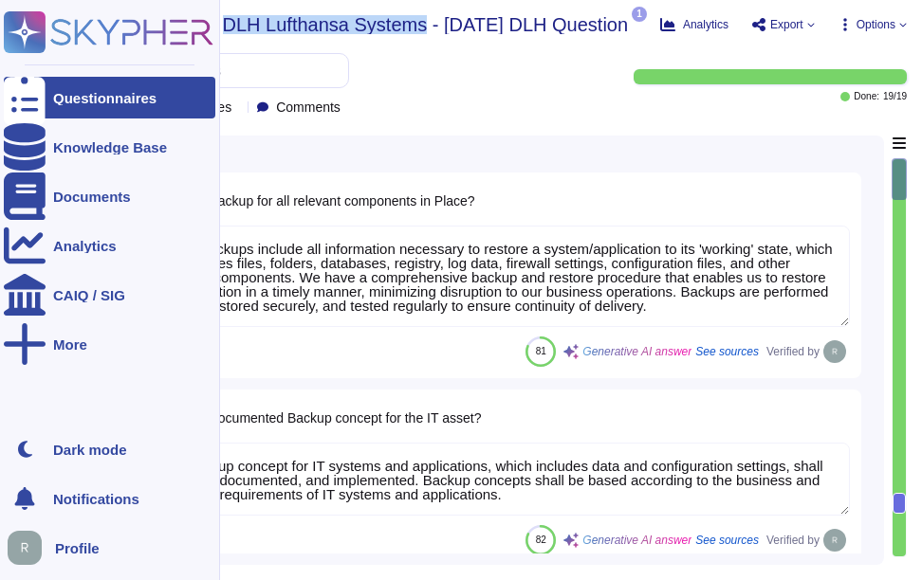
click at [38, 92] on div at bounding box center [25, 98] width 42 height 42
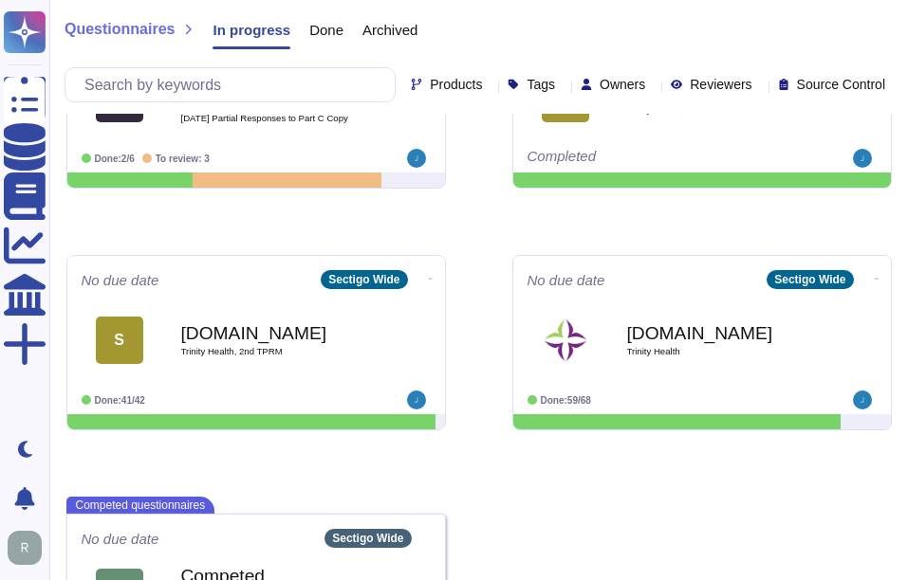
scroll to position [906, 0]
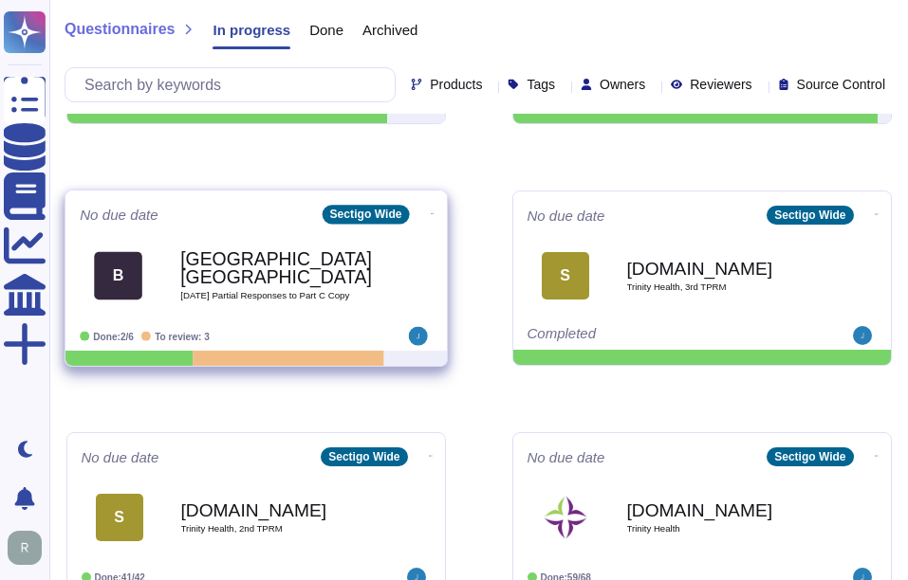
click at [279, 233] on div "B [GEOGRAPHIC_DATA], University of [DATE] Partial Responses to Part C Copy" at bounding box center [256, 276] width 353 height 96
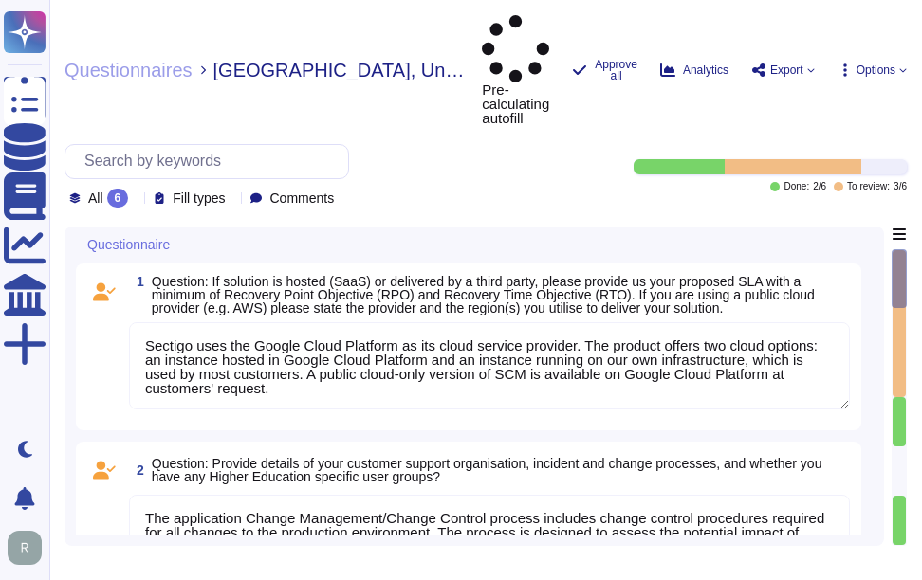
type textarea "Sectigo uses the Google Cloud Platform as its cloud service provider. The produ…"
type textarea "The application Change Management/Change Control process includes change contro…"
type textarea "Customers can obtain their data by exporting customer certificate data as a rep…"
type textarea "Our SCM solution is a SaaS product which can be accessed in the Web portal ([DO…"
click at [136, 199] on icon at bounding box center [136, 199] width 0 height 0
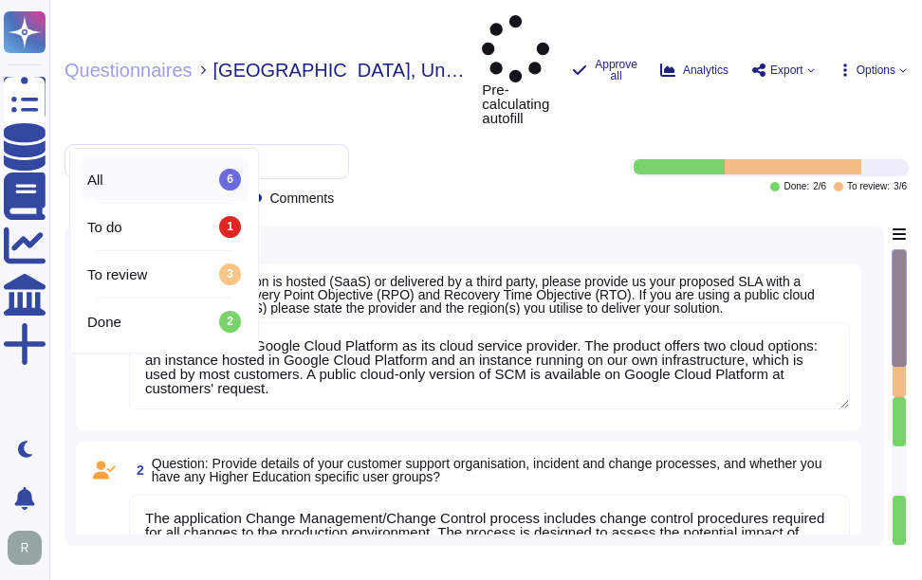
click at [133, 181] on div "All 6" at bounding box center [164, 179] width 154 height 21
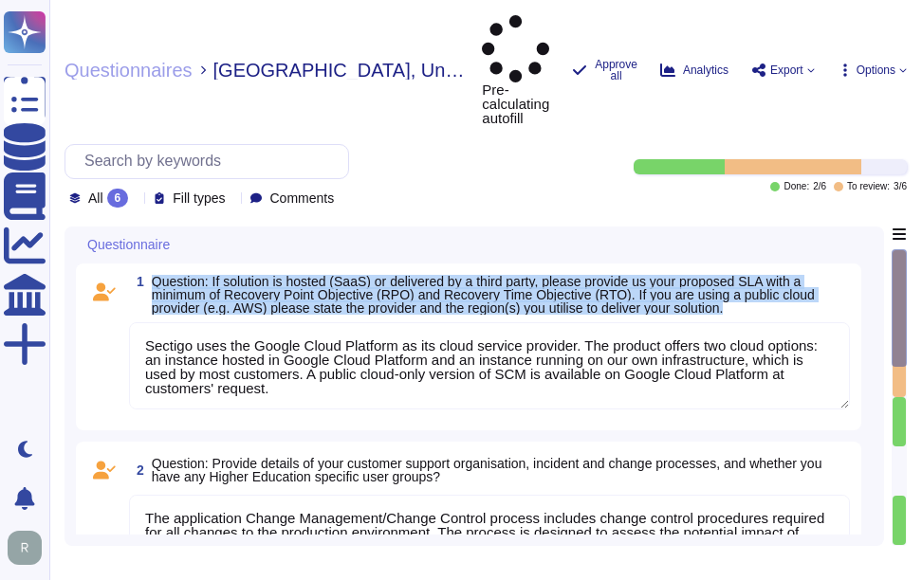
drag, startPoint x: 153, startPoint y: 213, endPoint x: 788, endPoint y: 240, distance: 636.0
click at [788, 275] on span "Question: If solution is hosted (SaaS) or delivered by a third party, please pr…" at bounding box center [501, 295] width 698 height 40
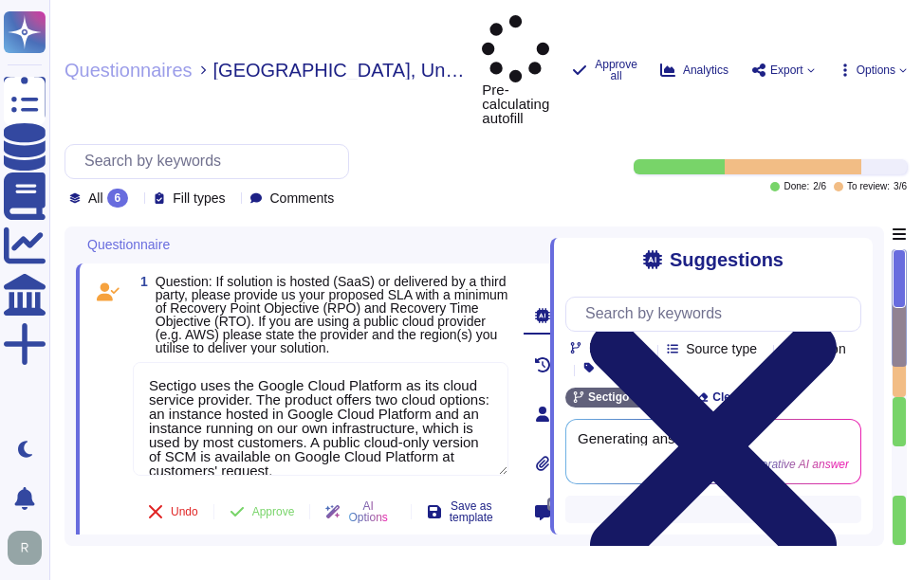
click at [849, 249] on icon at bounding box center [713, 446] width 296 height 395
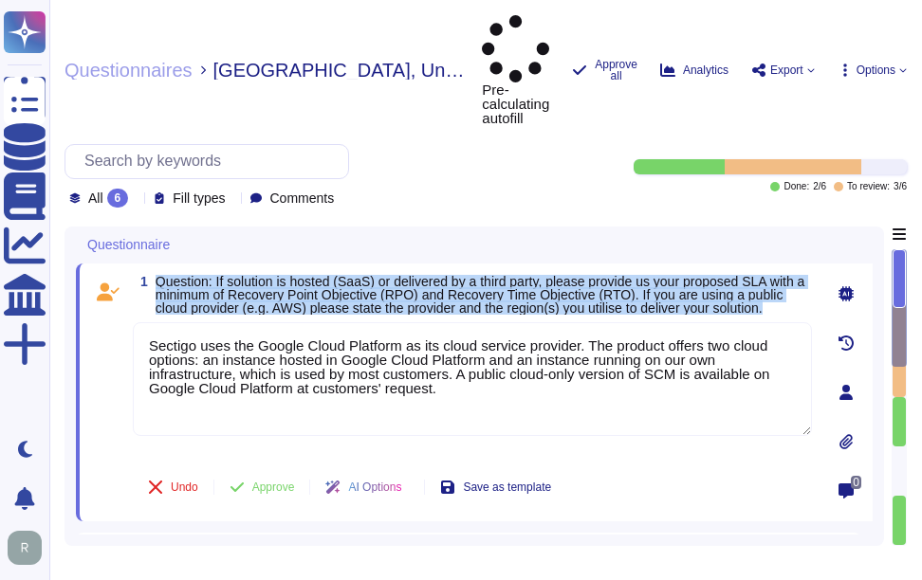
drag, startPoint x: 156, startPoint y: 209, endPoint x: 813, endPoint y: 242, distance: 658.1
click at [813, 264] on div "1 Question: If solution is hosted (SaaS) or delivered by a third party, please …" at bounding box center [474, 393] width 797 height 258
copy span "Question: If solution is hosted (SaaS) or delivered by a third party, please pr…"
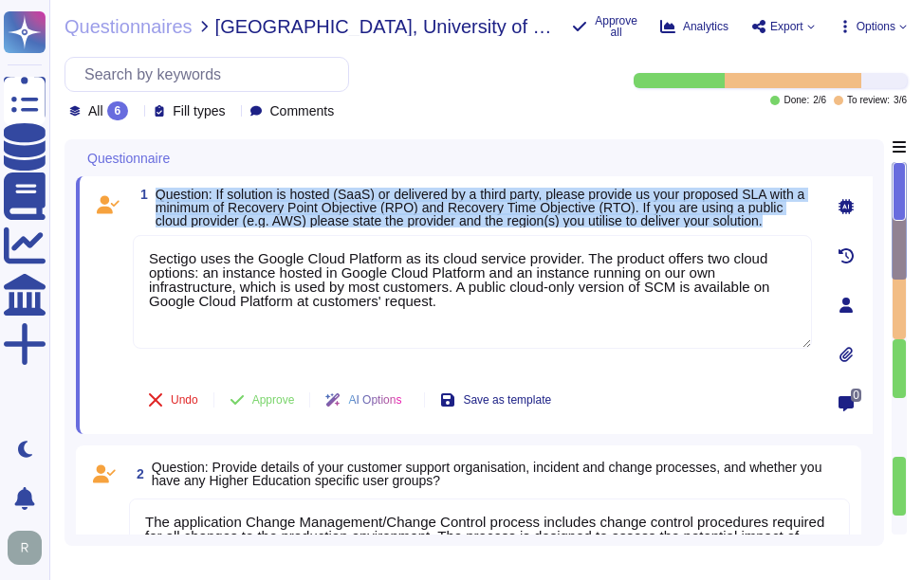
click at [188, 193] on span "Question: If solution is hosted (SaaS) or delivered by a third party, please pr…" at bounding box center [481, 208] width 650 height 42
click at [230, 193] on span "Question: If solution is hosted (SaaS) or delivered by a third party, please pr…" at bounding box center [481, 208] width 650 height 42
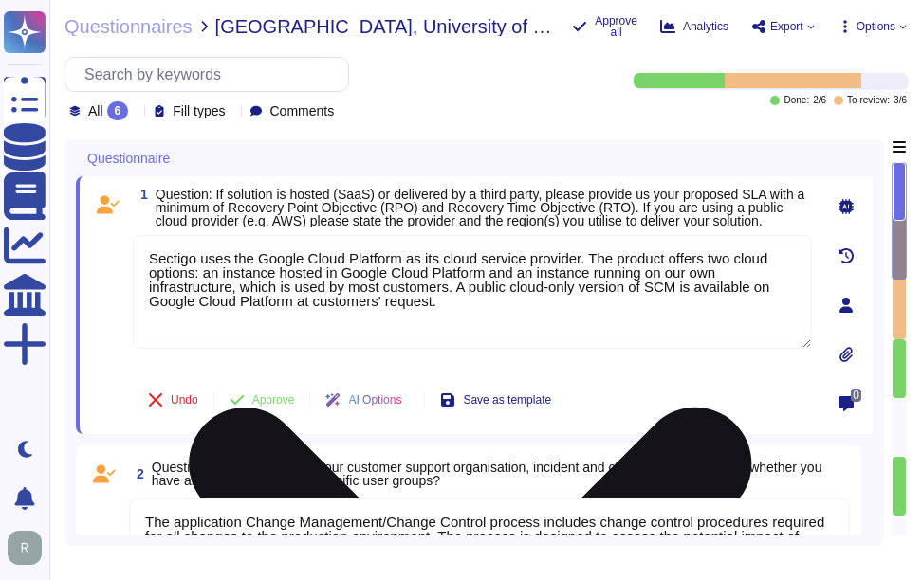
click at [456, 315] on textarea "Sectigo uses the Google Cloud Platform as its cloud service provider. The produ…" at bounding box center [472, 292] width 679 height 114
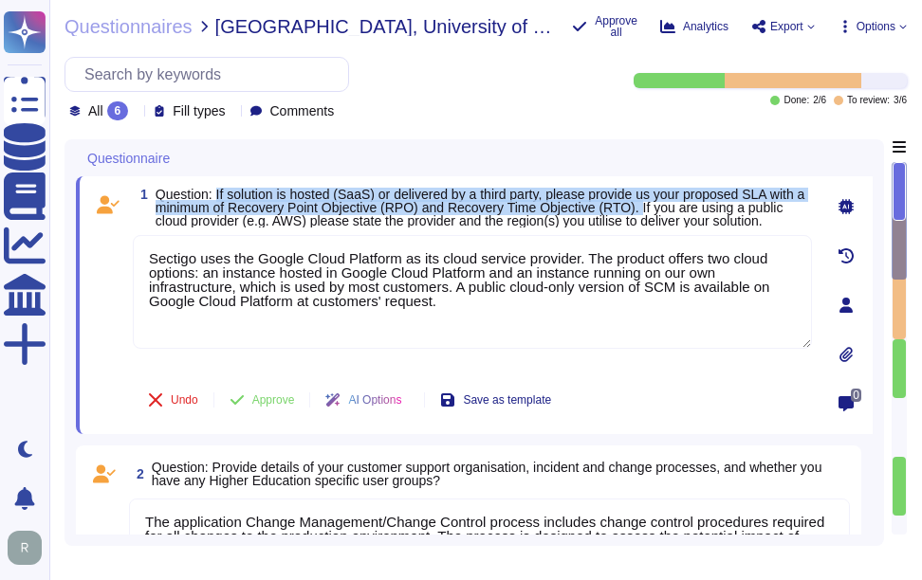
drag, startPoint x: 217, startPoint y: 193, endPoint x: 656, endPoint y: 206, distance: 439.4
click at [656, 206] on span "Question: If solution is hosted (SaaS) or delivered by a third party, please pr…" at bounding box center [481, 208] width 650 height 42
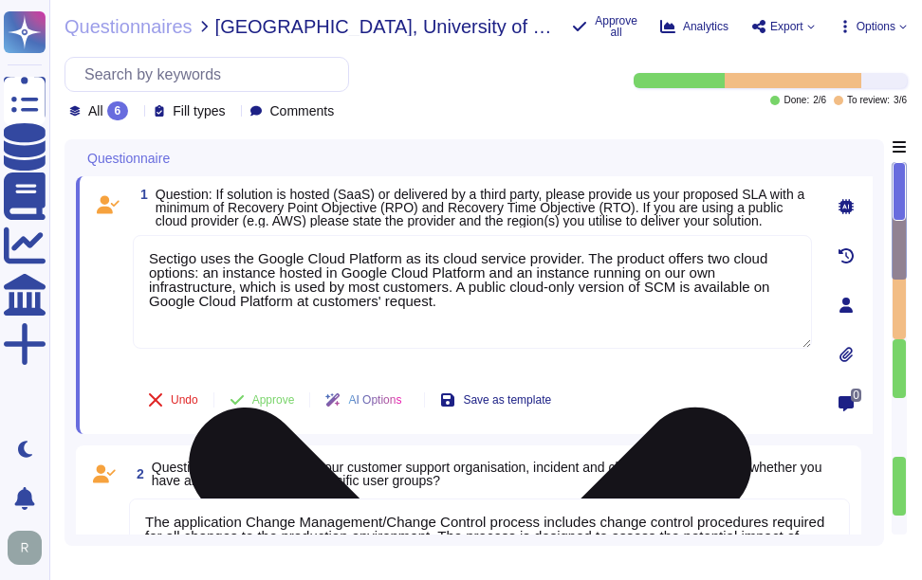
click at [450, 307] on textarea "Sectigo uses the Google Cloud Platform as its cloud service provider. The produ…" at bounding box center [472, 292] width 679 height 114
drag, startPoint x: 149, startPoint y: 254, endPoint x: 483, endPoint y: 320, distance: 340.2
click at [483, 320] on textarea "Sectigo uses the Google Cloud Platform as its cloud service provider. The produ…" at bounding box center [472, 292] width 679 height 114
click at [334, 293] on textarea "Sectigo uses the Google Cloud Platform as its cloud service provider. The produ…" at bounding box center [472, 292] width 679 height 114
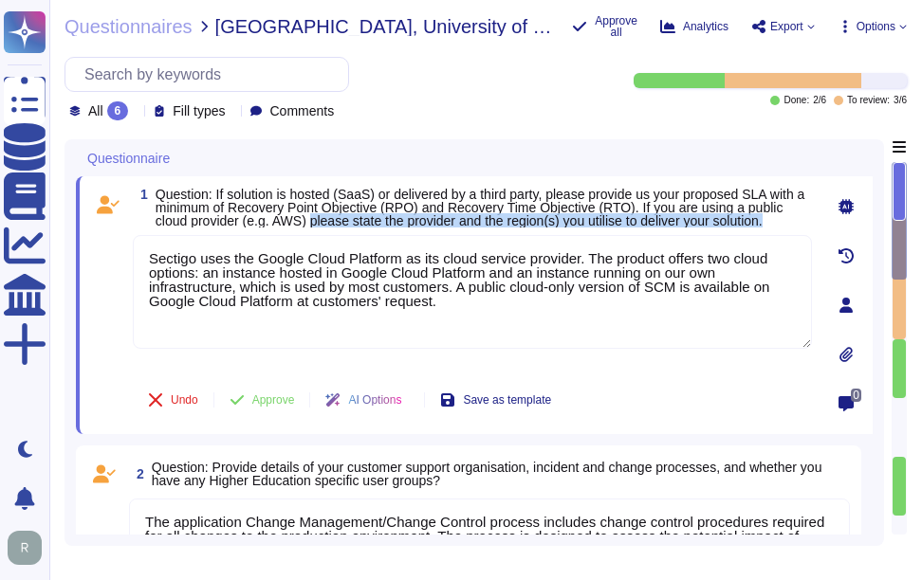
drag, startPoint x: 313, startPoint y: 221, endPoint x: 782, endPoint y: 228, distance: 468.6
click at [782, 228] on div "1 Question: If solution is hosted (SaaS) or delivered by a third party, please …" at bounding box center [451, 305] width 721 height 235
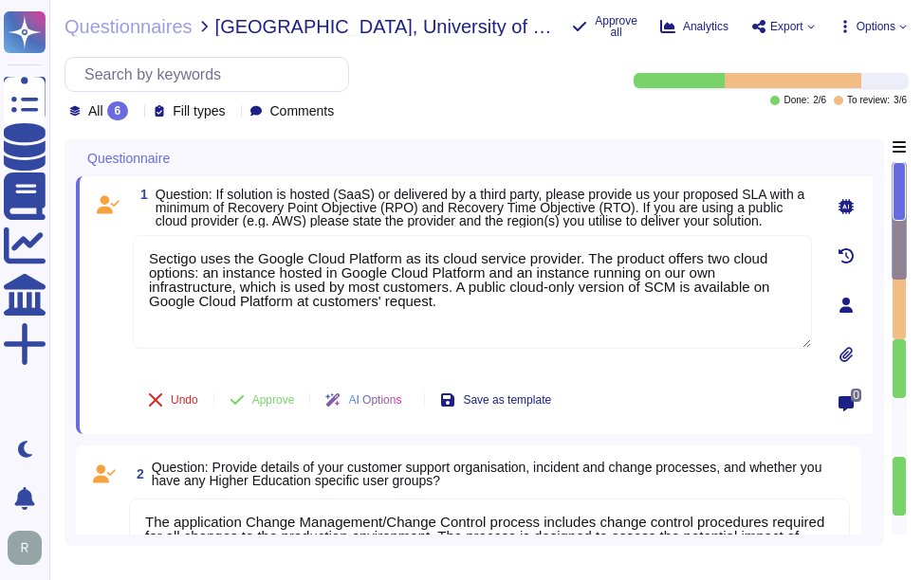
drag, startPoint x: 459, startPoint y: 306, endPoint x: 83, endPoint y: 234, distance: 383.4
click at [83, 234] on div "1 Question: If solution is hosted (SaaS) or delivered by a third party, please …" at bounding box center [474, 305] width 797 height 258
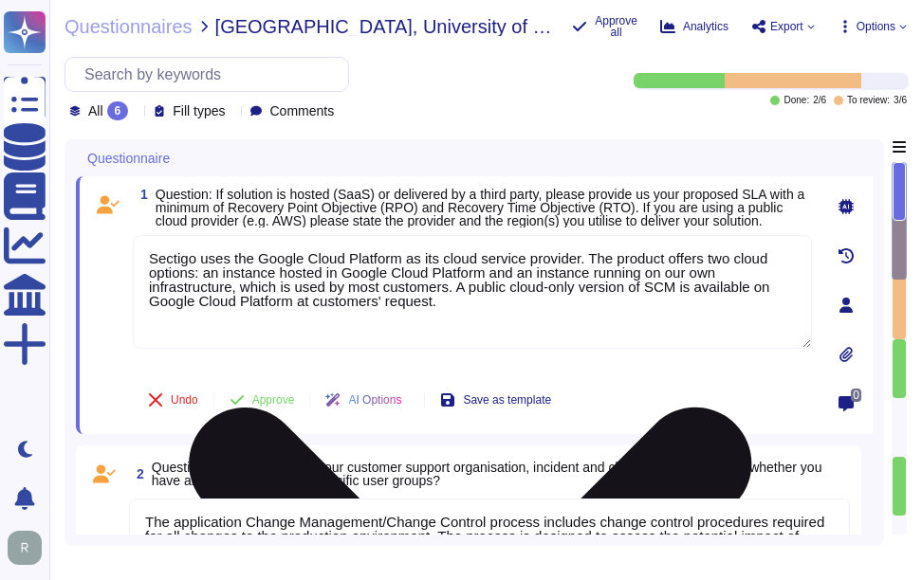
paste textarea "Our proposed Service Level Agreement (SLA) includes the following objectives: -…"
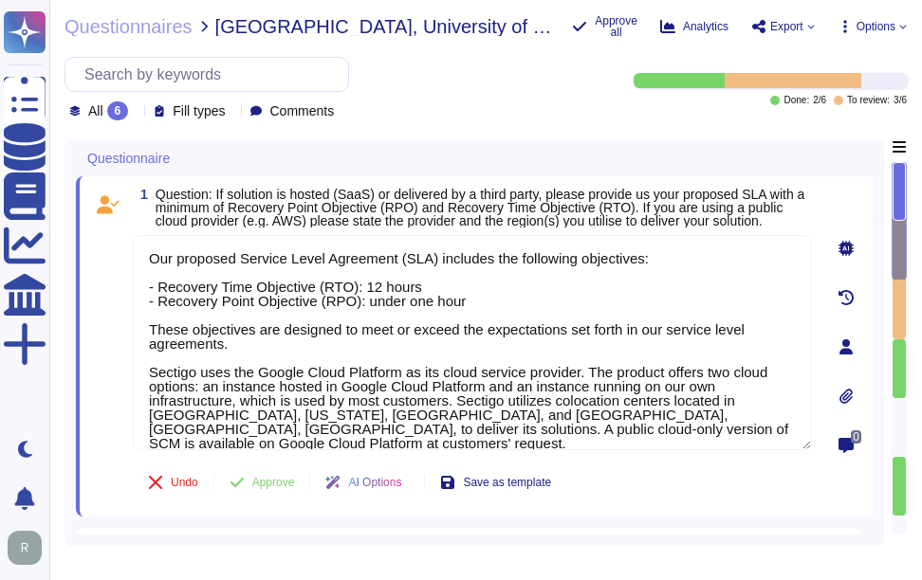
type textarea "Our proposed Service Level Agreement (SLA) includes the following objectives: -…"
click at [675, 193] on span "Question: If solution is hosted (SaaS) or delivered by a third party, please pr…" at bounding box center [481, 208] width 650 height 42
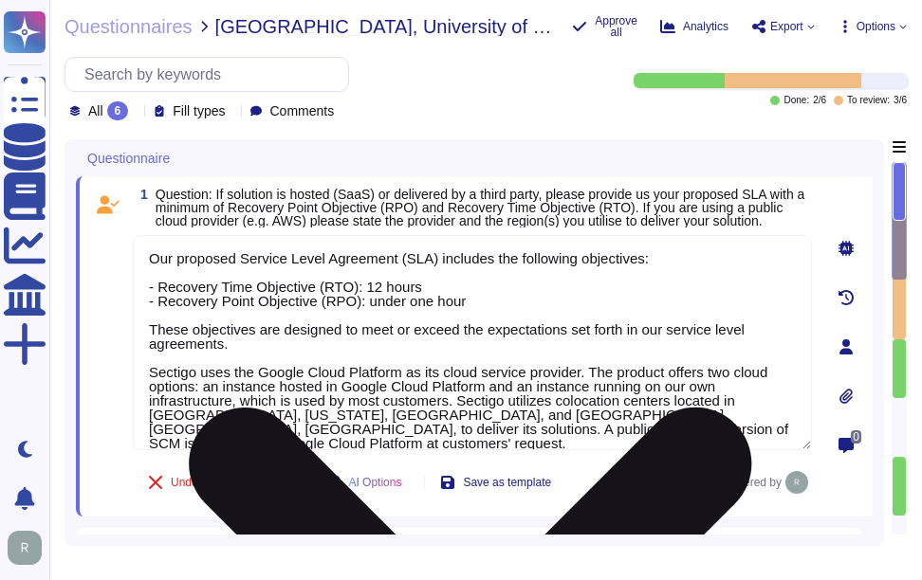
scroll to position [2, 0]
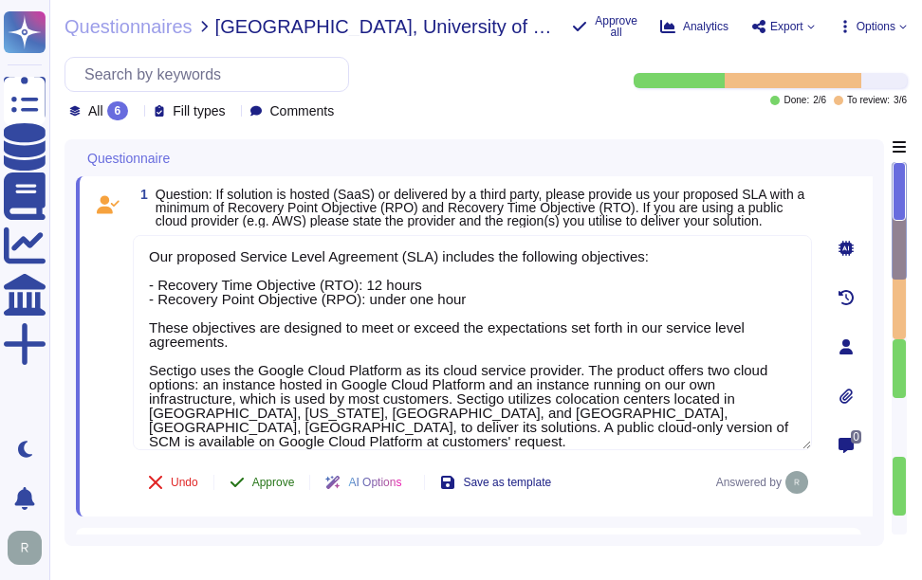
click at [285, 477] on span "Approve" at bounding box center [273, 482] width 43 height 11
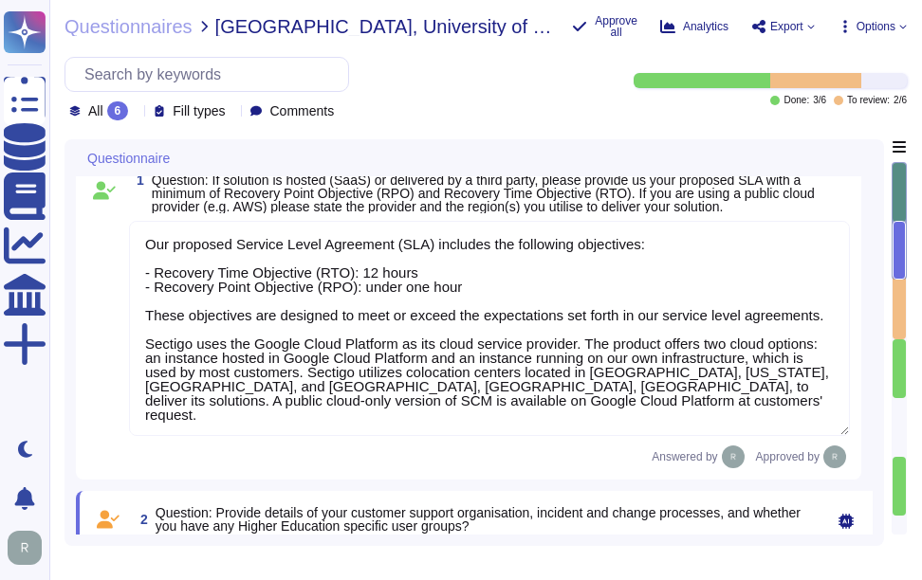
scroll to position [0, 0]
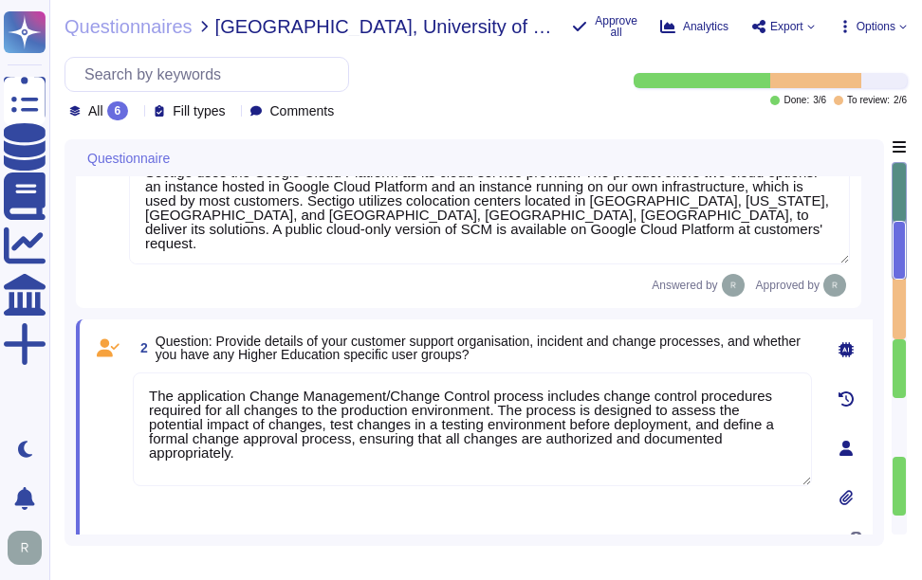
type textarea "Our SCM solution is a SaaS product which can be accessed in the Web portal ([DO…"
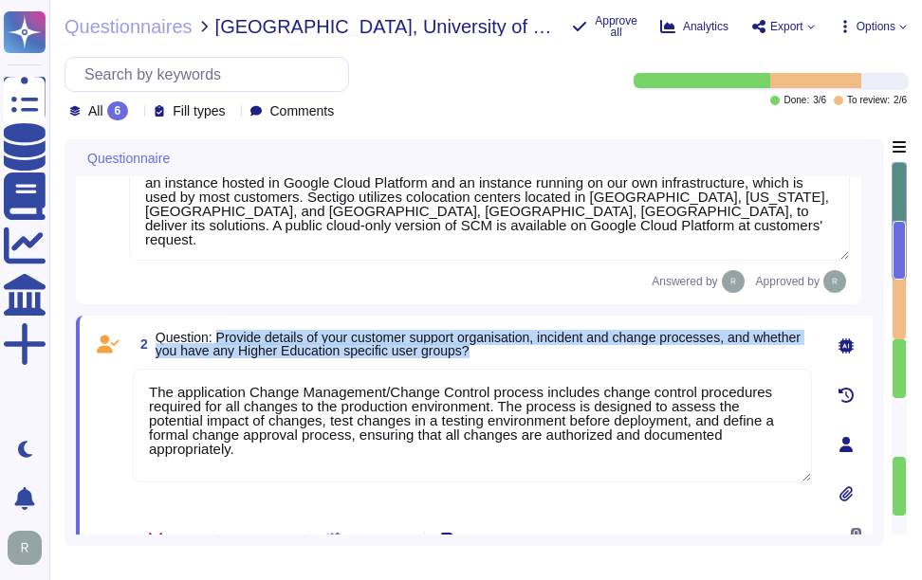
drag, startPoint x: 218, startPoint y: 336, endPoint x: 562, endPoint y: 350, distance: 344.6
click at [562, 350] on span "Question: Provide details of your customer support organisation, incident and c…" at bounding box center [484, 344] width 656 height 27
copy span "Provide details of your customer support organisation, incident and change proc…"
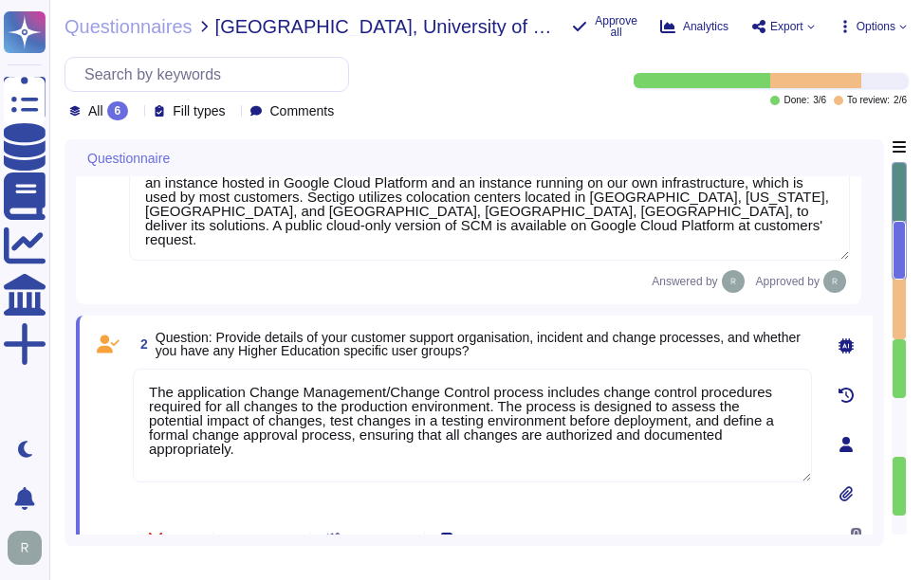
click at [428, 437] on textarea "The application Change Management/Change Control process includes change contro…" at bounding box center [472, 426] width 679 height 114
paste textarea "Customer Support Organization: - Sectigo provides technical support for deploym…"
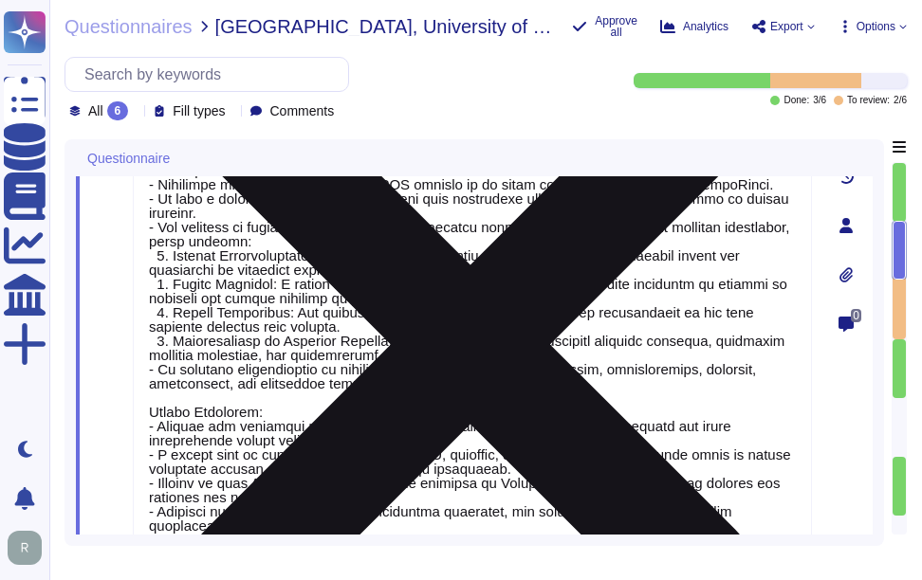
click at [522, 436] on textarea at bounding box center [472, 219] width 679 height 656
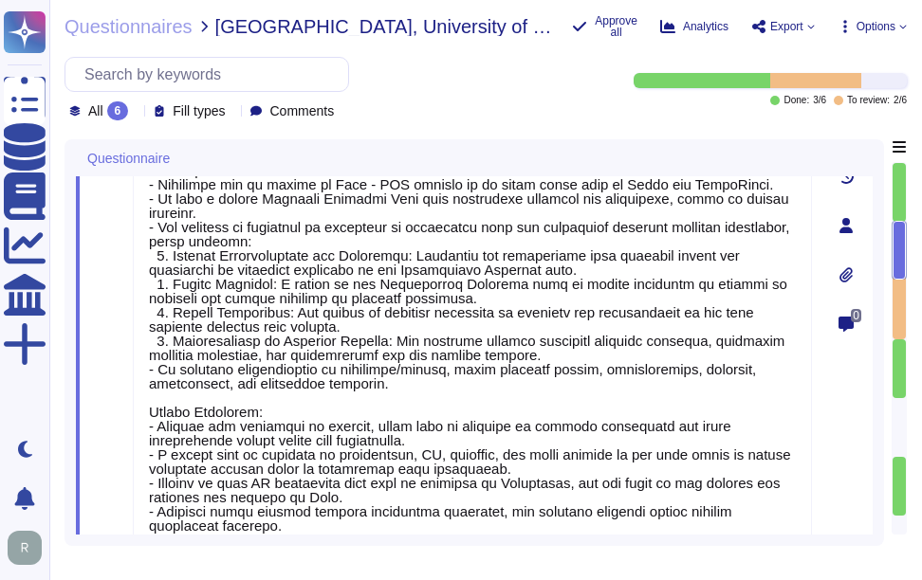
type textarea "Customer Support Organization: - Sectigo provides technical support for deploym…"
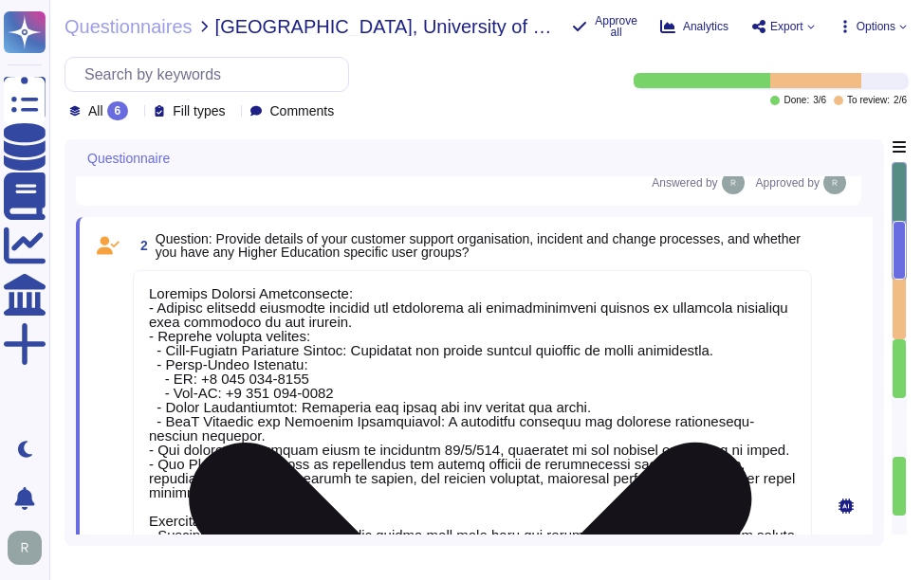
scroll to position [2, 0]
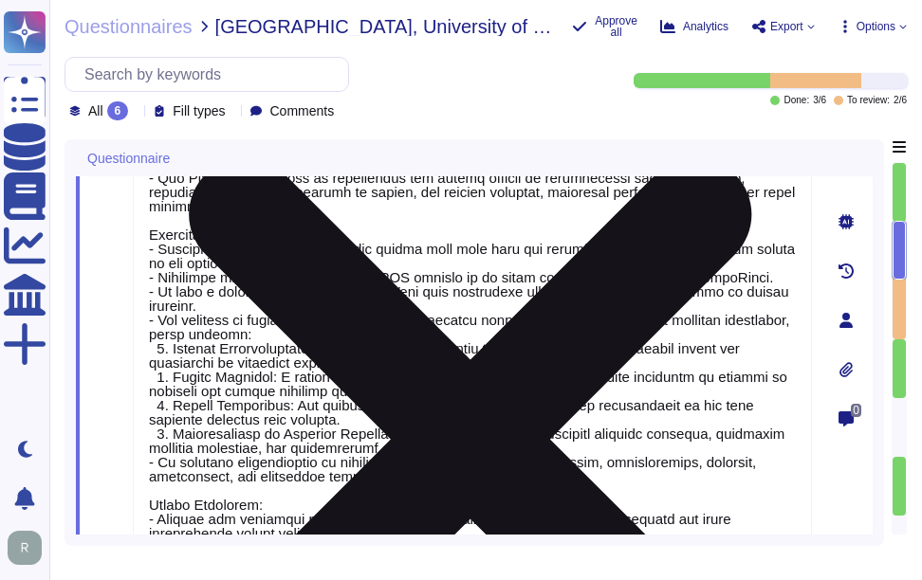
type textarea "Customers can obtain their data by exporting customer certificate data as a rep…"
type textarea "Our SCM solution is a SaaS product which can be accessed in the Web portal ([DO…"
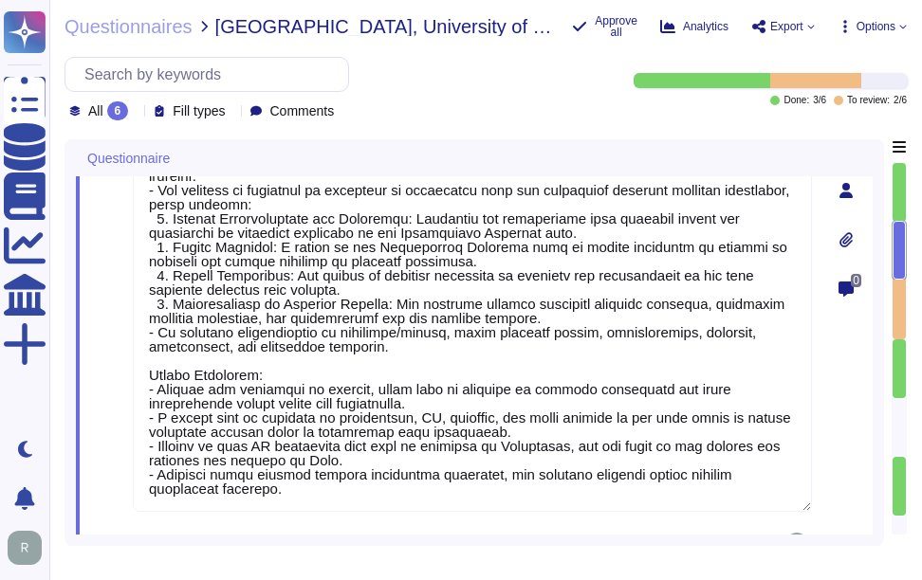
scroll to position [857, 0]
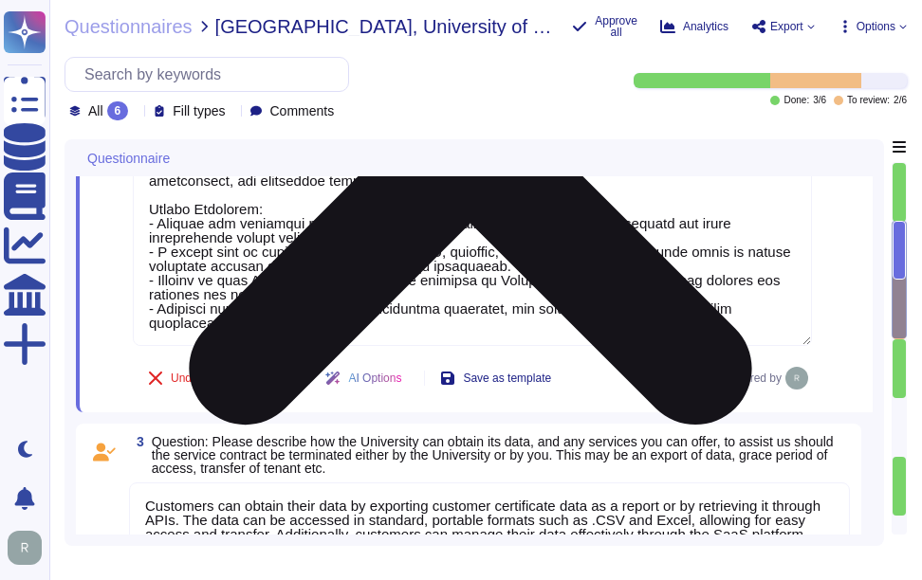
click at [344, 327] on textarea at bounding box center [472, 18] width 679 height 656
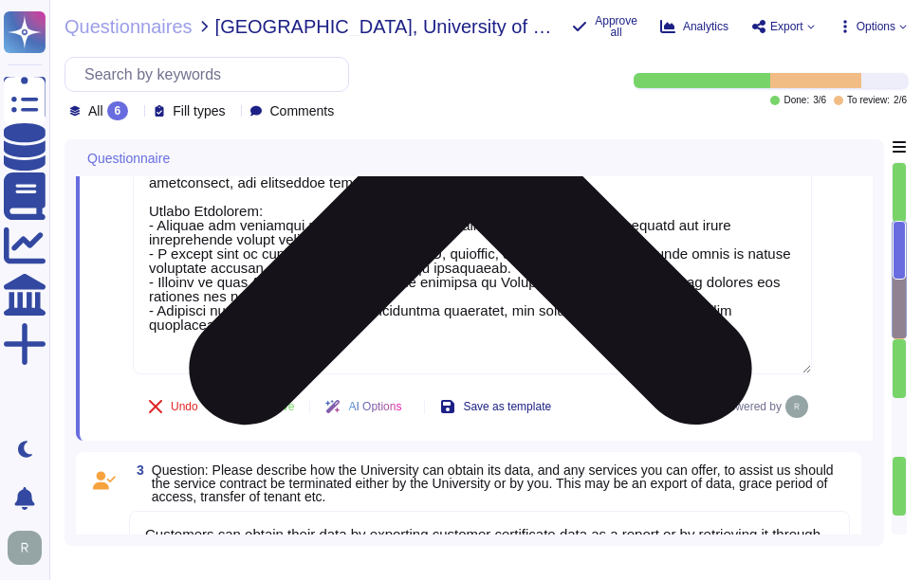
paste textarea "User entities are responsible for managing user accounts within their respectiv…"
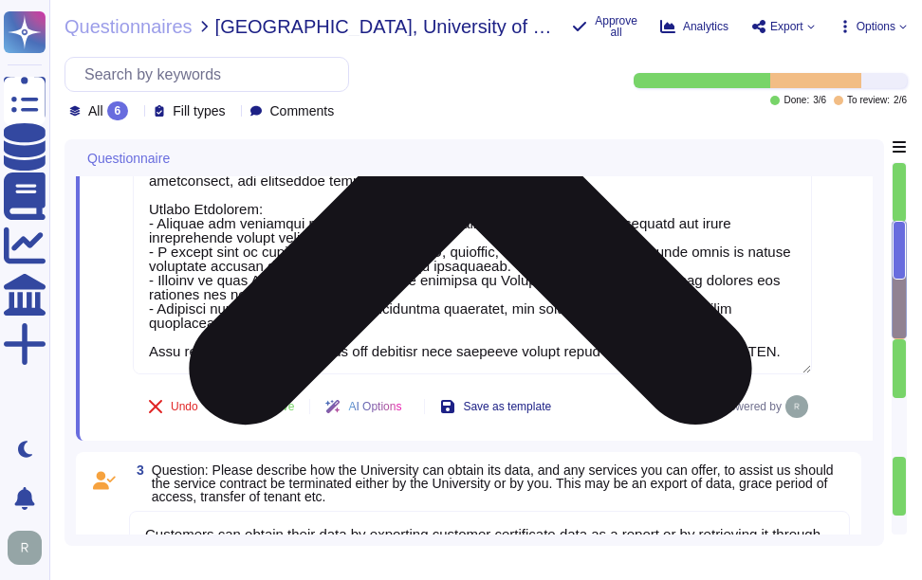
scroll to position [0, 0]
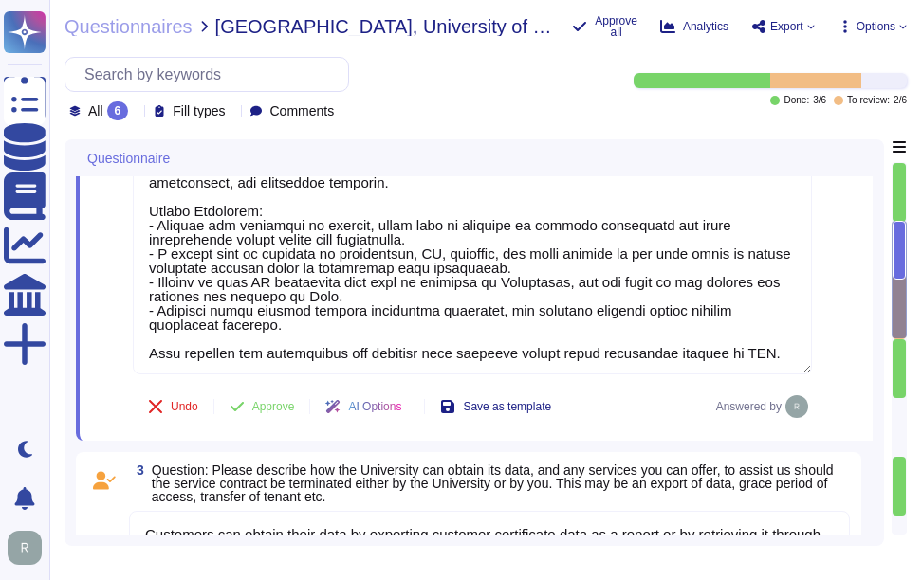
type textarea "Customer Support Organization: - Sectigo provides technical support for deploym…"
click at [861, 291] on div "0" at bounding box center [846, 39] width 53 height 782
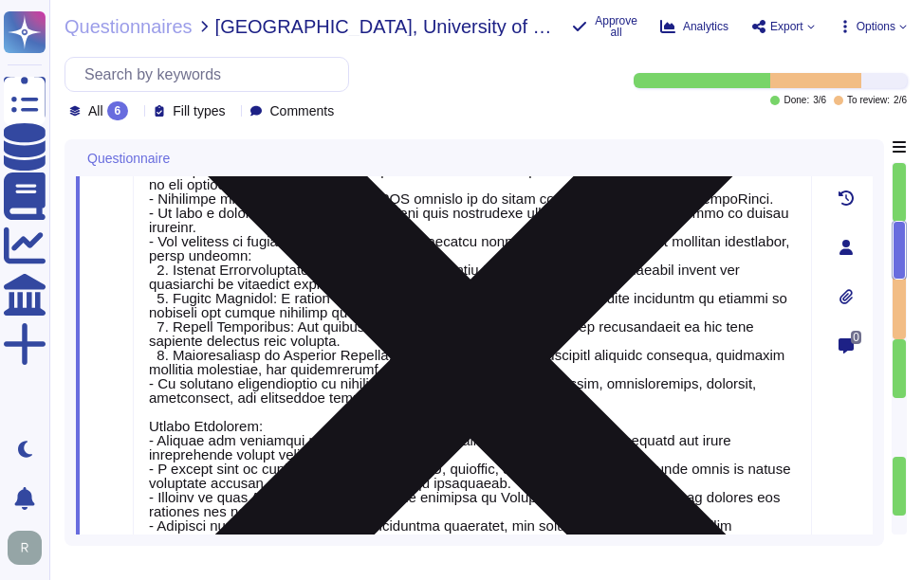
type textarea "Our proposed Service Level Agreement (SLA) includes the following objectives: -…"
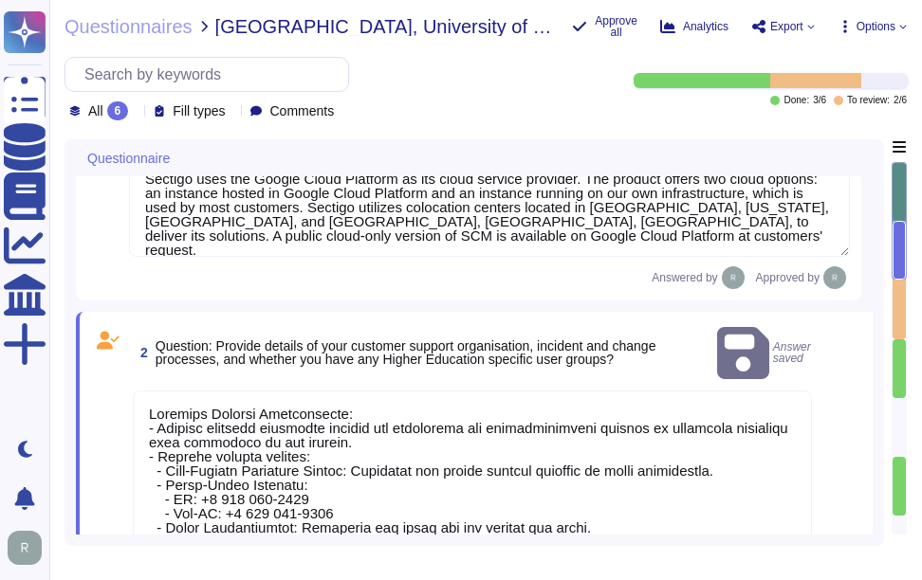
scroll to position [2, 0]
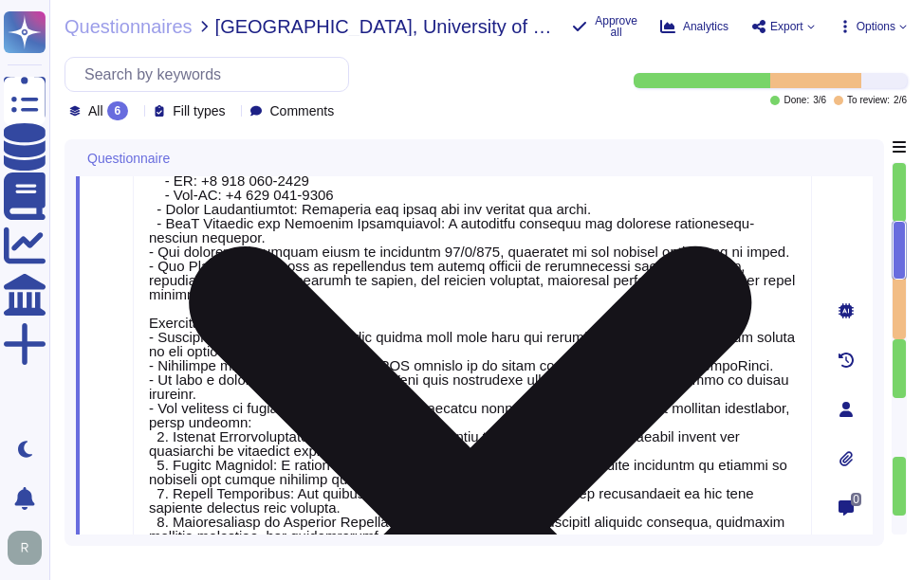
type textarea "Customers can obtain their data by exporting customer certificate data as a rep…"
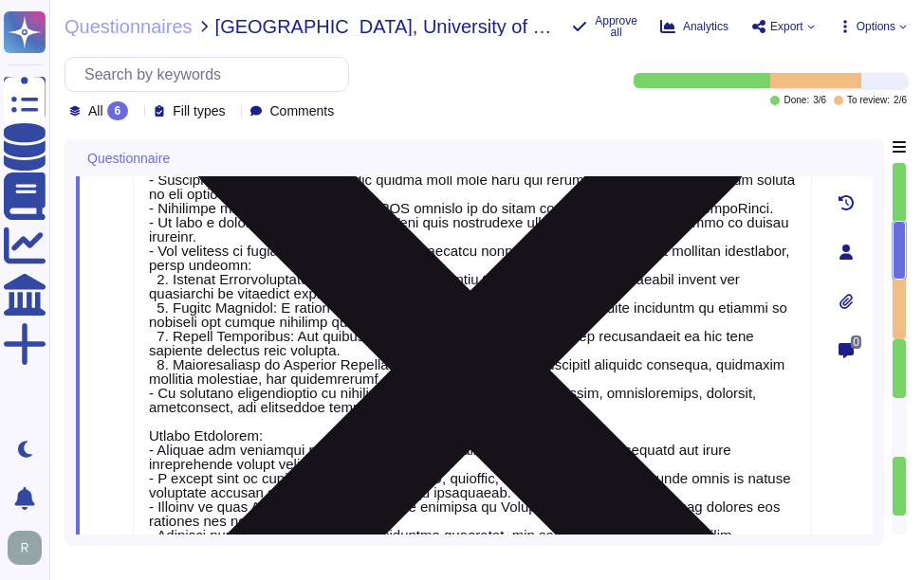
type textarea "Our SCM solution is a SaaS product which can be accessed in the Web portal ([DO…"
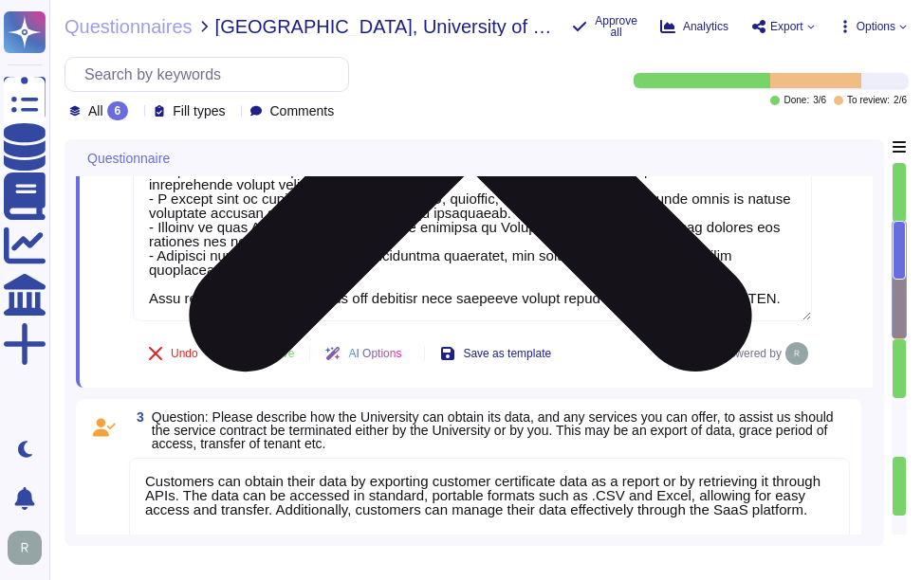
scroll to position [938, 0]
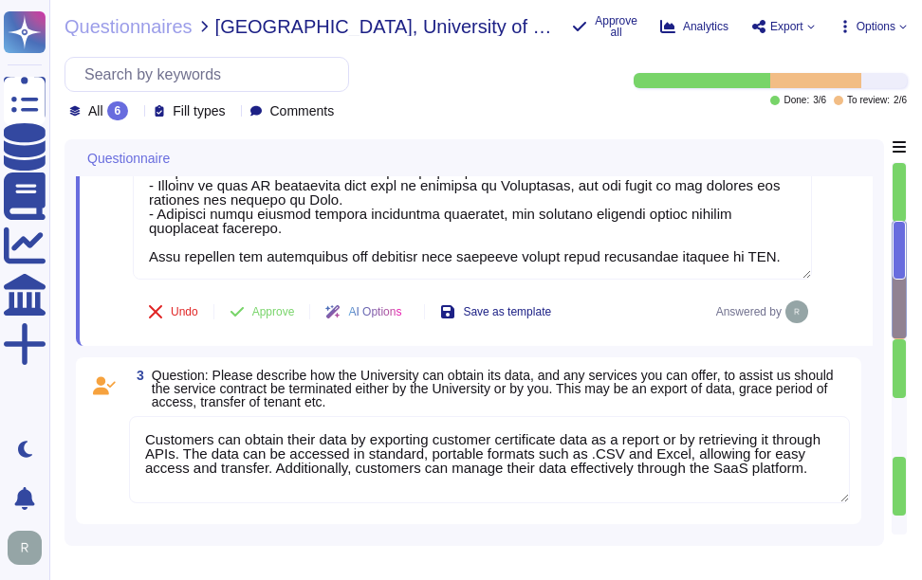
type textarea "This information is located in Sectigo’s premier support addendum. Sectigo can …"
click at [271, 309] on span "Approve" at bounding box center [273, 311] width 43 height 11
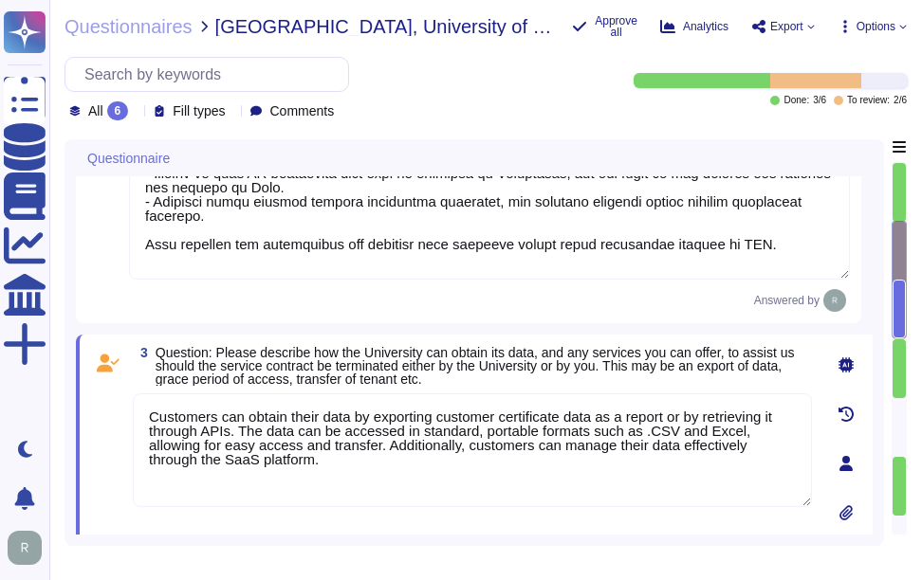
scroll to position [0, 0]
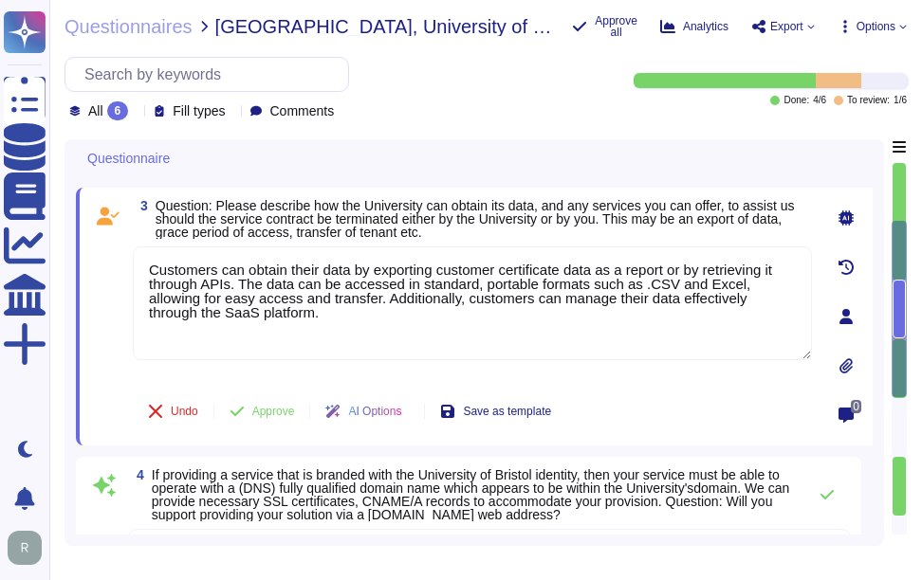
type textarea "This information is located in Sectigo’s premier support addendum. Sectigo can …"
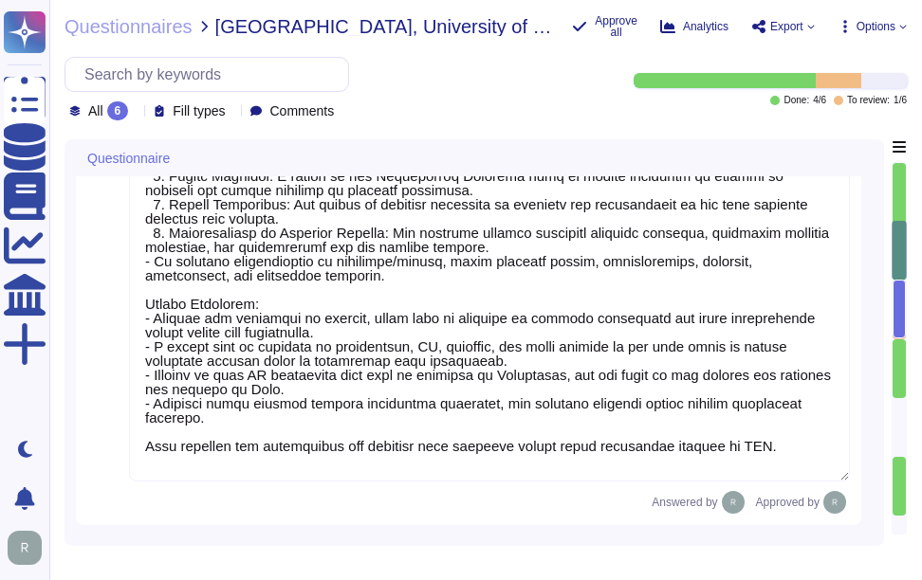
type textarea "Our proposed Service Level Agreement (SLA) includes the following objectives: -…"
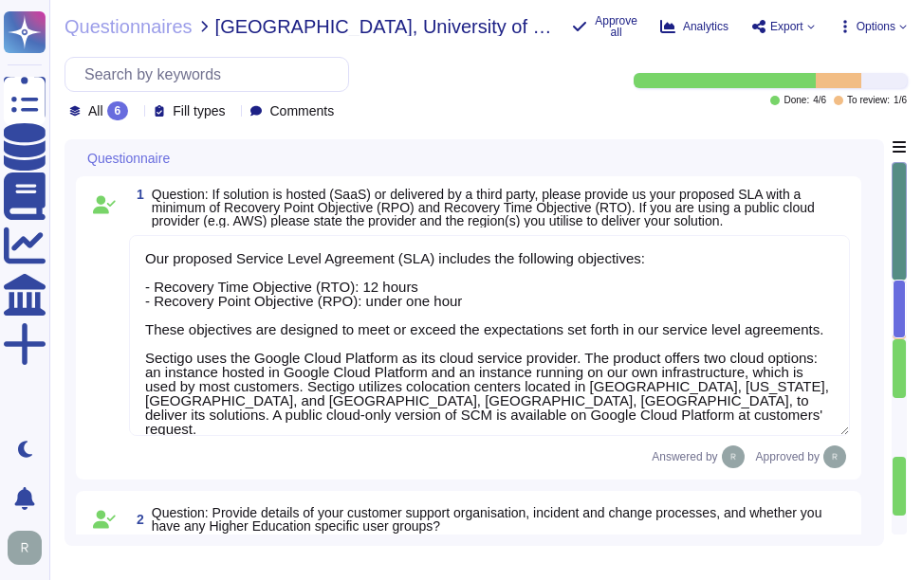
scroll to position [2, 0]
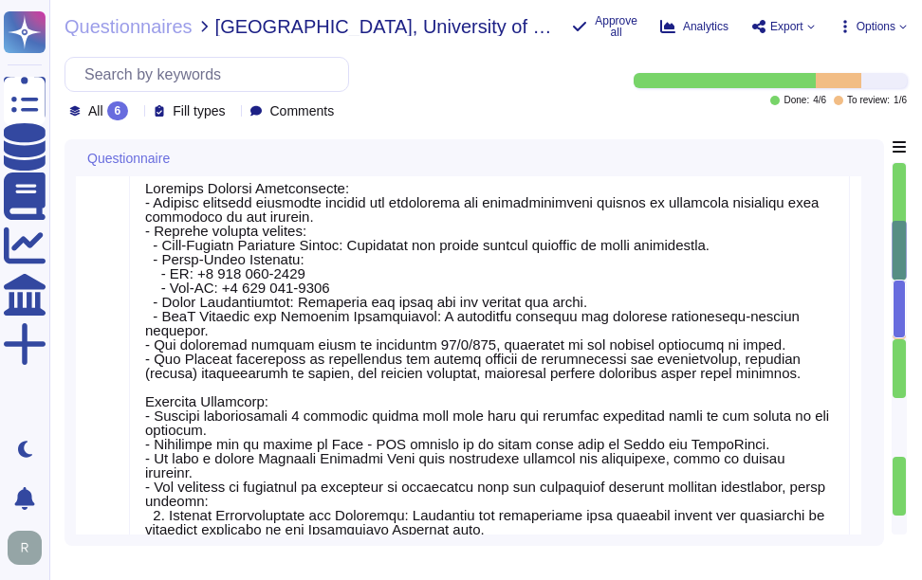
type textarea "Customers can obtain their data by exporting customer certificate data as a rep…"
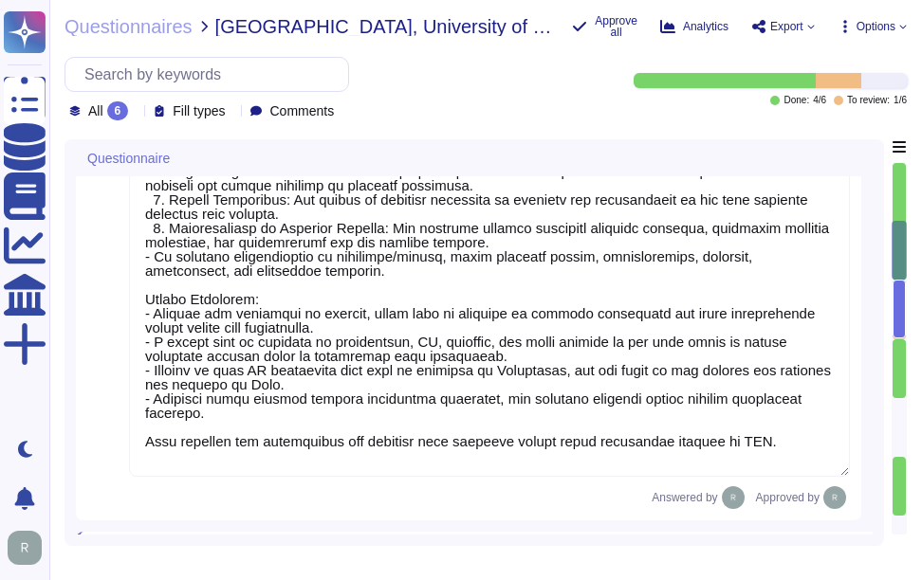
type textarea "Our SCM solution is a SaaS product which can be accessed in the Web portal ([DO…"
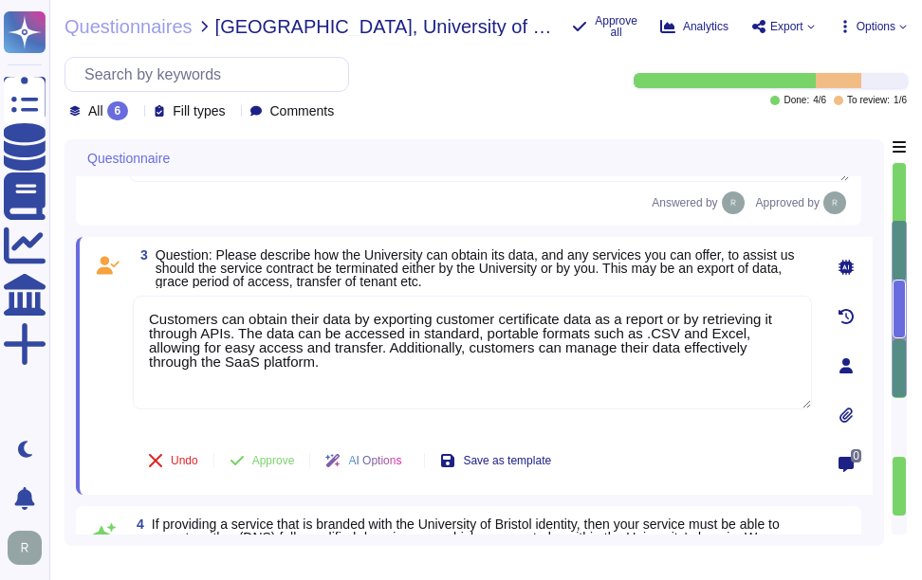
type textarea "This information is located in Sectigo’s premier support addendum. Sectigo can …"
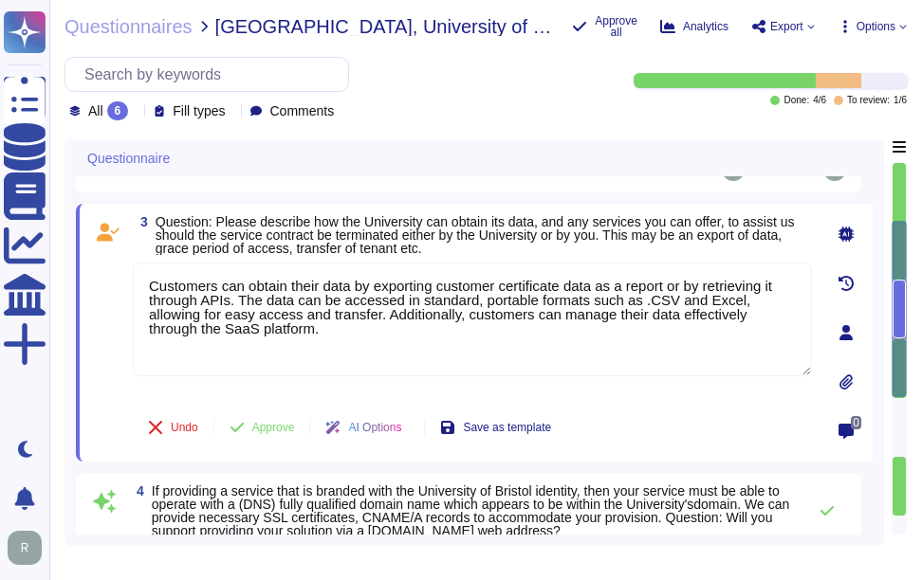
scroll to position [941, 0]
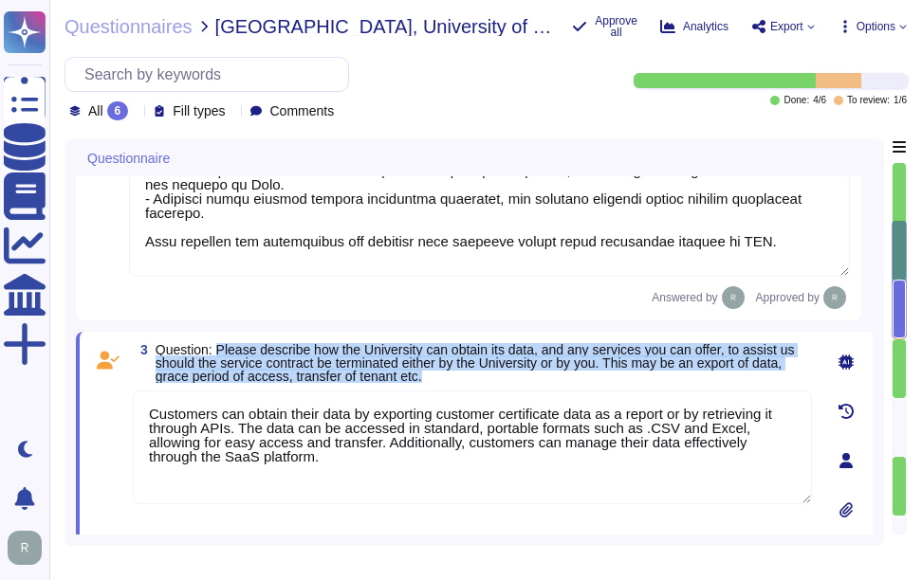
drag, startPoint x: 218, startPoint y: 349, endPoint x: 516, endPoint y: 373, distance: 298.8
click at [516, 373] on span "Question: Please describe how the University can obtain its data, and any servi…" at bounding box center [484, 363] width 656 height 40
copy span "Please describe how the University can obtain its data, and any services you ca…"
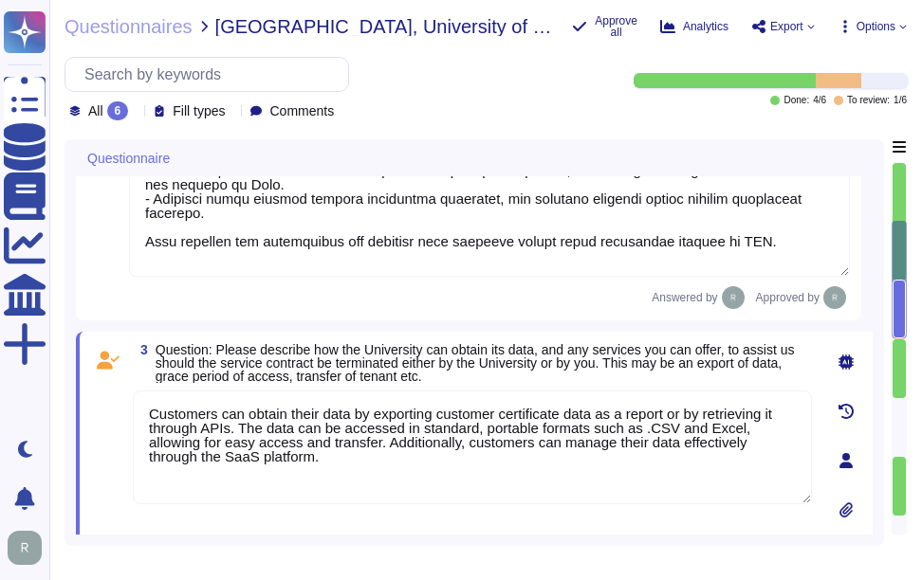
drag, startPoint x: 331, startPoint y: 442, endPoint x: 338, endPoint y: 460, distance: 19.2
click at [338, 460] on textarea "Customers can obtain their data by exporting customer certificate data as a rep…" at bounding box center [472, 448] width 679 height 114
click at [488, 441] on textarea "Customers can obtain their data by exporting customer certificate data as a rep…" at bounding box center [472, 448] width 679 height 114
paste textarea "The University can obtain its data by exporting customer certificate data as a …"
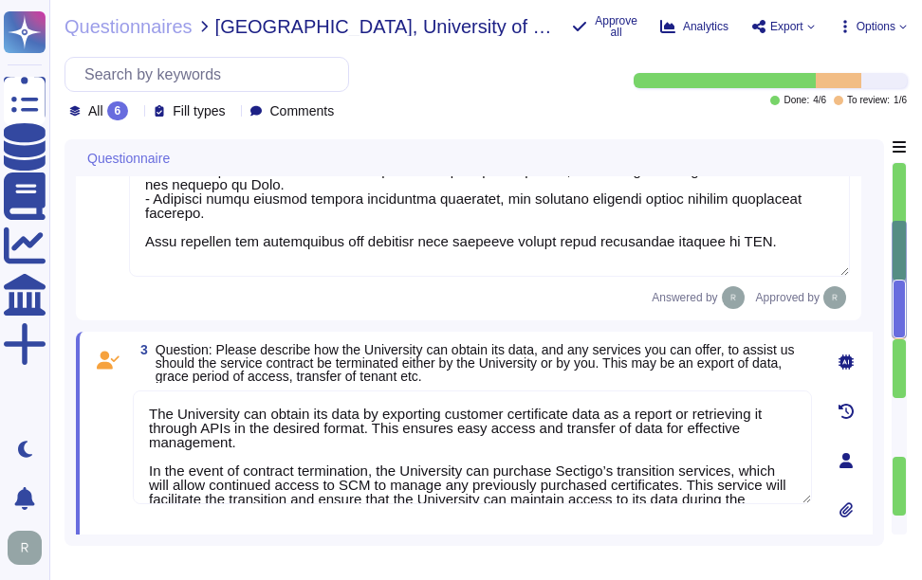
scroll to position [985, 0]
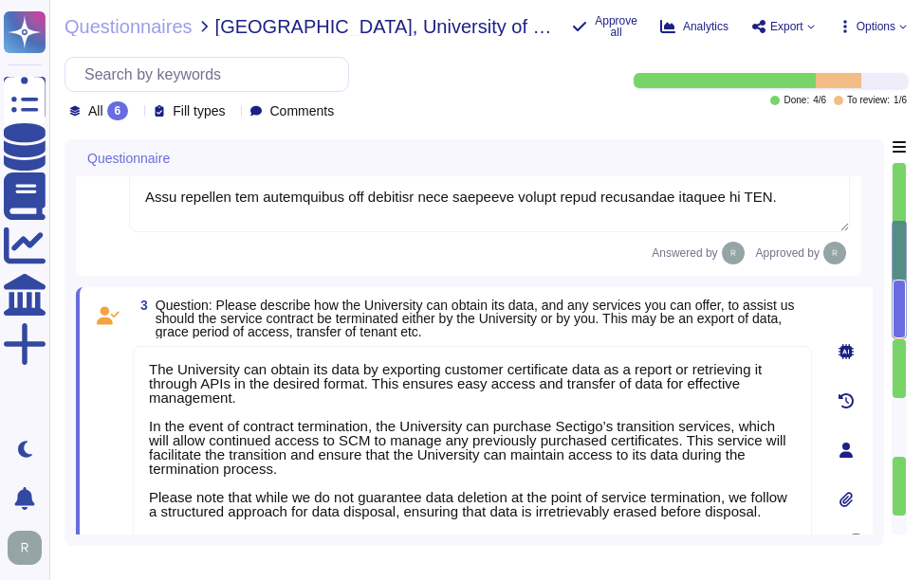
type textarea "The University can obtain its data by exporting customer certificate data as a …"
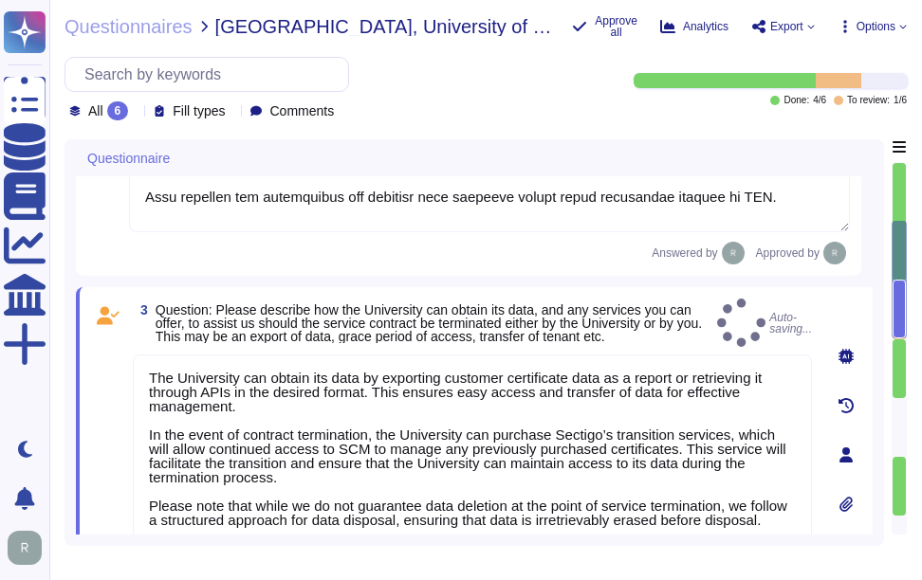
click at [520, 326] on span "Question: Please describe how the University can obtain its data, and any servi…" at bounding box center [429, 324] width 546 height 42
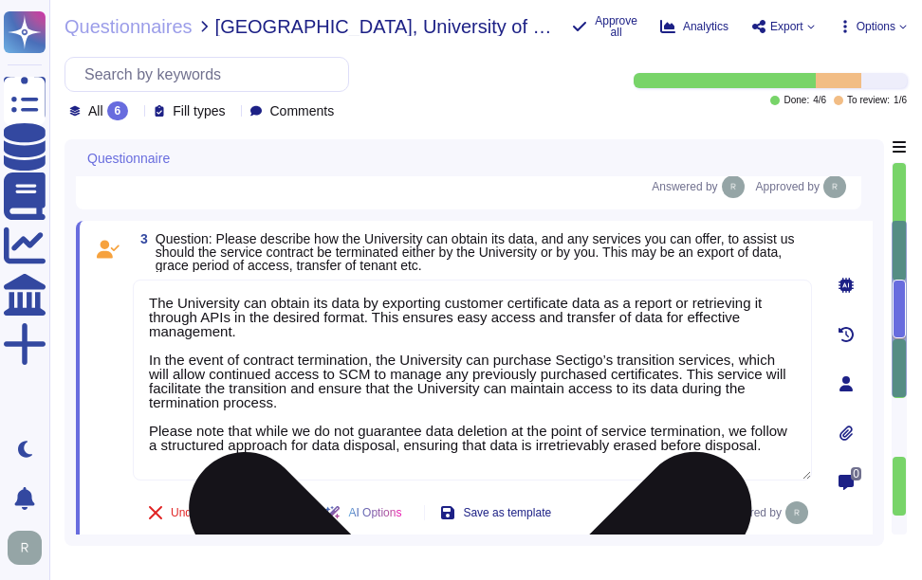
type textarea "This information is located in Sectigo’s premier support addendum. Sectigo can …"
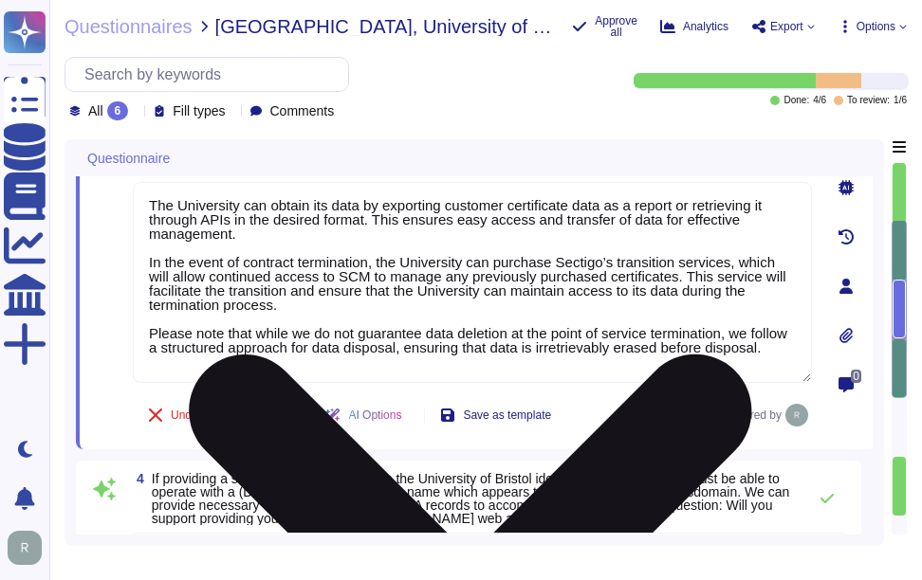
scroll to position [1175, 0]
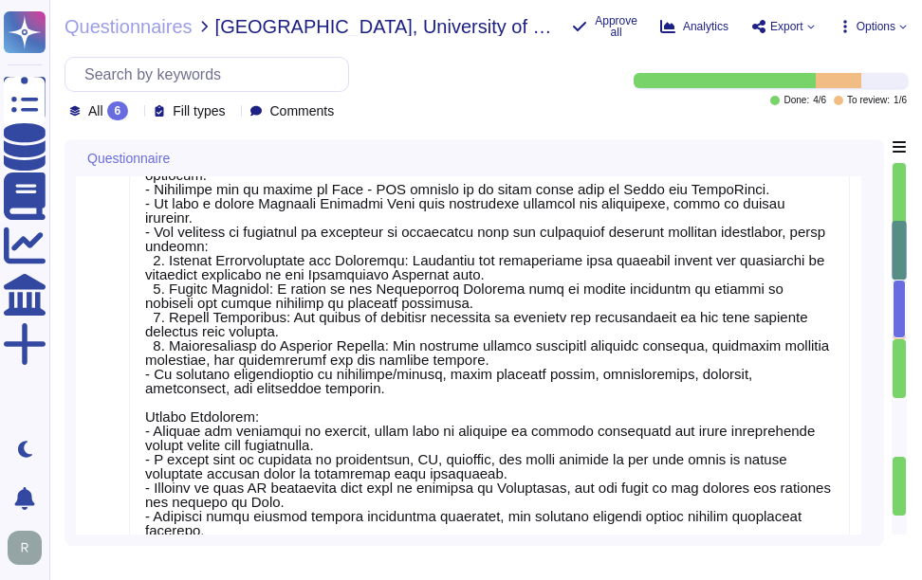
type textarea "Our proposed Service Level Agreement (SLA) includes the following objectives: -…"
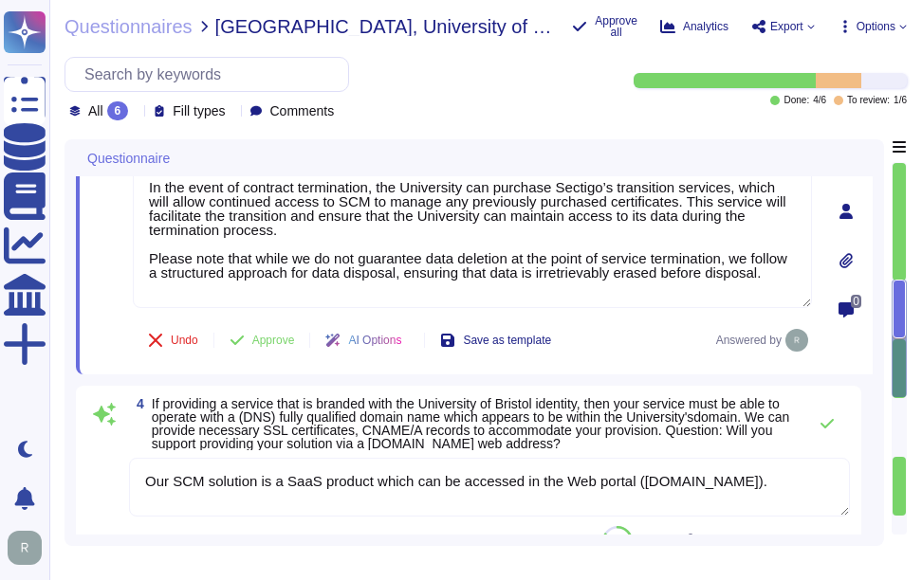
type textarea "This information is located in Sectigo’s premier support addendum. Sectigo can …"
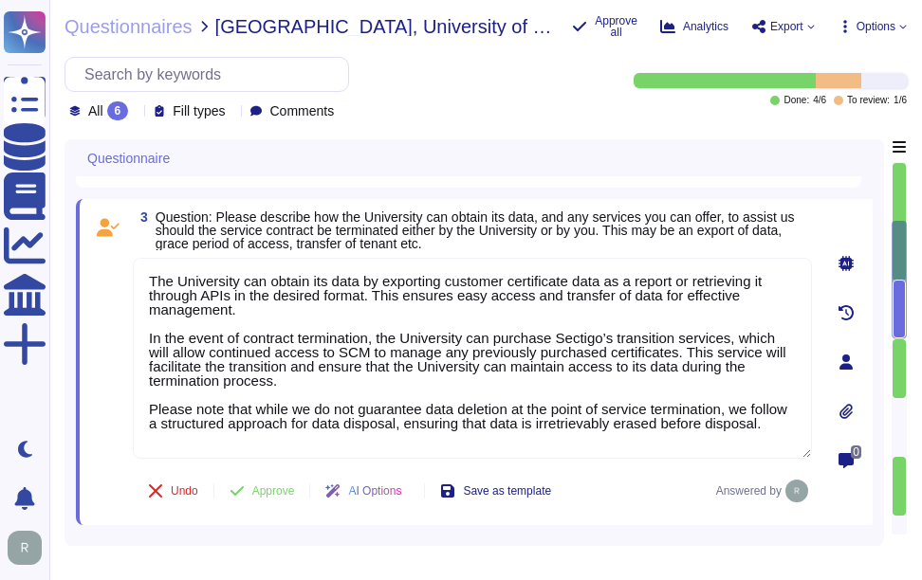
type textarea "Customer Support Organization: - Sectigo provides technical support for deploym…"
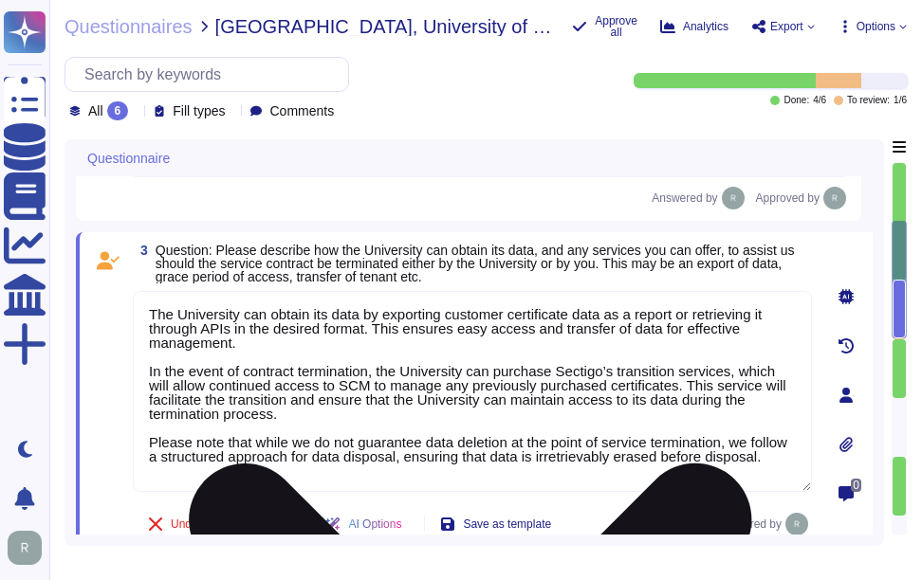
scroll to position [2, 0]
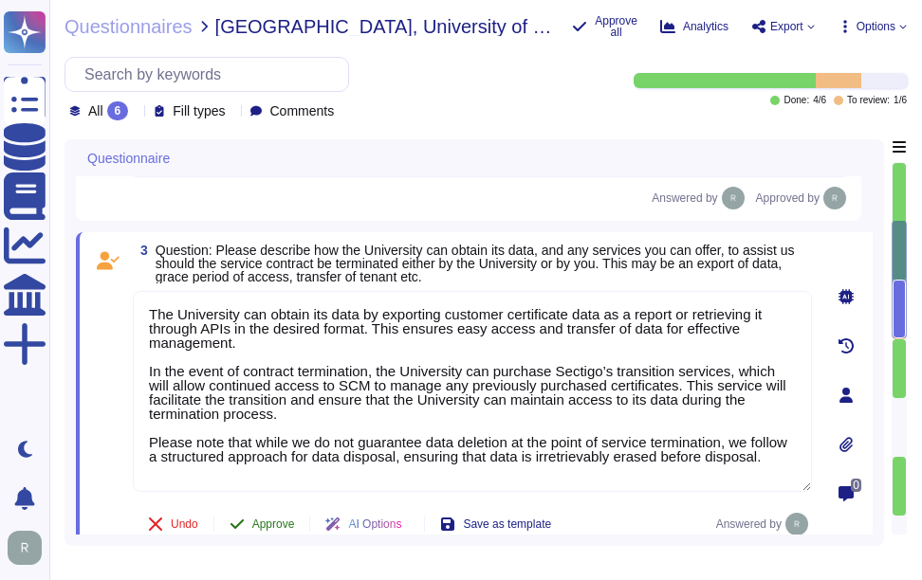
click at [272, 525] on span "Approve" at bounding box center [273, 524] width 43 height 11
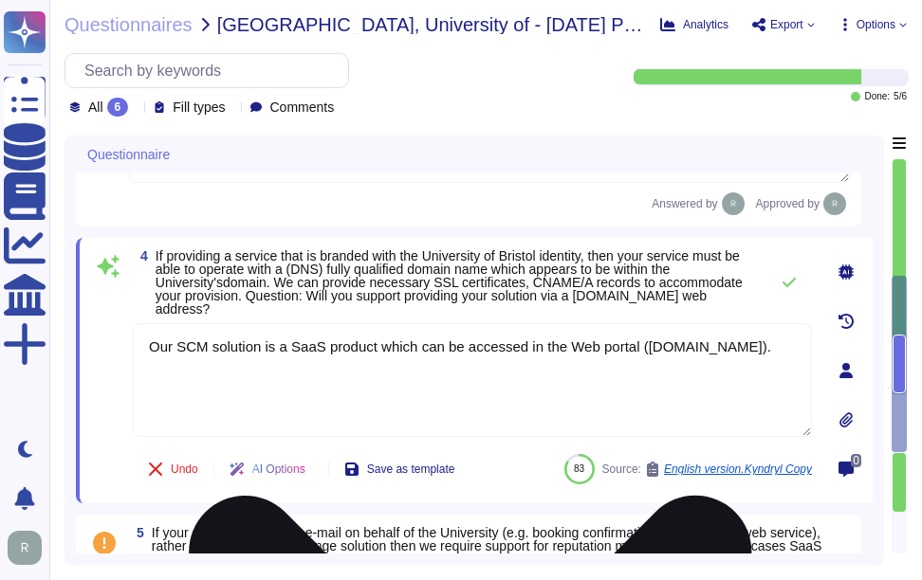
scroll to position [1374, 0]
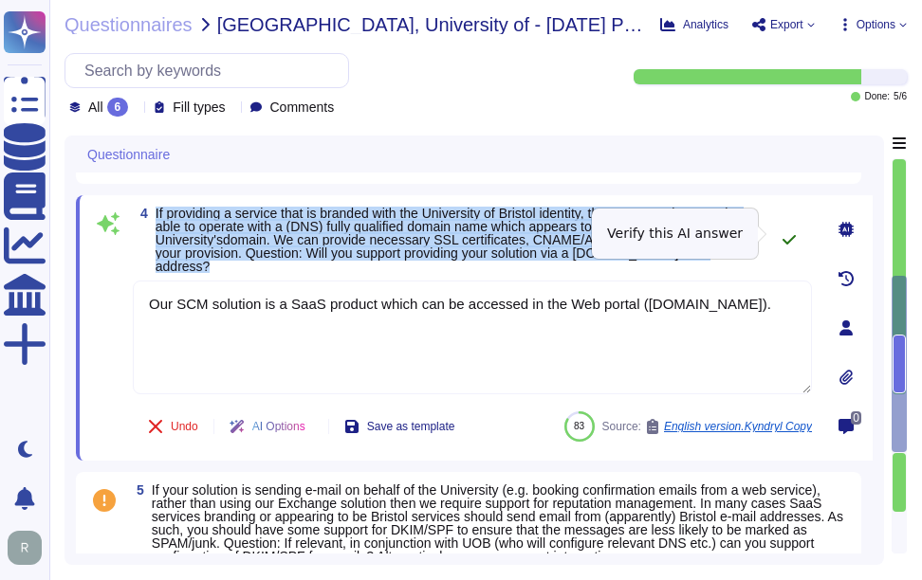
drag, startPoint x: 157, startPoint y: 212, endPoint x: 789, endPoint y: 245, distance: 632.6
click at [789, 245] on div "4 If providing a service that is branded with the University of Bristol identit…" at bounding box center [472, 240] width 679 height 66
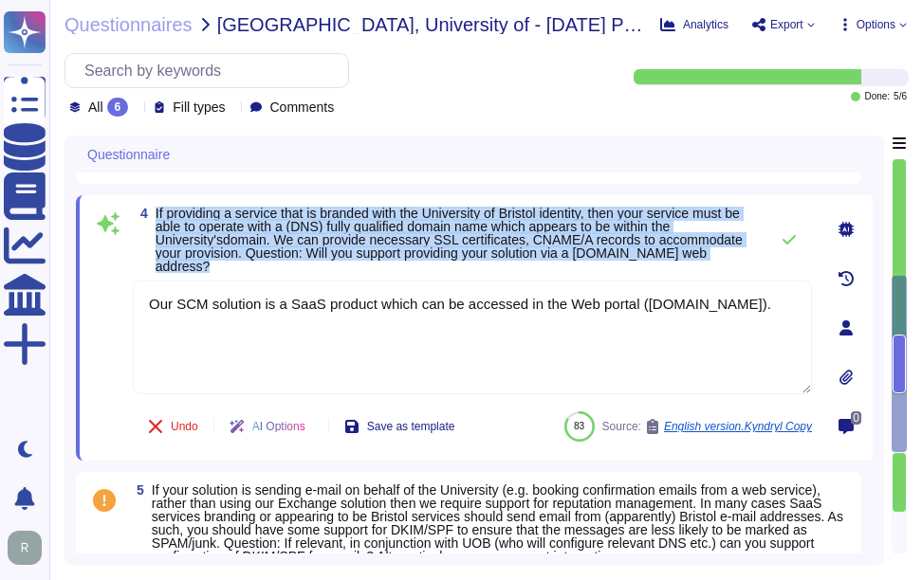
copy div "If providing a service that is branded with the University of Bristol identity,…"
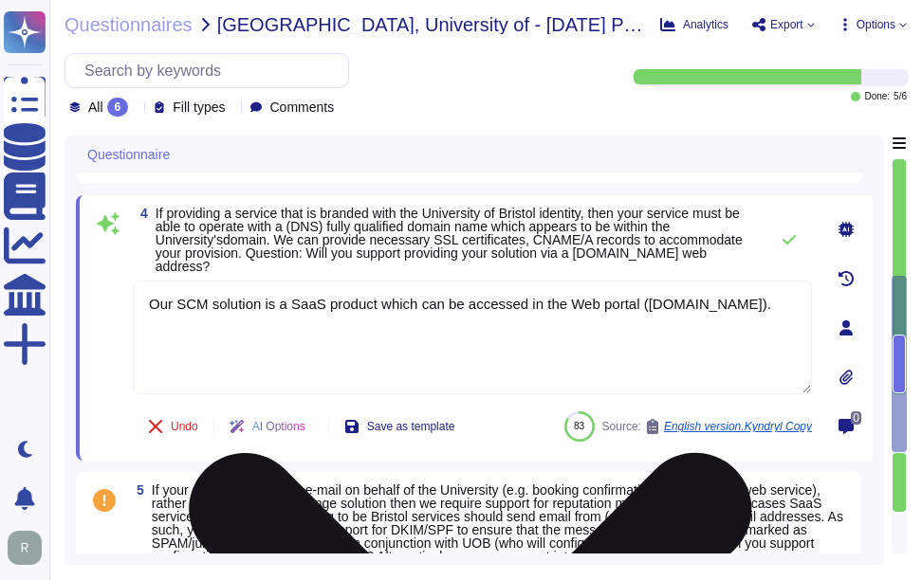
click at [150, 285] on textarea "Our SCM solution is a SaaS product which can be accessed in the Web portal ([DO…" at bounding box center [472, 338] width 679 height 114
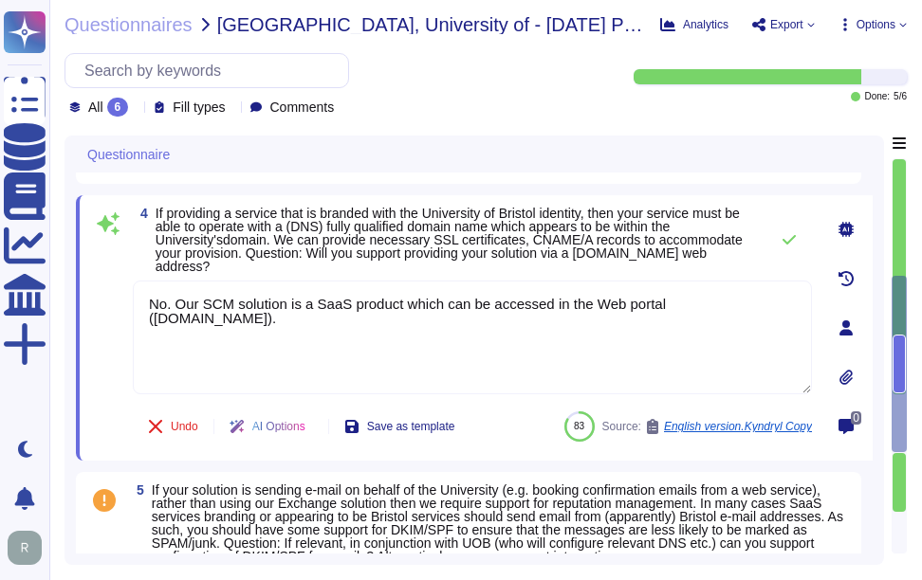
type textarea "No. Our SCM solution is a SaaS product which can be accessed in the Web portal …"
click at [720, 208] on div "4 If providing a service that is branded with the University of Bristol identit…" at bounding box center [472, 240] width 679 height 66
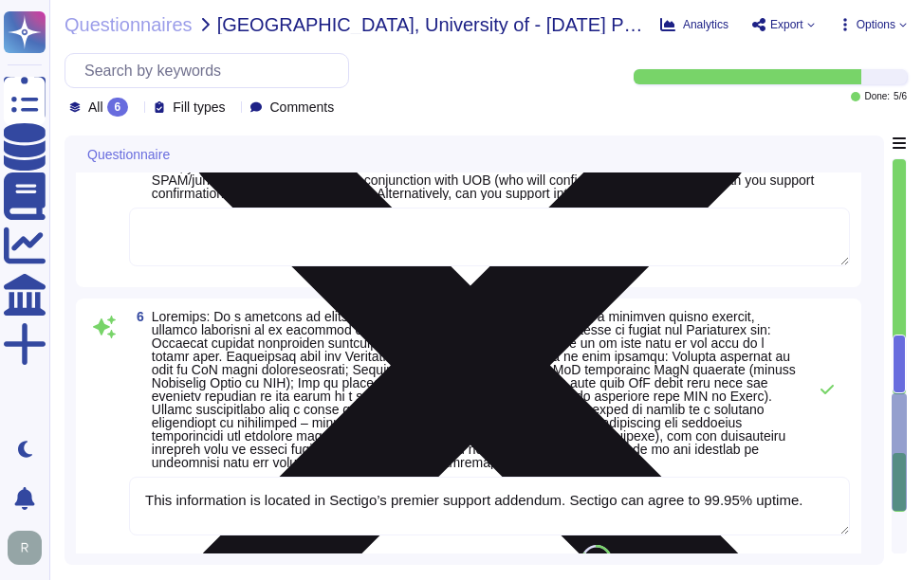
scroll to position [1752, 0]
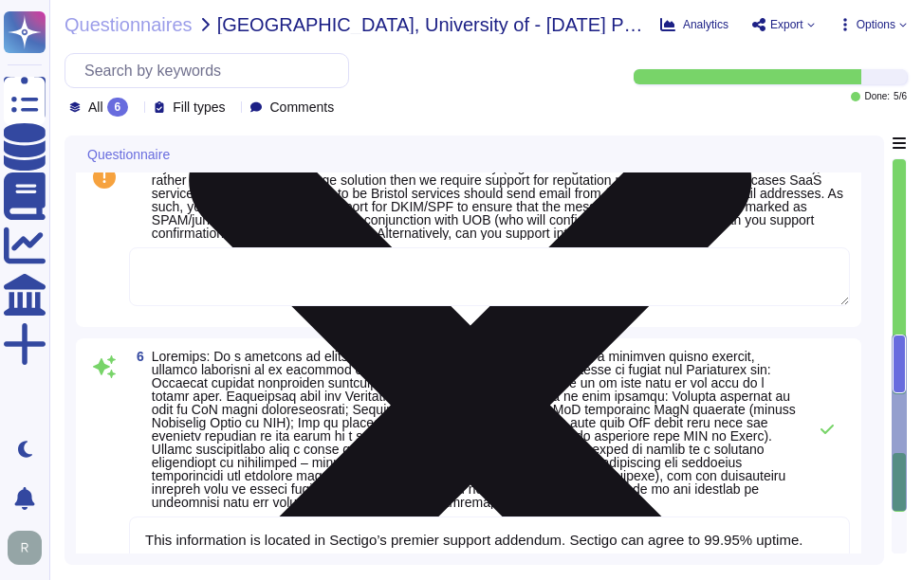
type textarea "Customer Support Organization: - Sectigo provides technical support for deploym…"
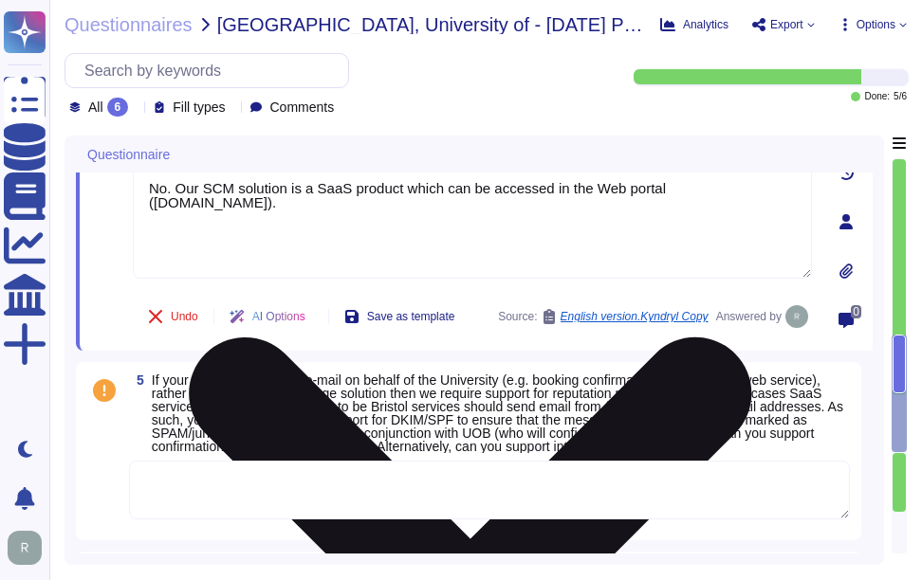
scroll to position [1521, 0]
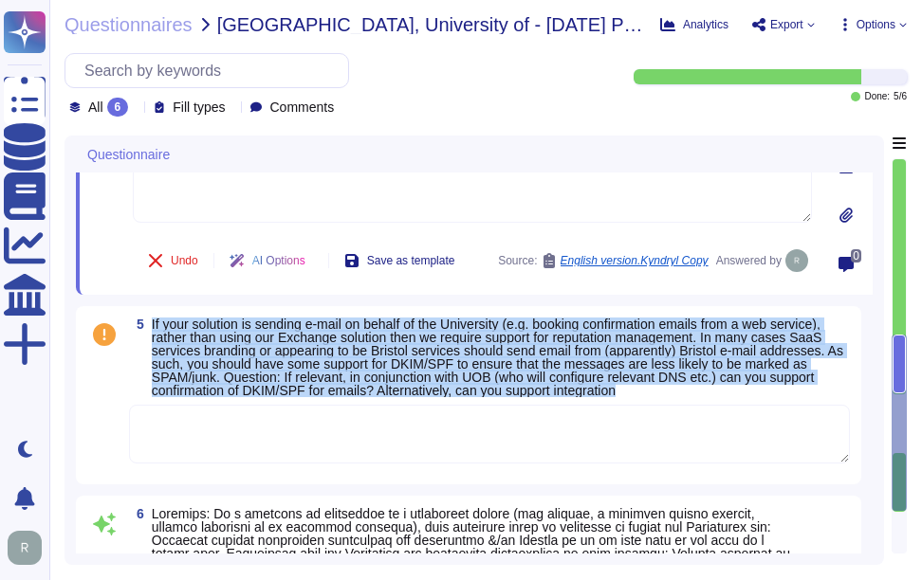
drag, startPoint x: 153, startPoint y: 323, endPoint x: 671, endPoint y: 398, distance: 523.3
click at [671, 398] on div "5 If your solution is sending e-mail on behalf of the University (e.g. booking …" at bounding box center [468, 396] width 763 height 156
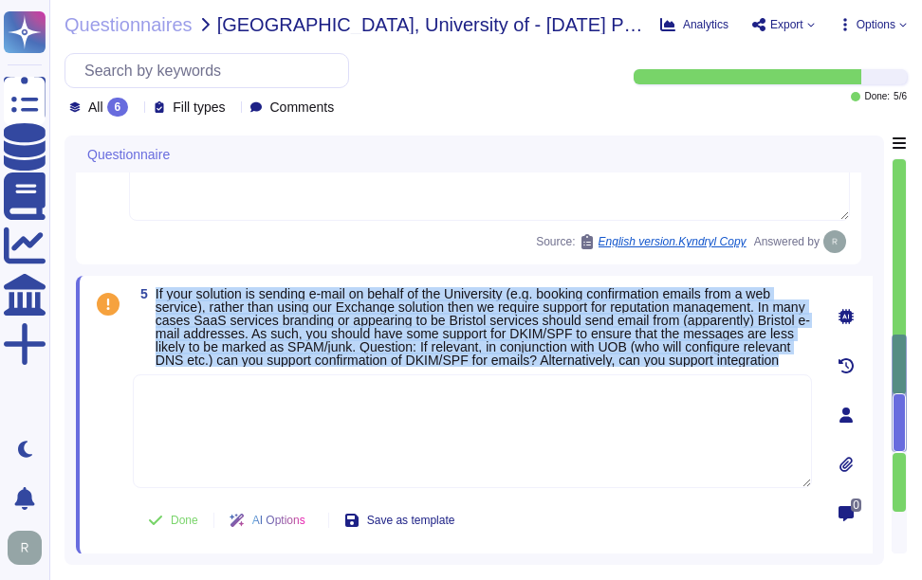
drag, startPoint x: 154, startPoint y: 291, endPoint x: 250, endPoint y: 378, distance: 130.3
click at [250, 367] on span "5 If your solution is sending e-mail on behalf of the University (e.g. booking …" at bounding box center [472, 327] width 679 height 80
copy span "If your solution is sending e-mail on behalf of the University (e.g. booking co…"
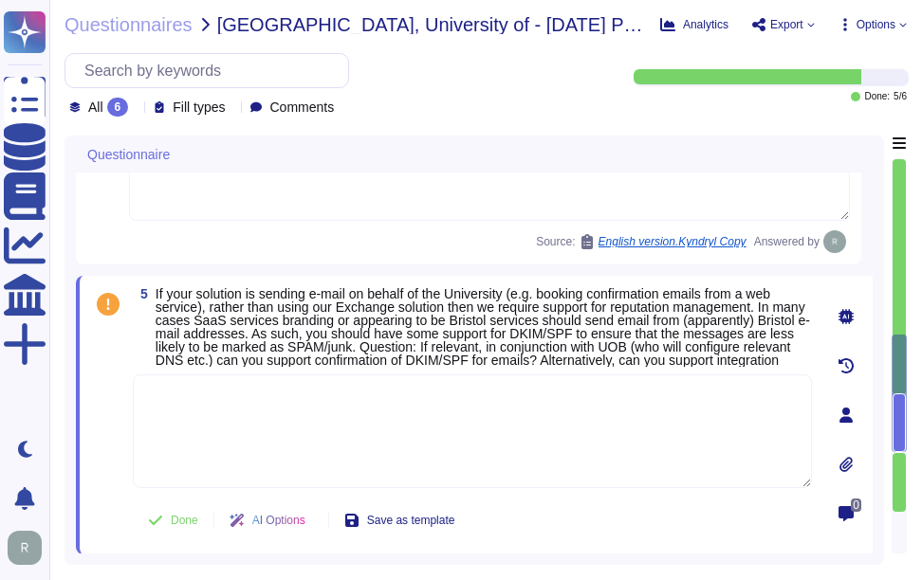
click at [379, 396] on textarea at bounding box center [472, 432] width 679 height 114
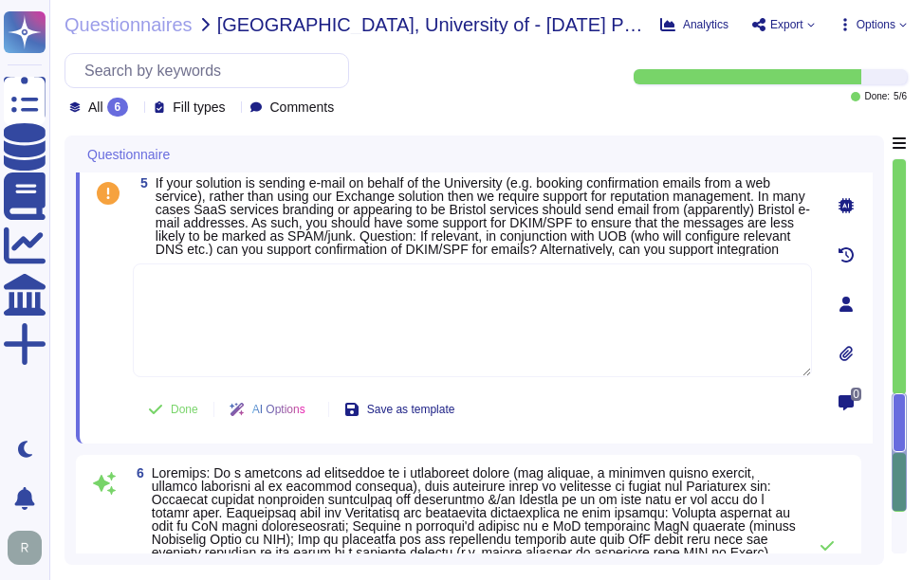
scroll to position [1806, 0]
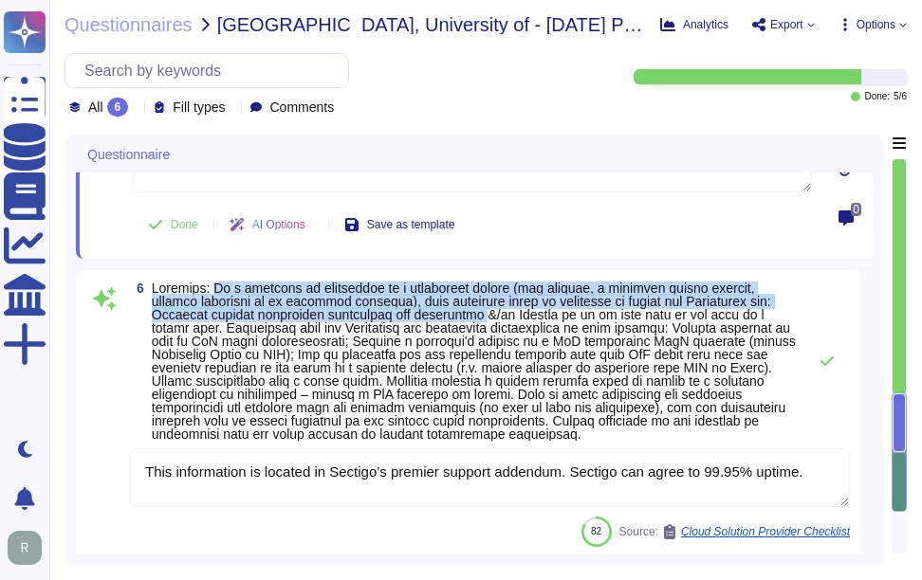
drag, startPoint x: 214, startPoint y: 298, endPoint x: 482, endPoint y: 326, distance: 269.0
click at [482, 326] on span at bounding box center [474, 361] width 644 height 161
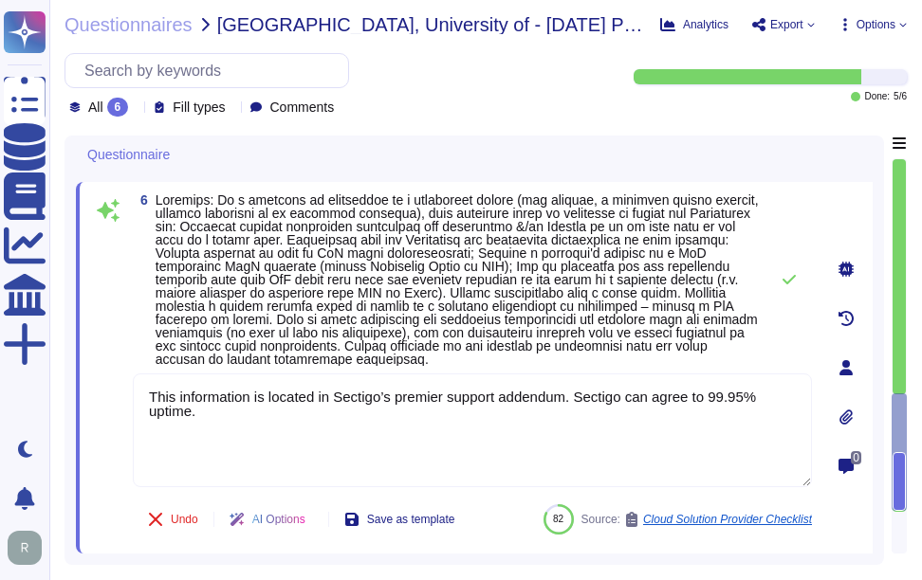
scroll to position [1622, 0]
type textarea "The University can obtain its data by exporting customer certificate data as a …"
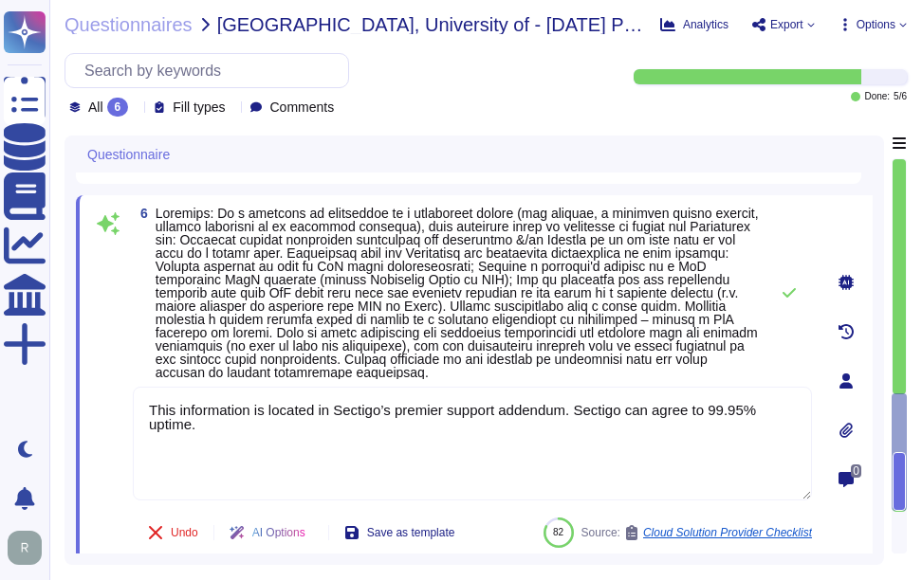
scroll to position [1751, 0]
